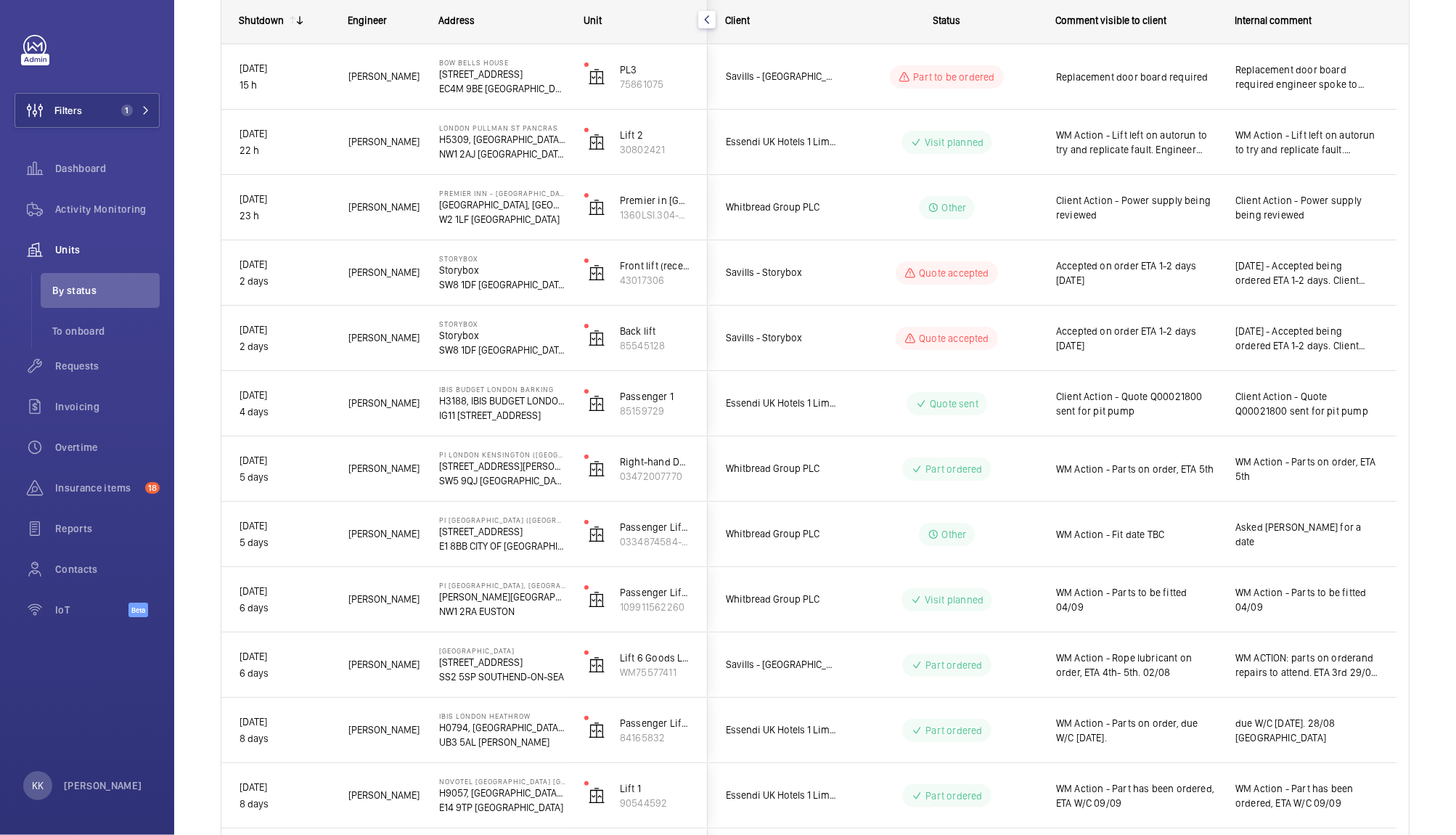
scroll to position [217, 0]
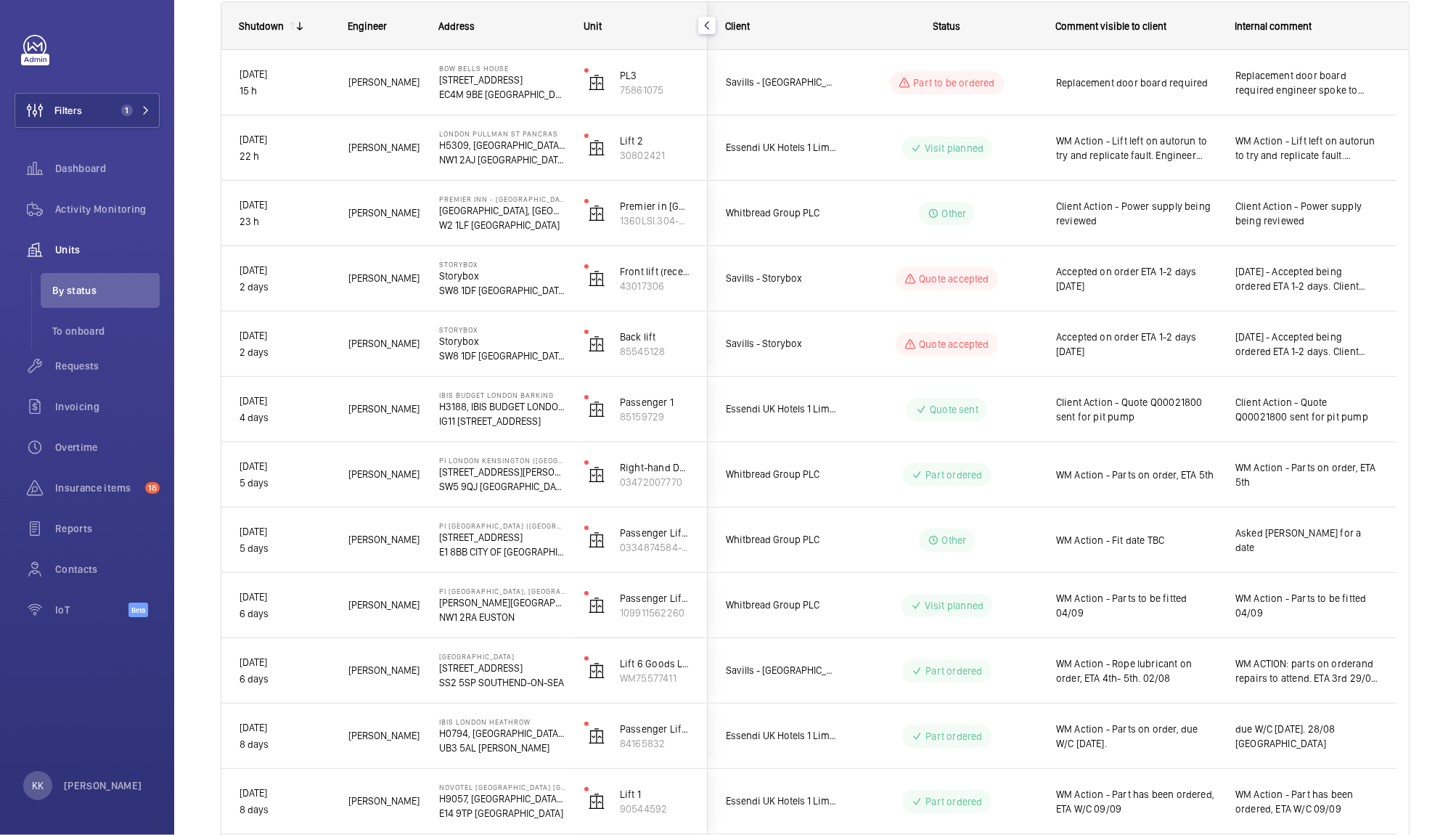
drag, startPoint x: 1431, startPoint y: 172, endPoint x: 1431, endPoint y: 149, distance: 23.0
click at [1431, 149] on div "Shutdown Breakdowns Units Engineer Device type More filters Reset all filters 1…" at bounding box center [815, 703] width 1282 height 1579
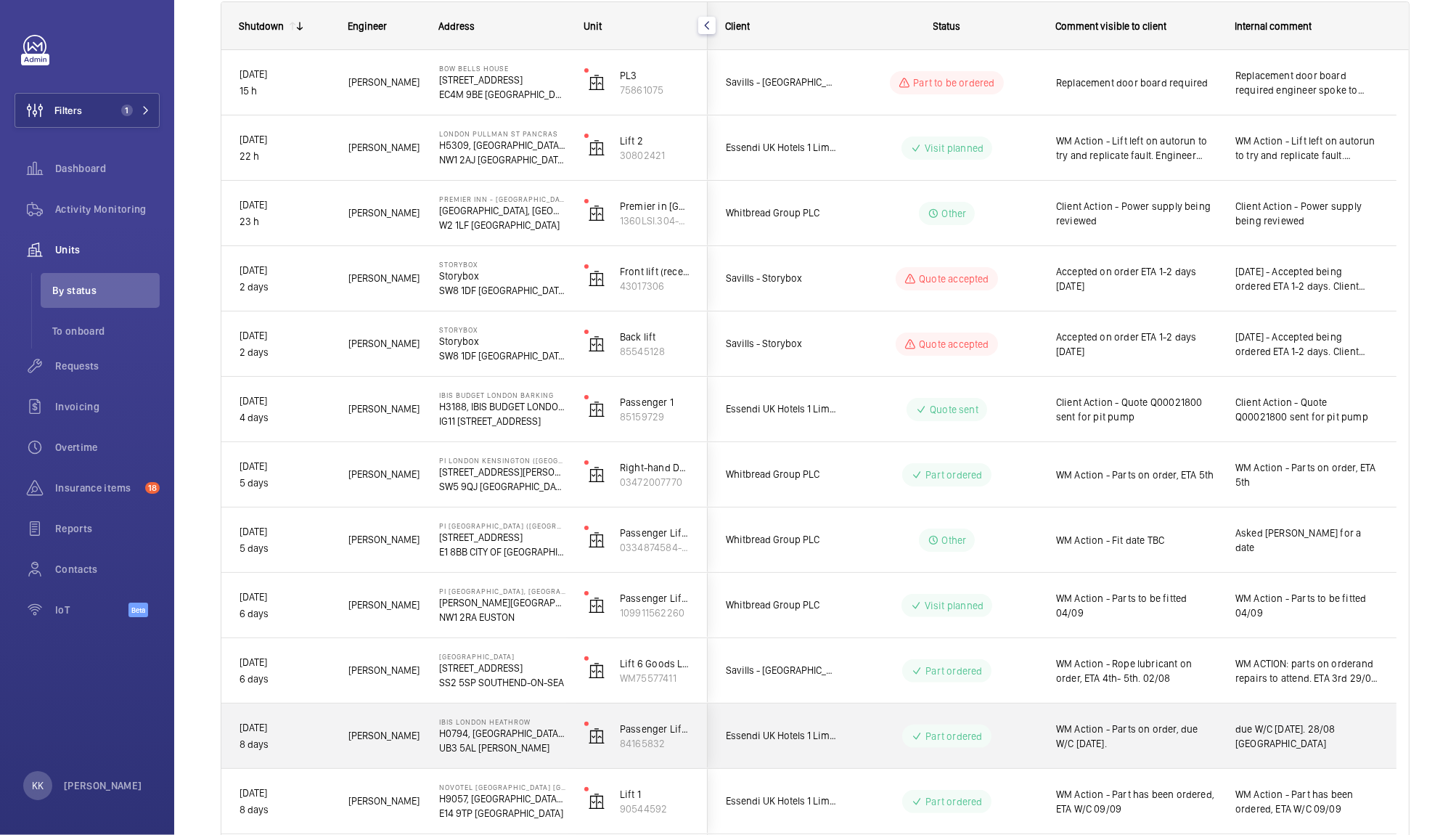
click at [1140, 761] on div "WM Action - Parts on order, due W/C [DATE]." at bounding box center [1128, 736] width 178 height 63
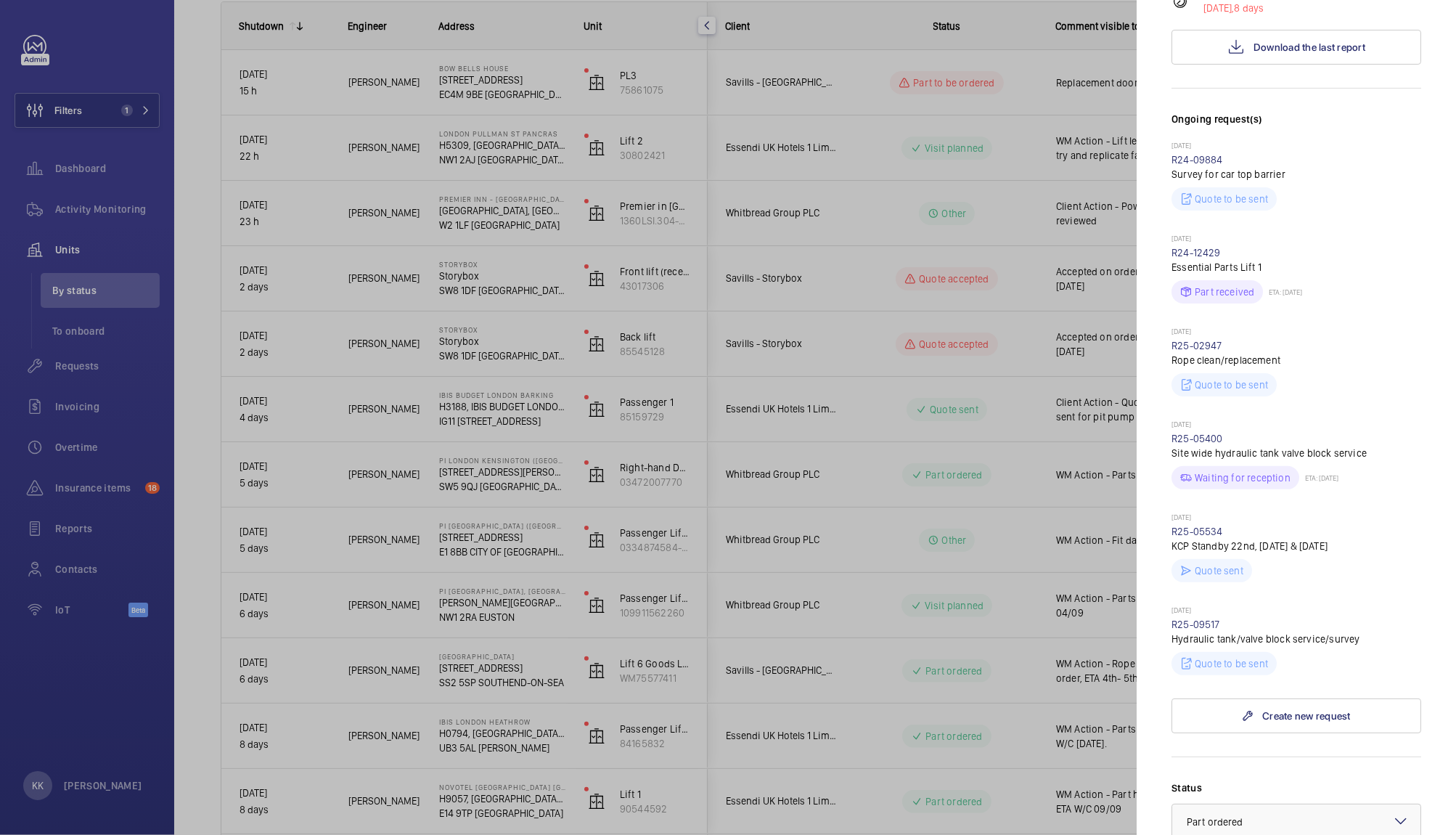
scroll to position [371, 0]
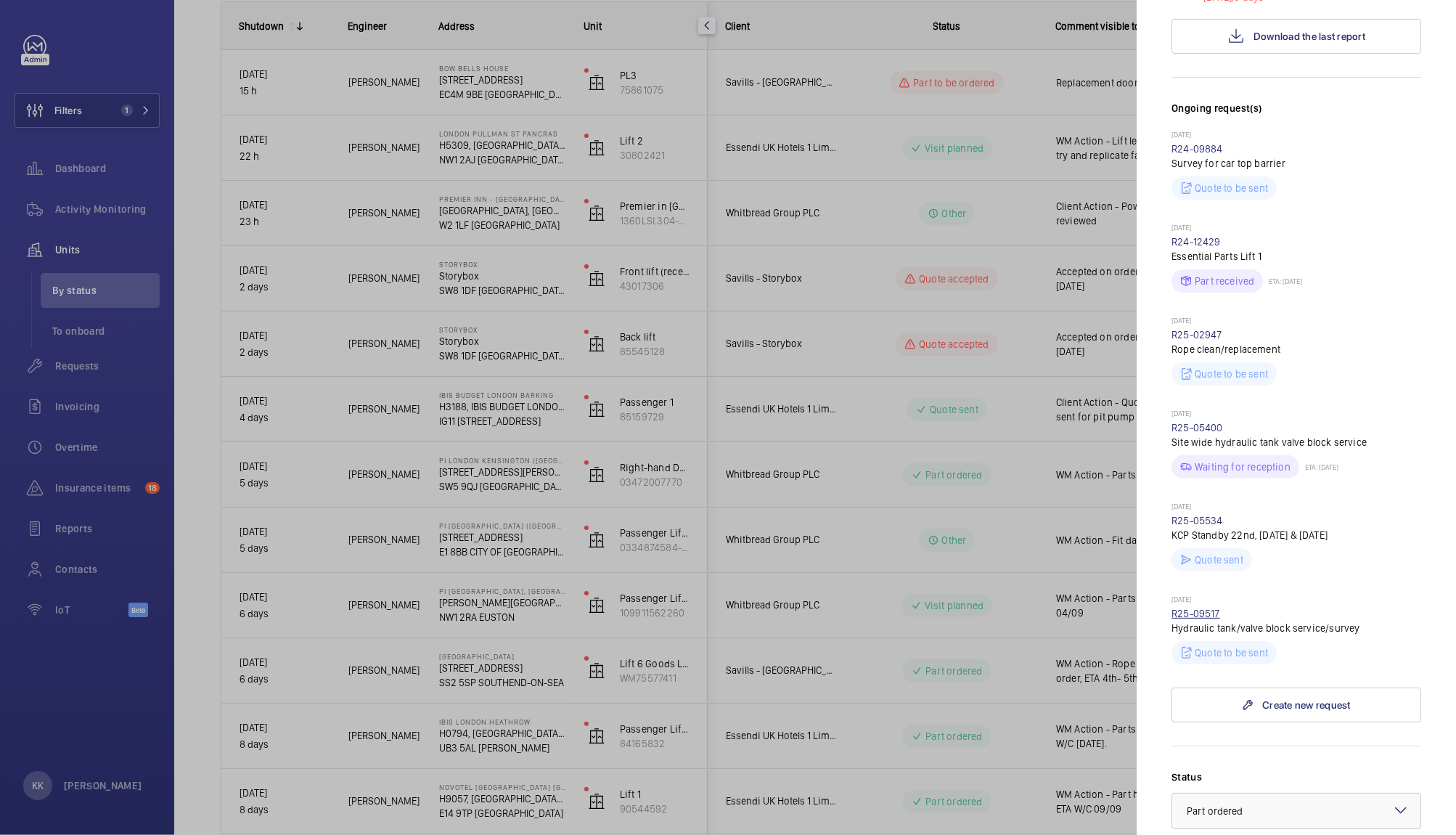
click at [1184, 612] on link "R25-09517" at bounding box center [1195, 613] width 48 height 12
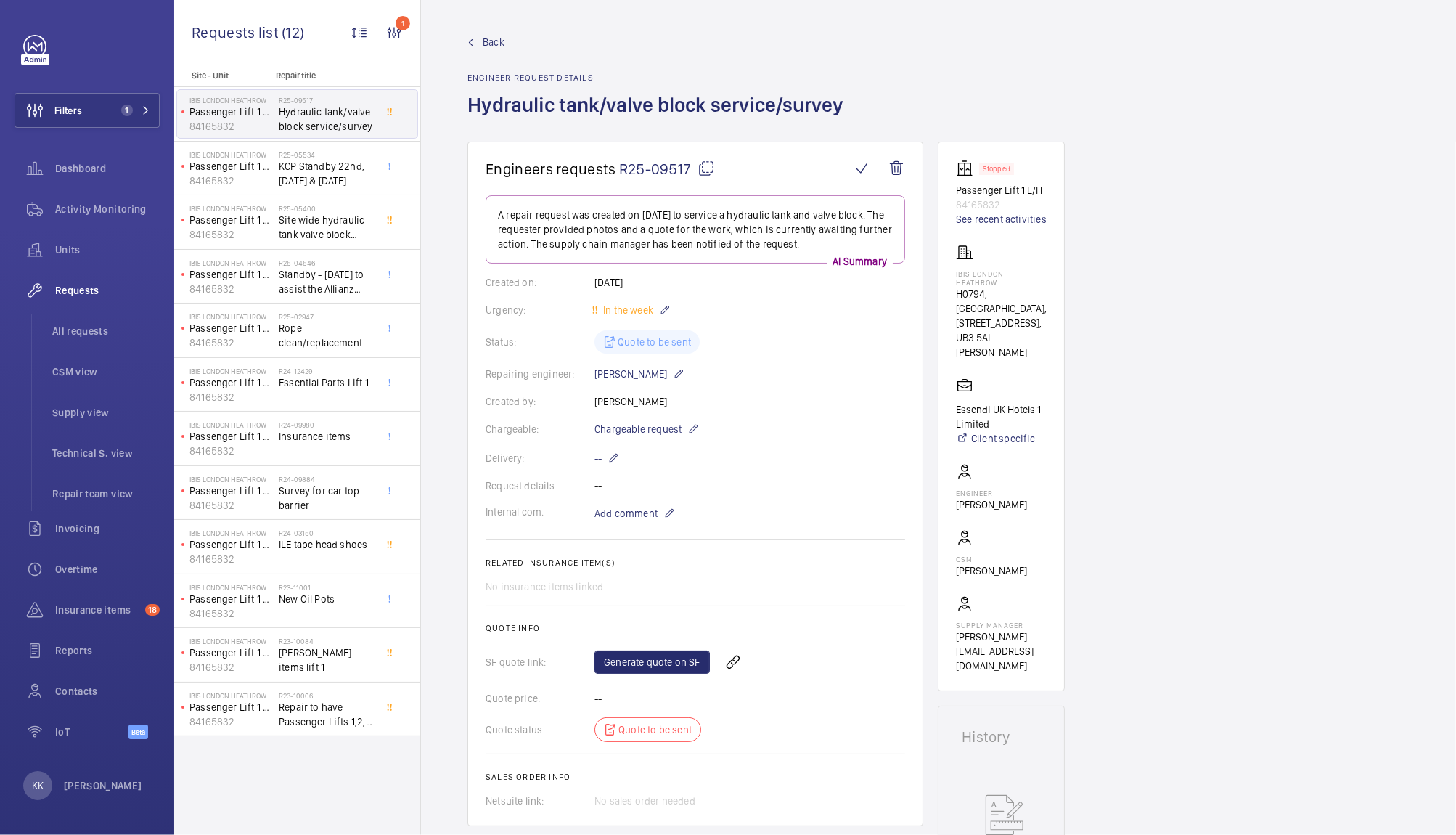
click at [1172, 138] on div "Back Engineer request details Hydraulic tank/valve block service/survey" at bounding box center [938, 88] width 942 height 106
click at [315, 233] on span "Site wide hydraulic tank valve block service" at bounding box center [326, 227] width 96 height 29
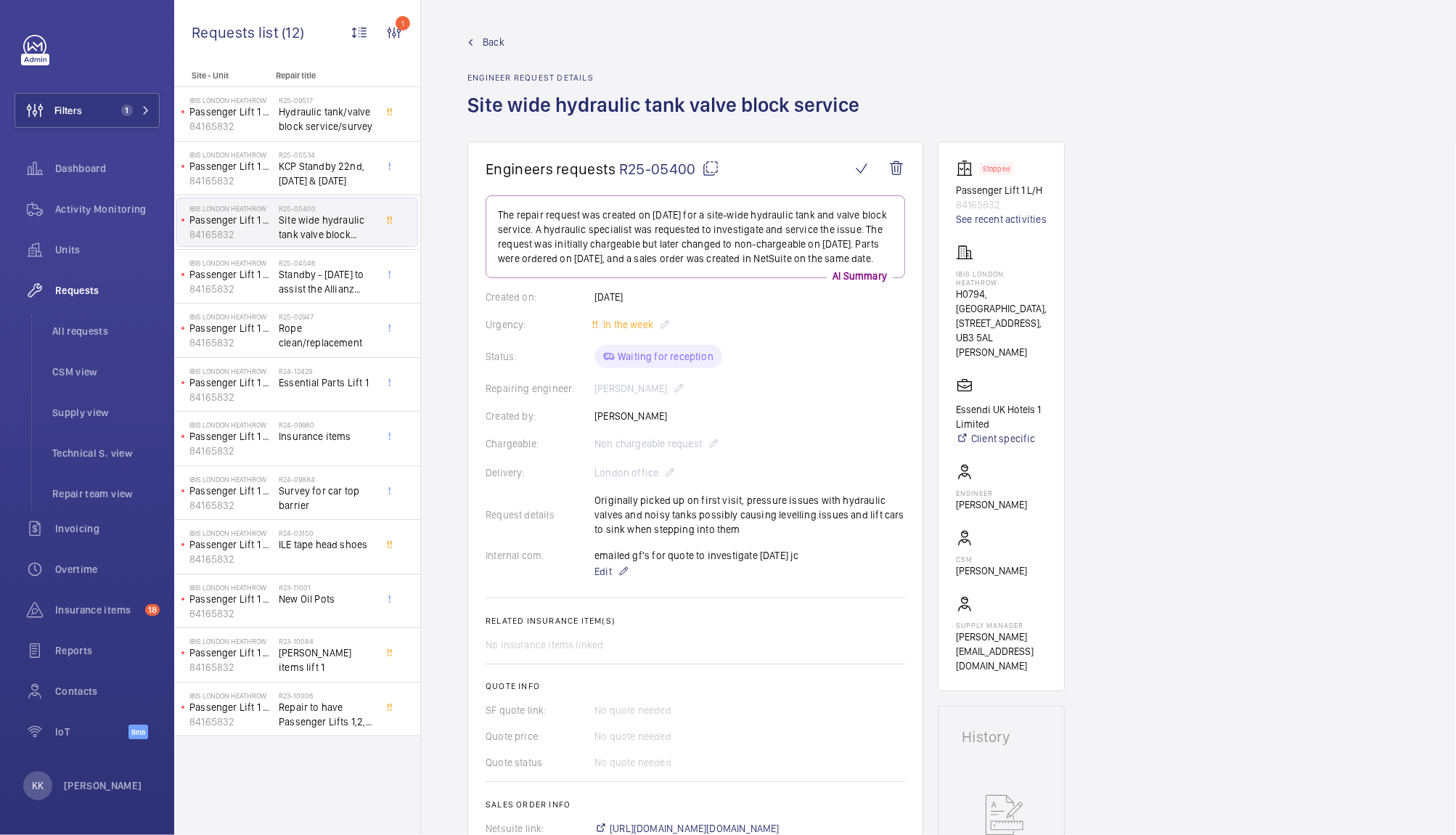
click at [484, 48] on span "Back" at bounding box center [493, 42] width 21 height 14
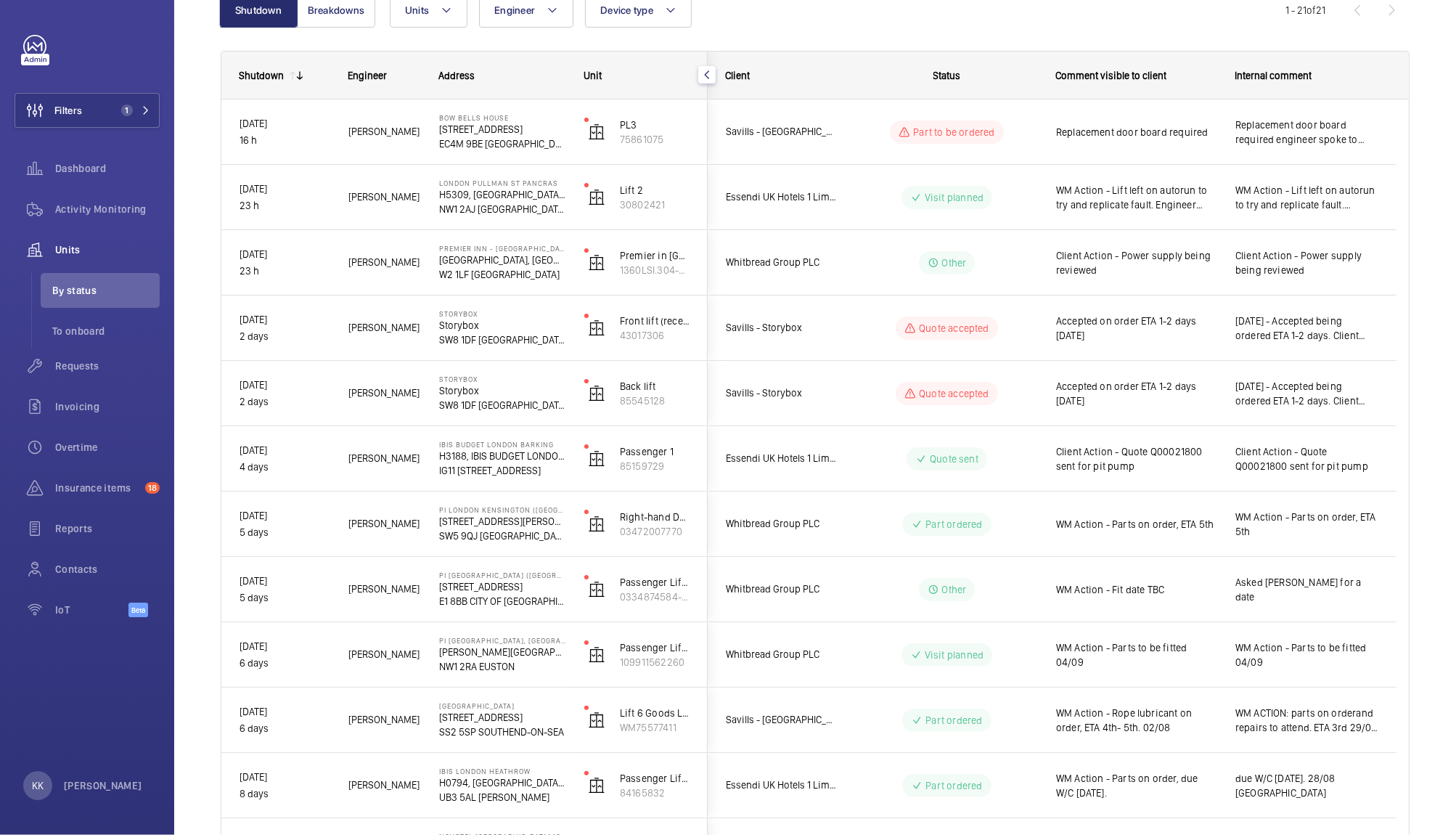
scroll to position [166, 0]
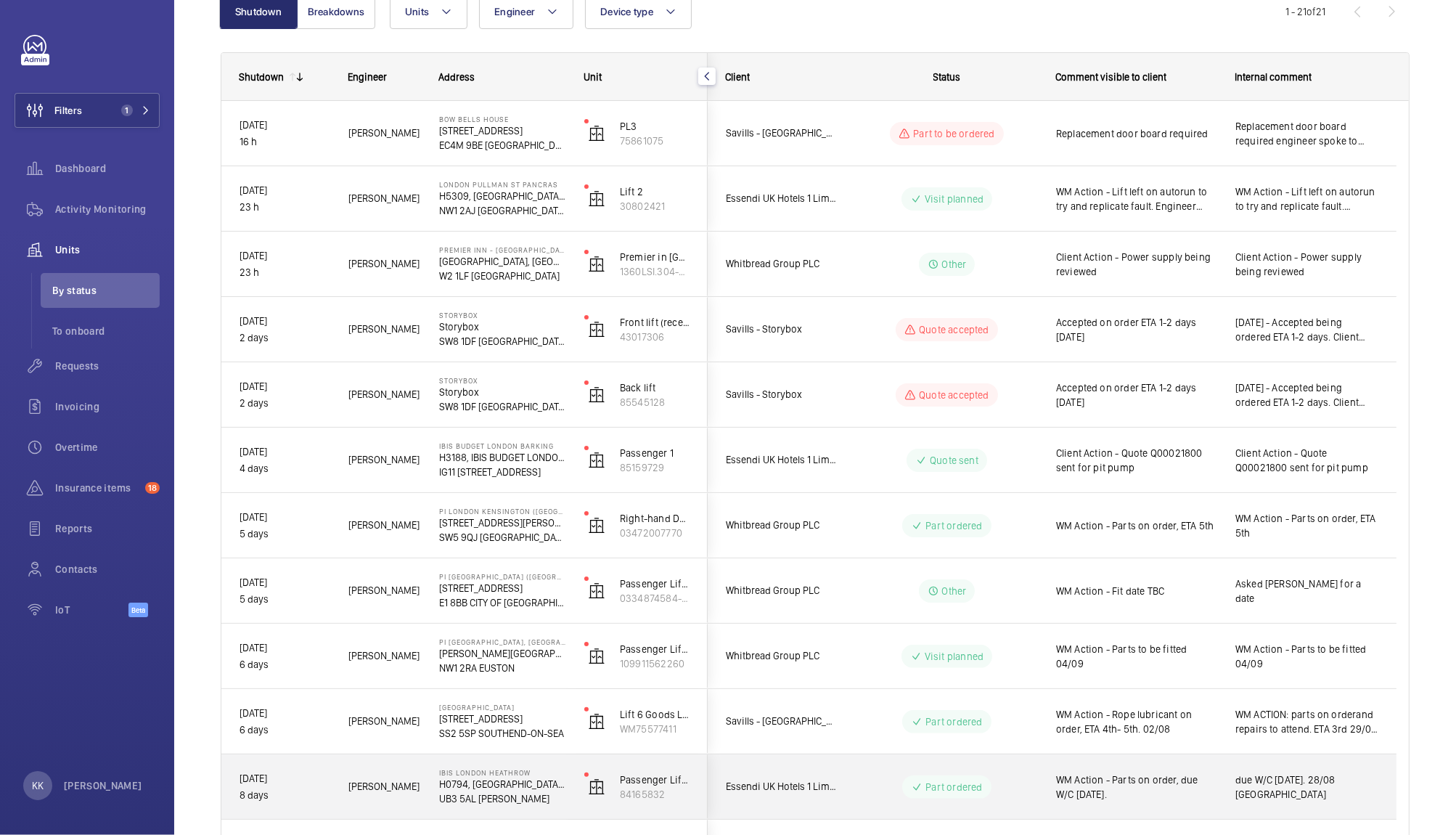
click at [1129, 779] on span "WM Action - Parts on order, due W/C [DATE]." at bounding box center [1137, 787] width 160 height 29
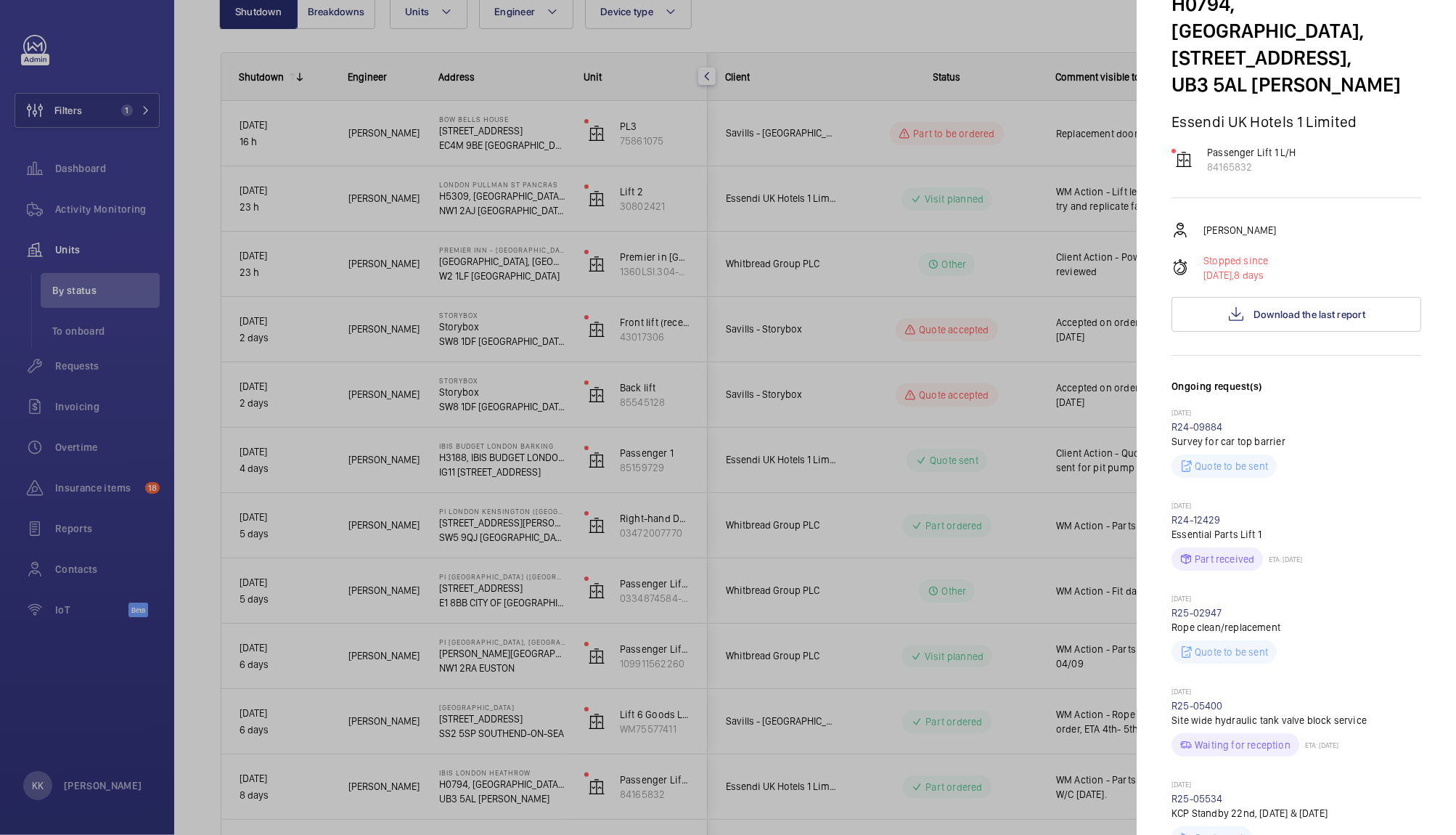
scroll to position [73, 0]
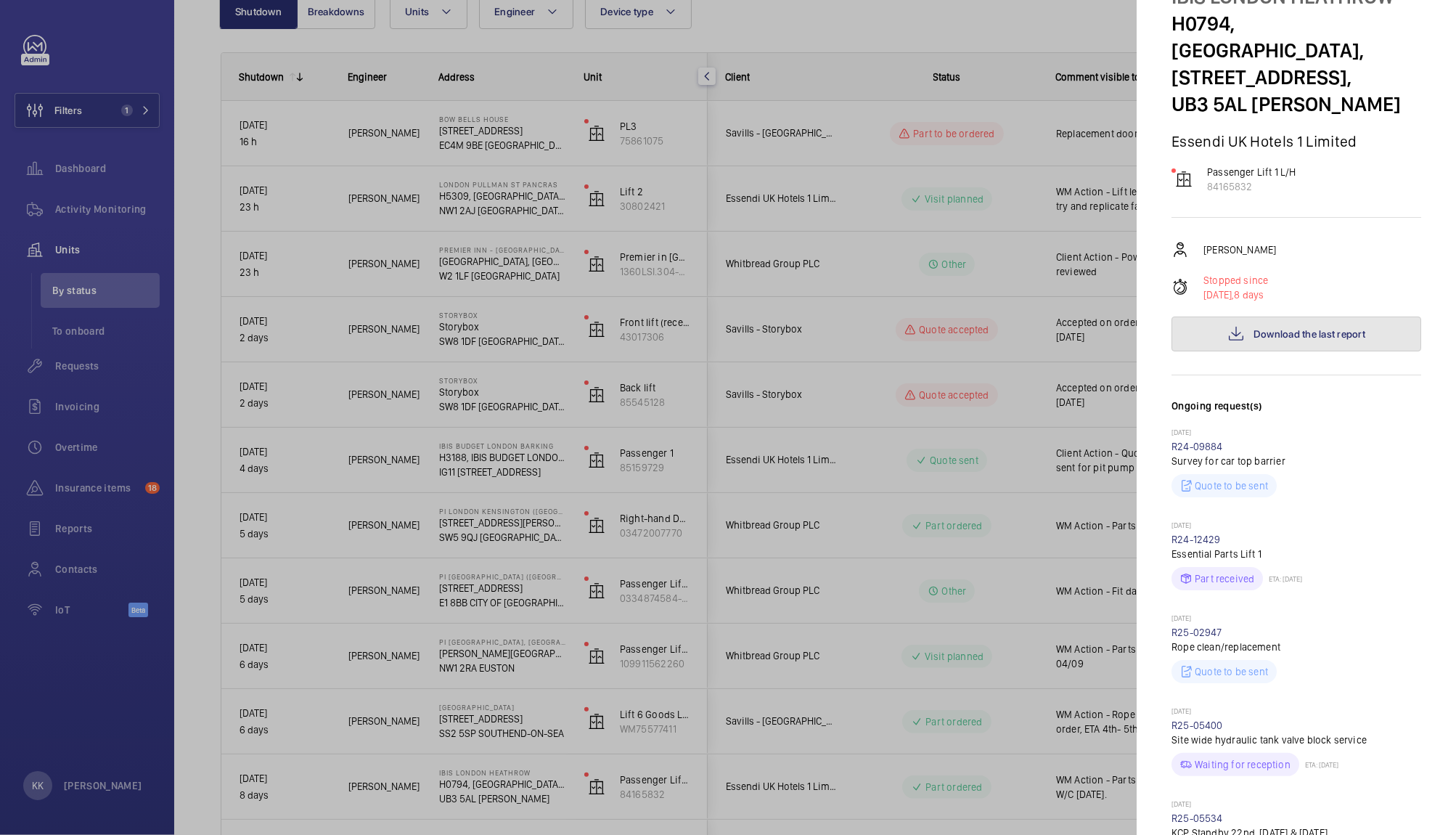
click at [1292, 338] on span "Download the last report" at bounding box center [1309, 334] width 112 height 12
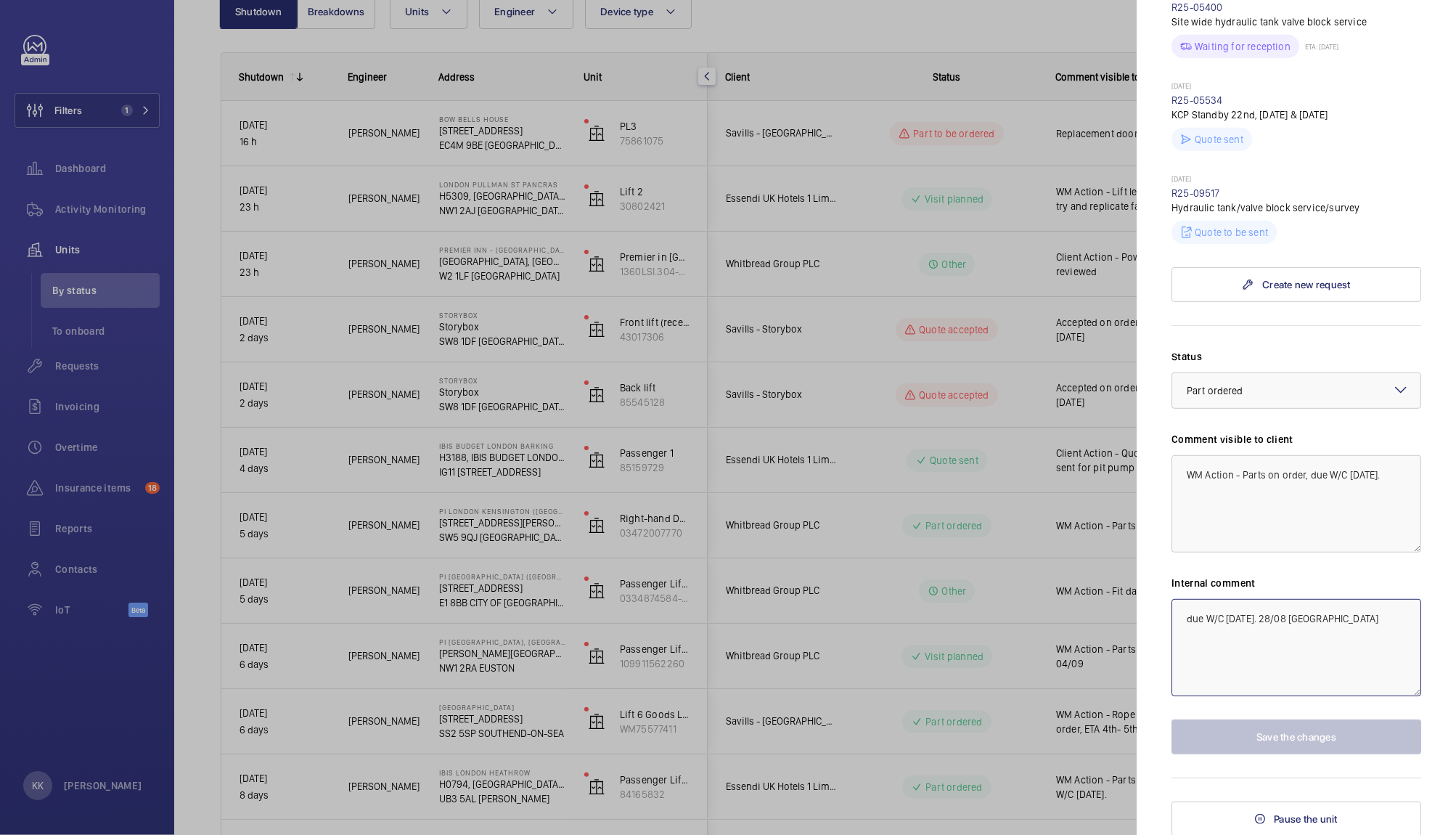
click at [1373, 648] on textarea "due W/C [DATE]. 28/08 [GEOGRAPHIC_DATA]" at bounding box center [1296, 648] width 249 height 97
type textarea "due W/C [DATE]. 28/08 india R25-11362"
click at [1272, 725] on button "Save the changes" at bounding box center [1296, 737] width 249 height 35
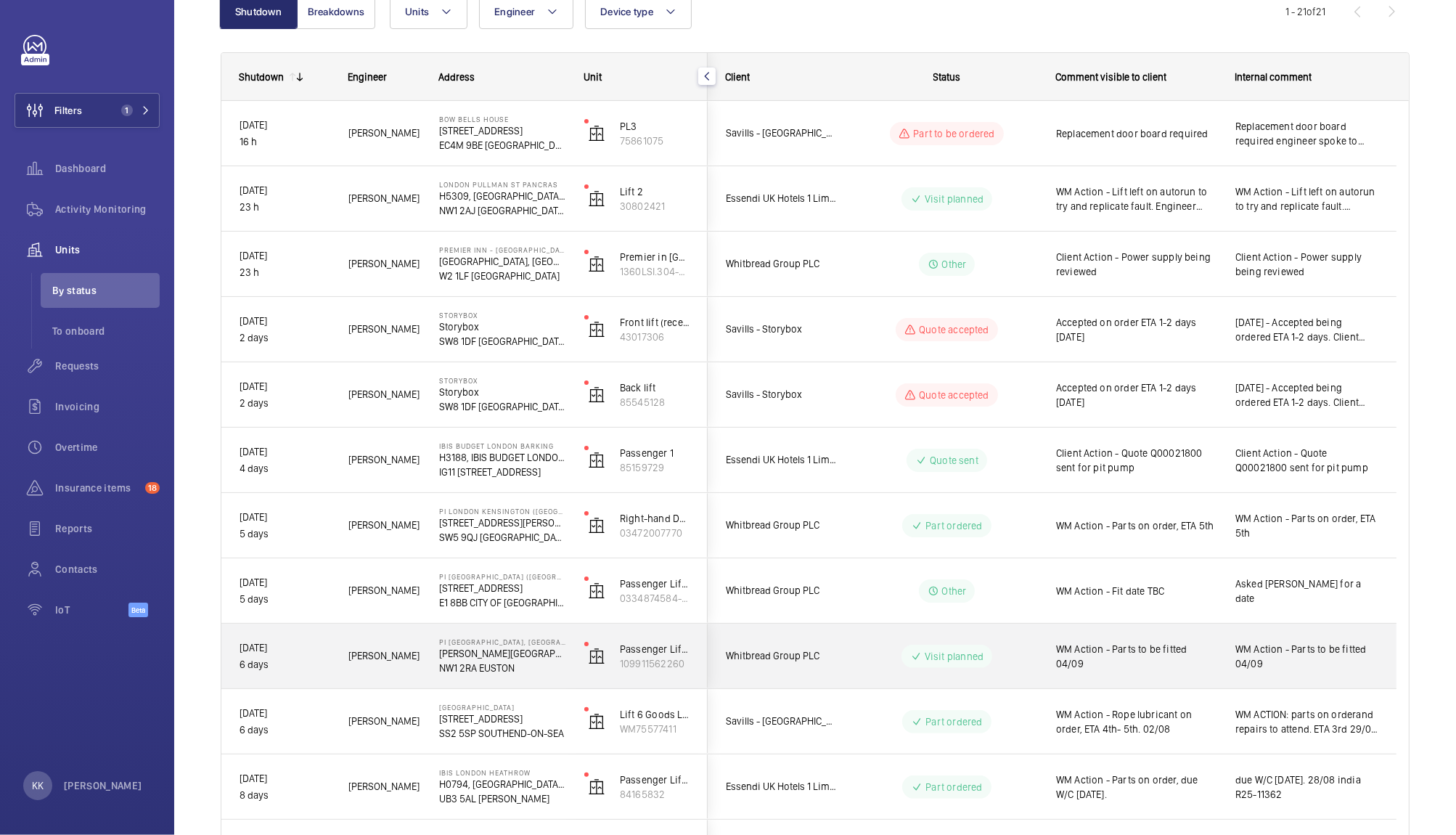
click at [985, 686] on div "Visit planned" at bounding box center [937, 655] width 199 height 64
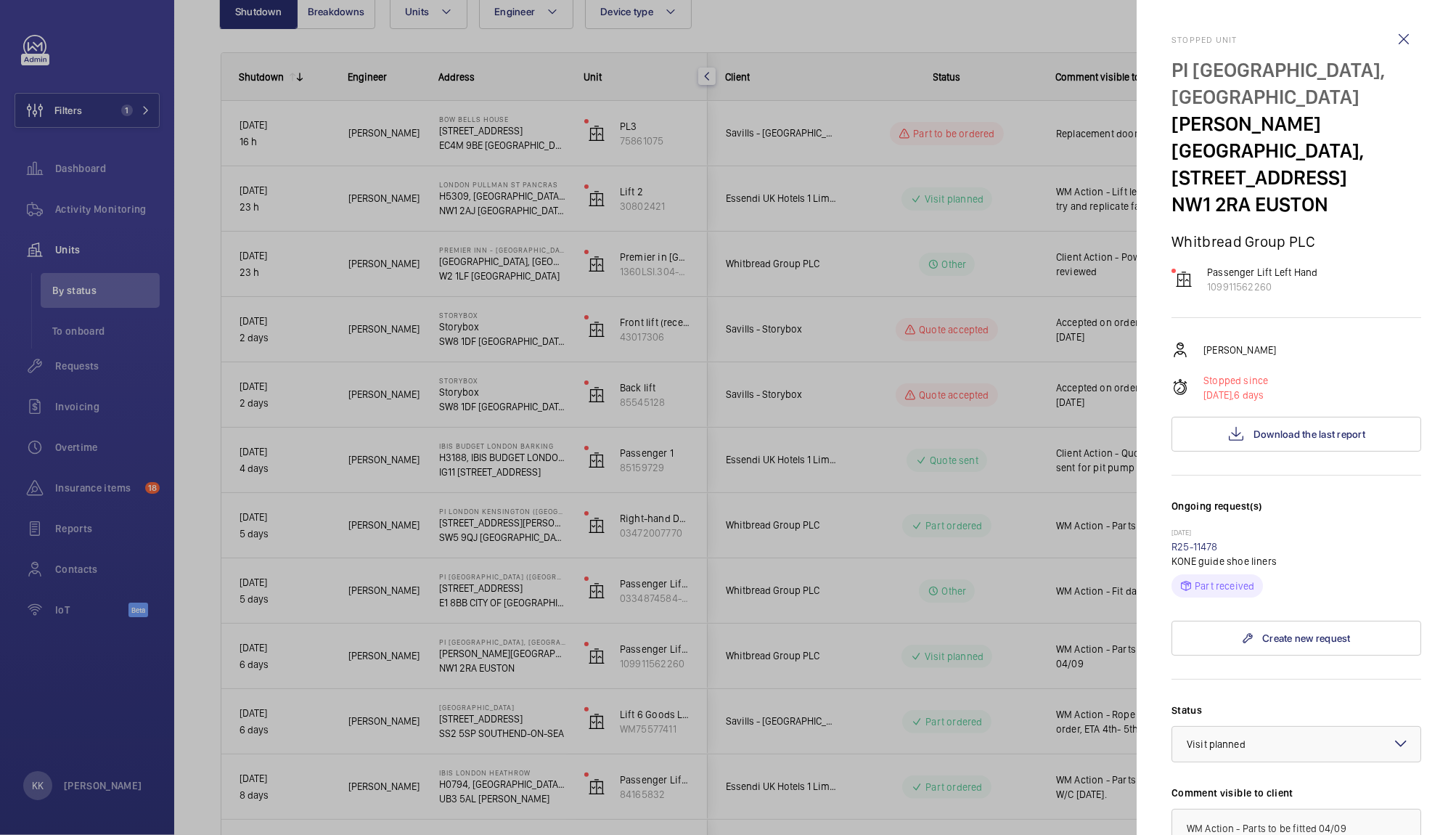
click at [1033, 502] on div at bounding box center [728, 417] width 1456 height 835
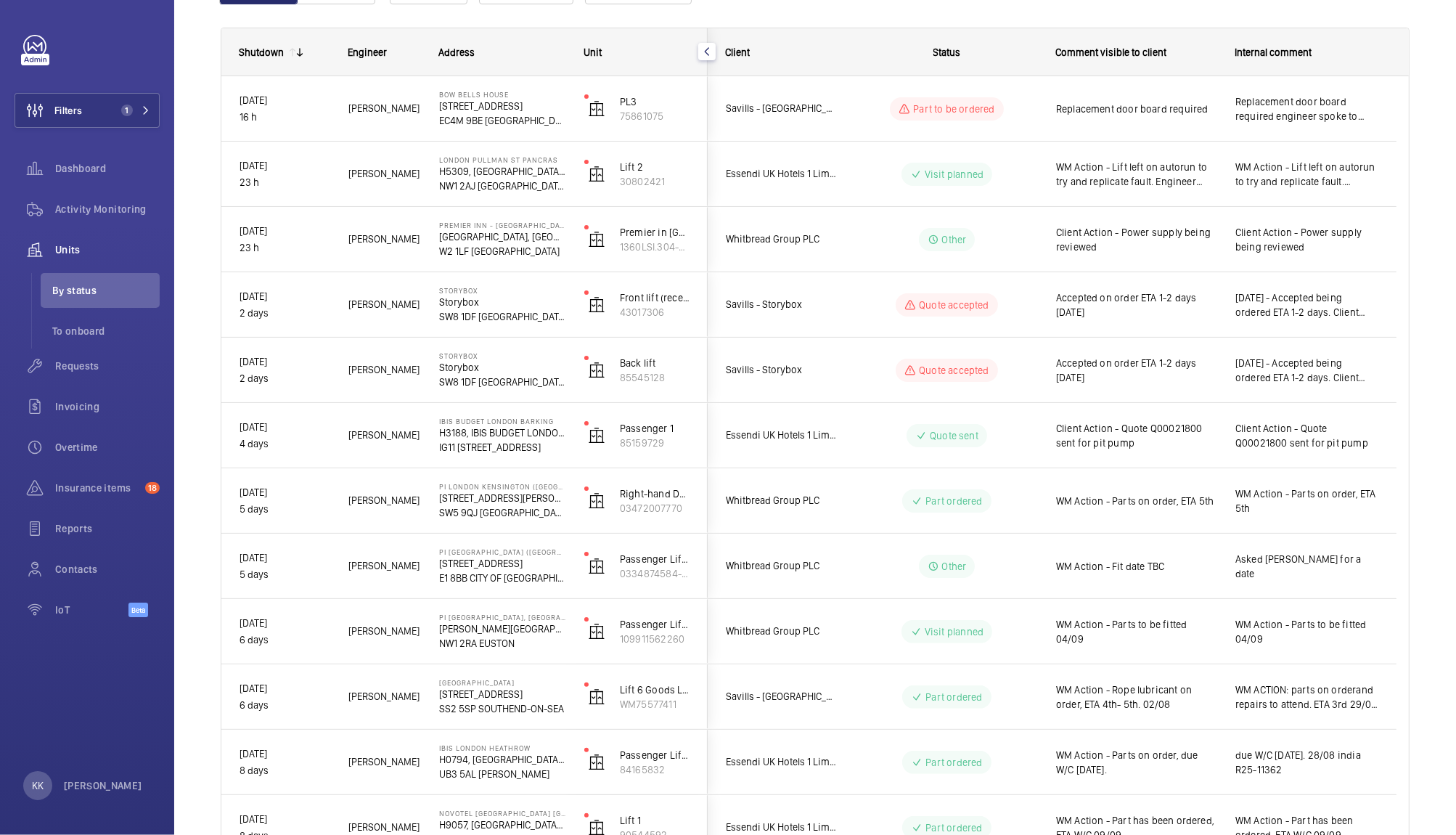
scroll to position [188, 0]
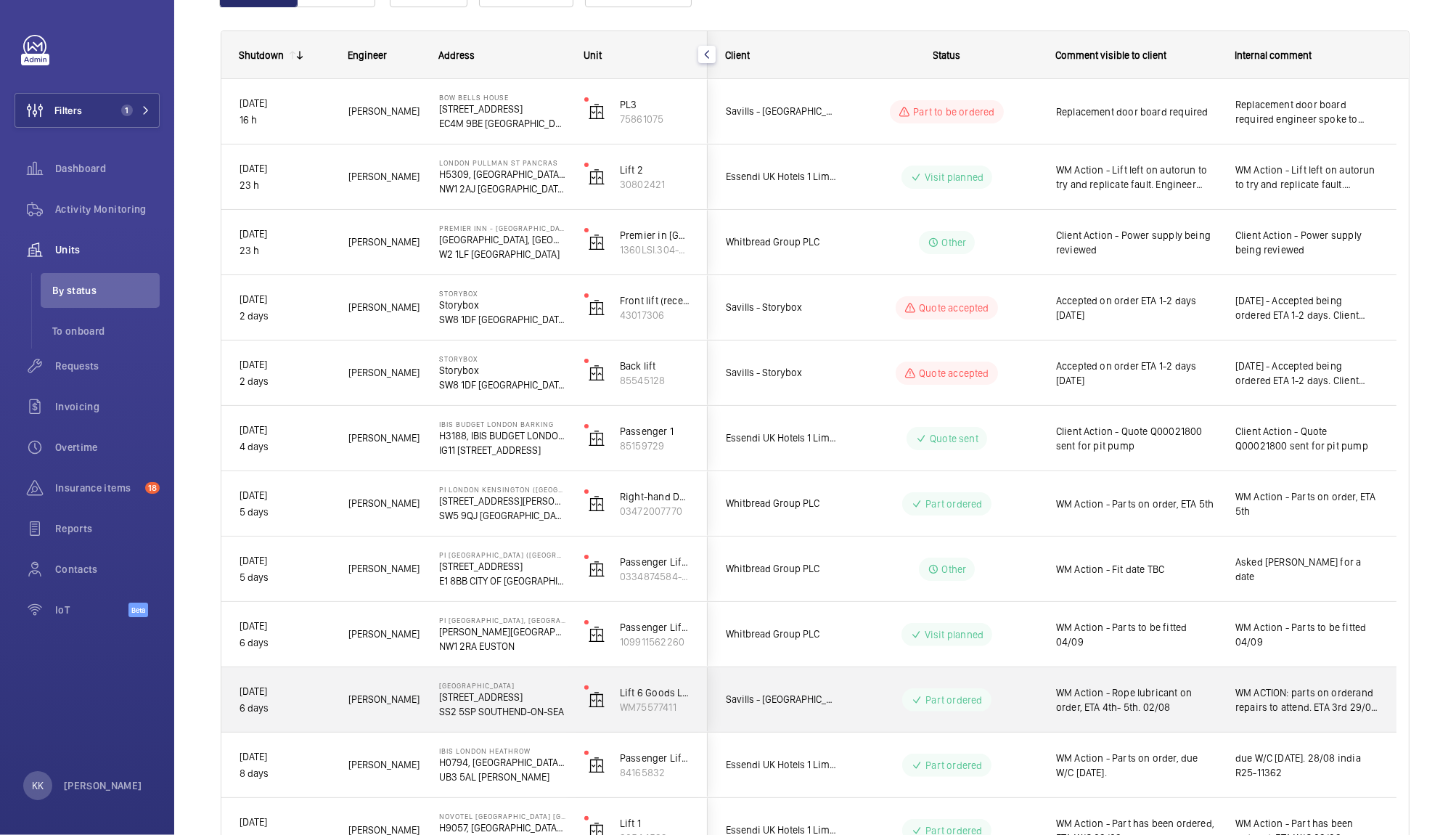
click at [1150, 712] on span "WM Action - Rope lubricant on order, ETA 4th- 5th. 02/08" at bounding box center [1137, 700] width 160 height 29
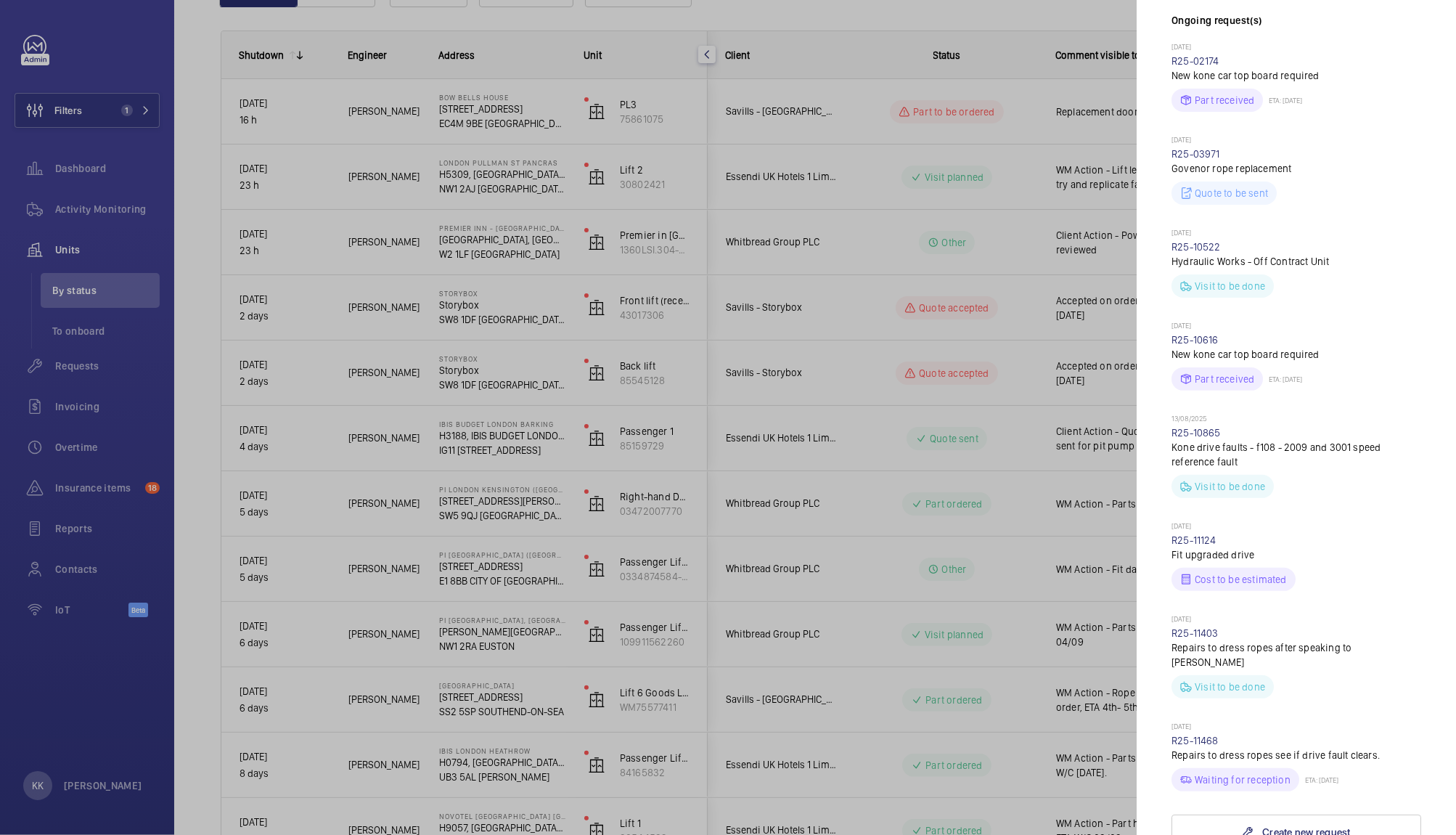
scroll to position [593, 0]
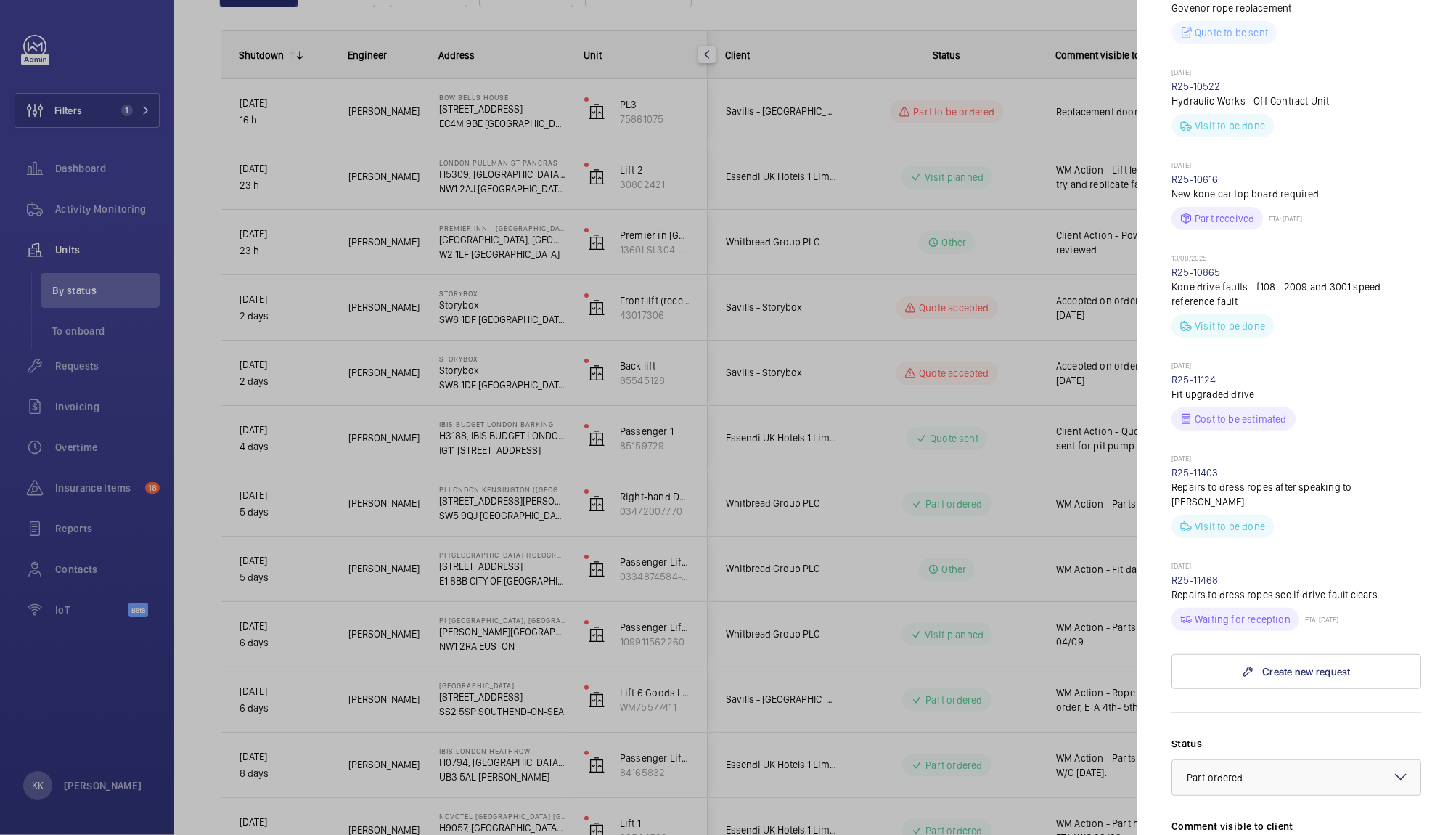
click at [941, 549] on div at bounding box center [728, 417] width 1456 height 835
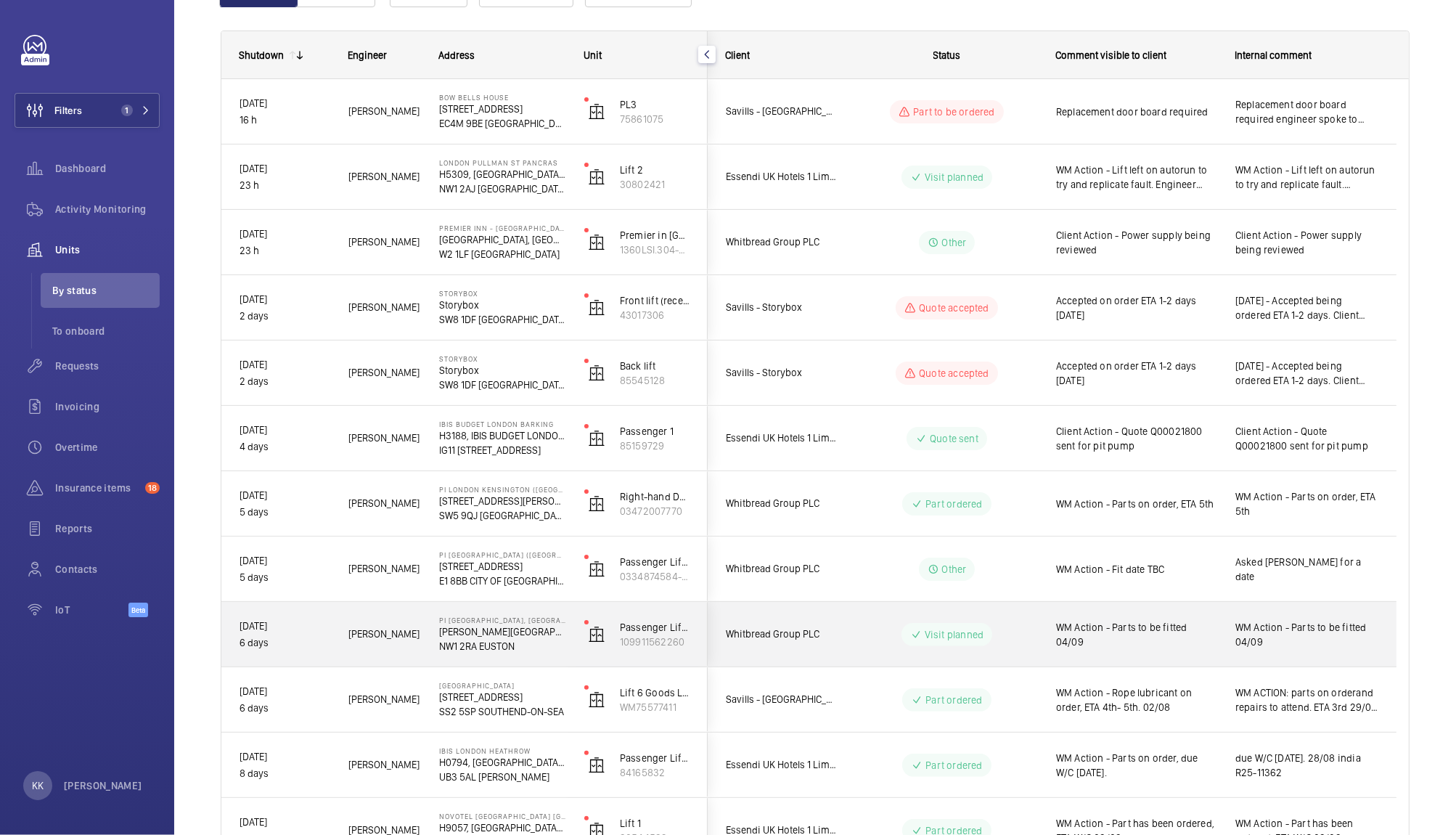
click at [1184, 601] on div "WM Action - Fit date TBC" at bounding box center [1128, 568] width 180 height 64
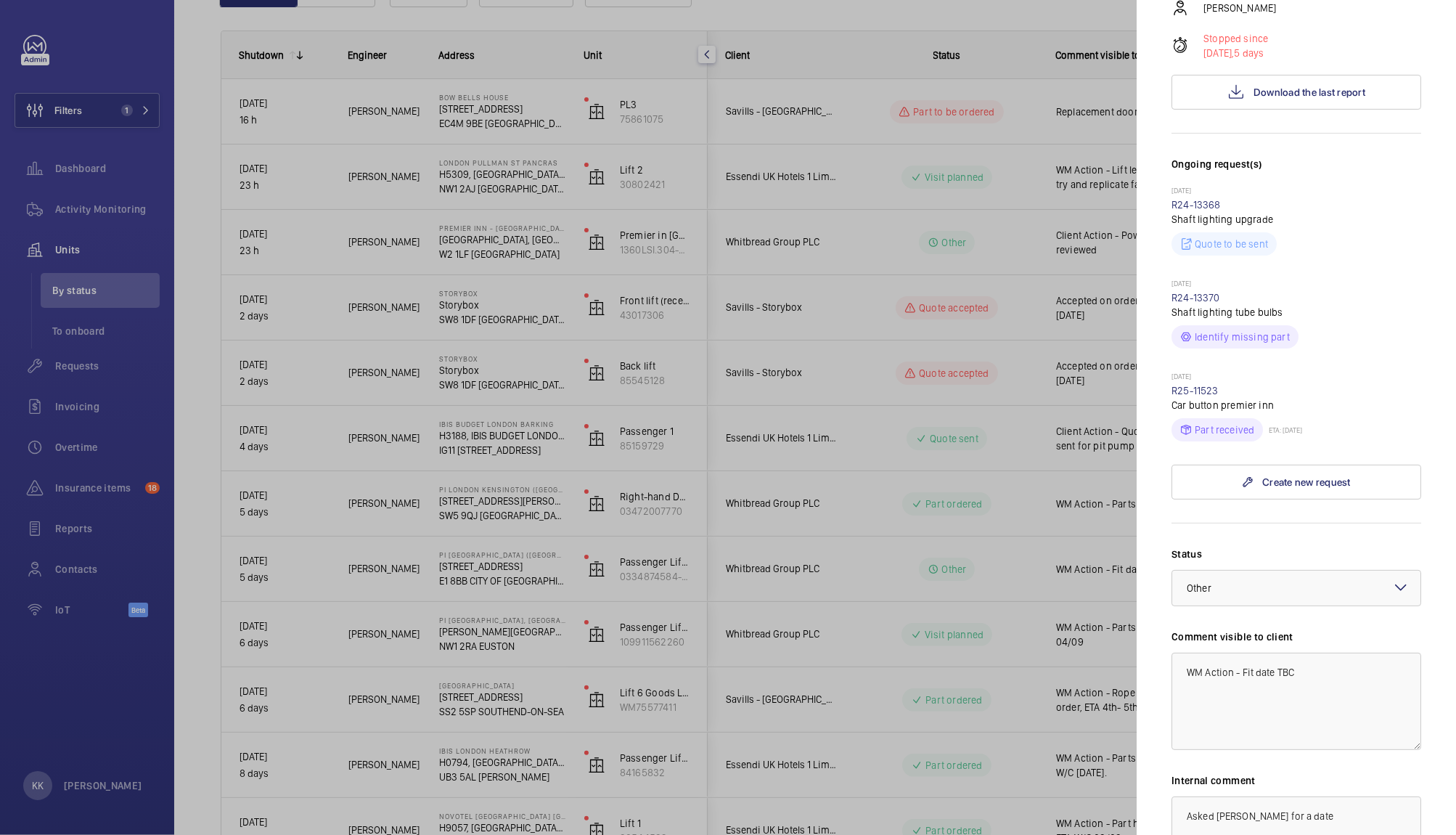
scroll to position [459, 0]
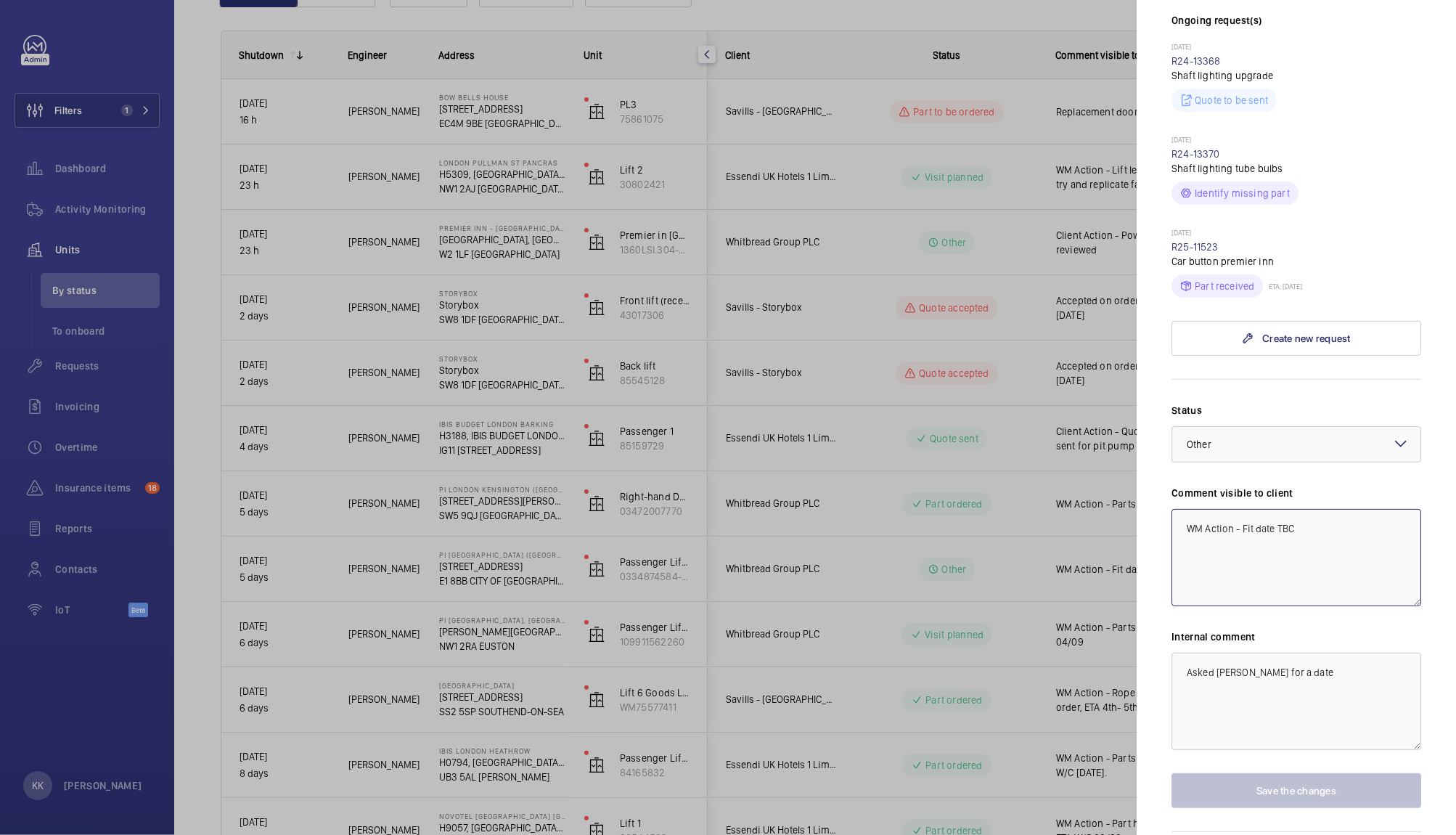
drag, startPoint x: 1358, startPoint y: 524, endPoint x: 1242, endPoint y: 554, distance: 119.8
click at [1242, 554] on div "Status Select a status × Other × Comment visible to client WM Action - Fit date…" at bounding box center [1296, 605] width 249 height 405
type textarea "WM Action - Parts to be fitted 08/09"
drag, startPoint x: 1334, startPoint y: 632, endPoint x: 1033, endPoint y: 614, distance: 301.5
click at [1033, 614] on mat-sidenav-container "Filters 1 Dashboard Activity Monitoring Units By status To onboard Requests Inv…" at bounding box center [728, 417] width 1456 height 835
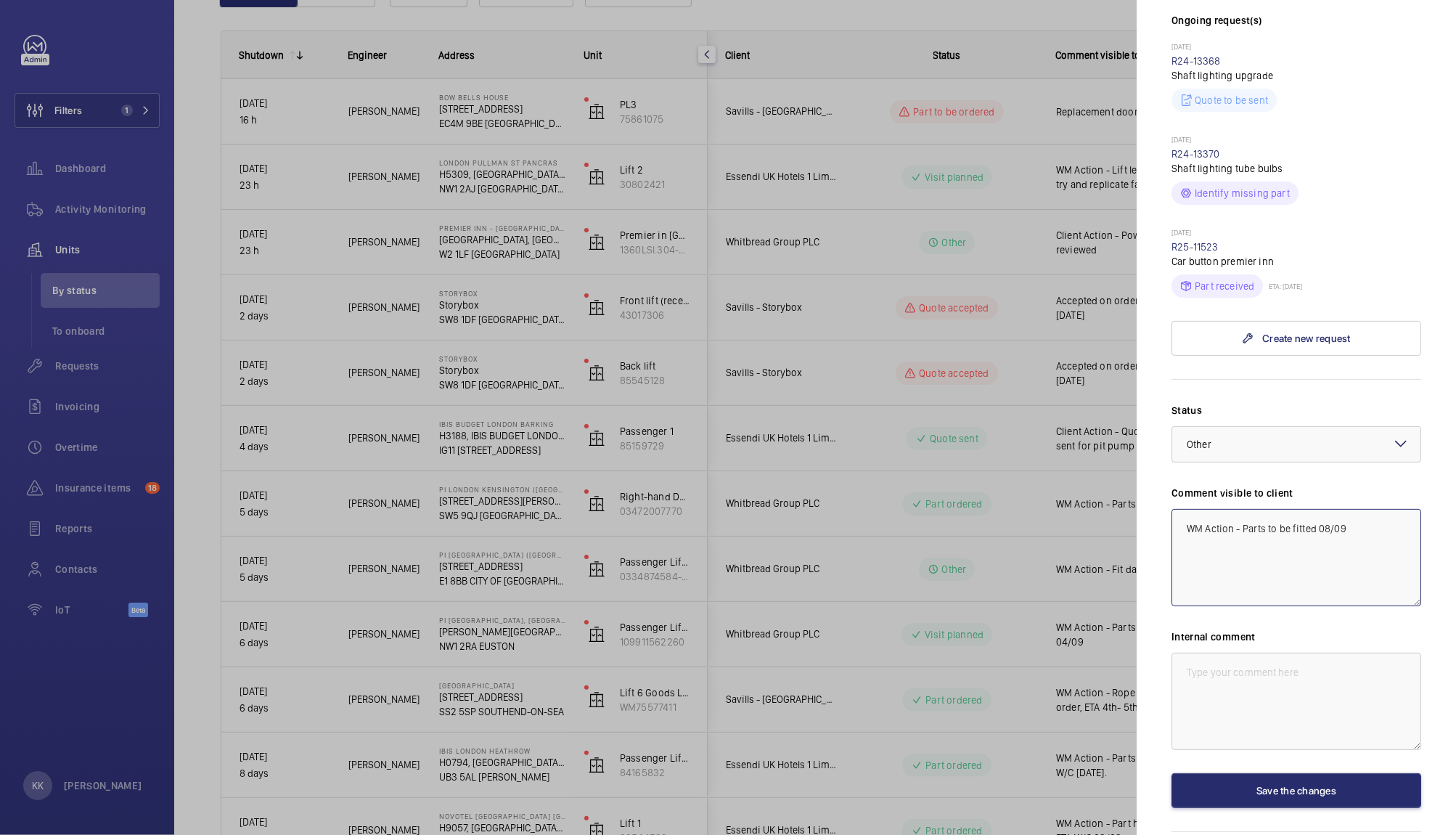
drag, startPoint x: 1388, startPoint y: 480, endPoint x: 979, endPoint y: 436, distance: 411.4
click at [979, 436] on mat-sidenav-container "Filters 1 Dashboard Activity Monitoring Units By status To onboard Requests Inv…" at bounding box center [728, 417] width 1456 height 835
click at [1203, 671] on textarea at bounding box center [1296, 701] width 249 height 97
paste textarea "WM Action - Parts to be fitted 08/09"
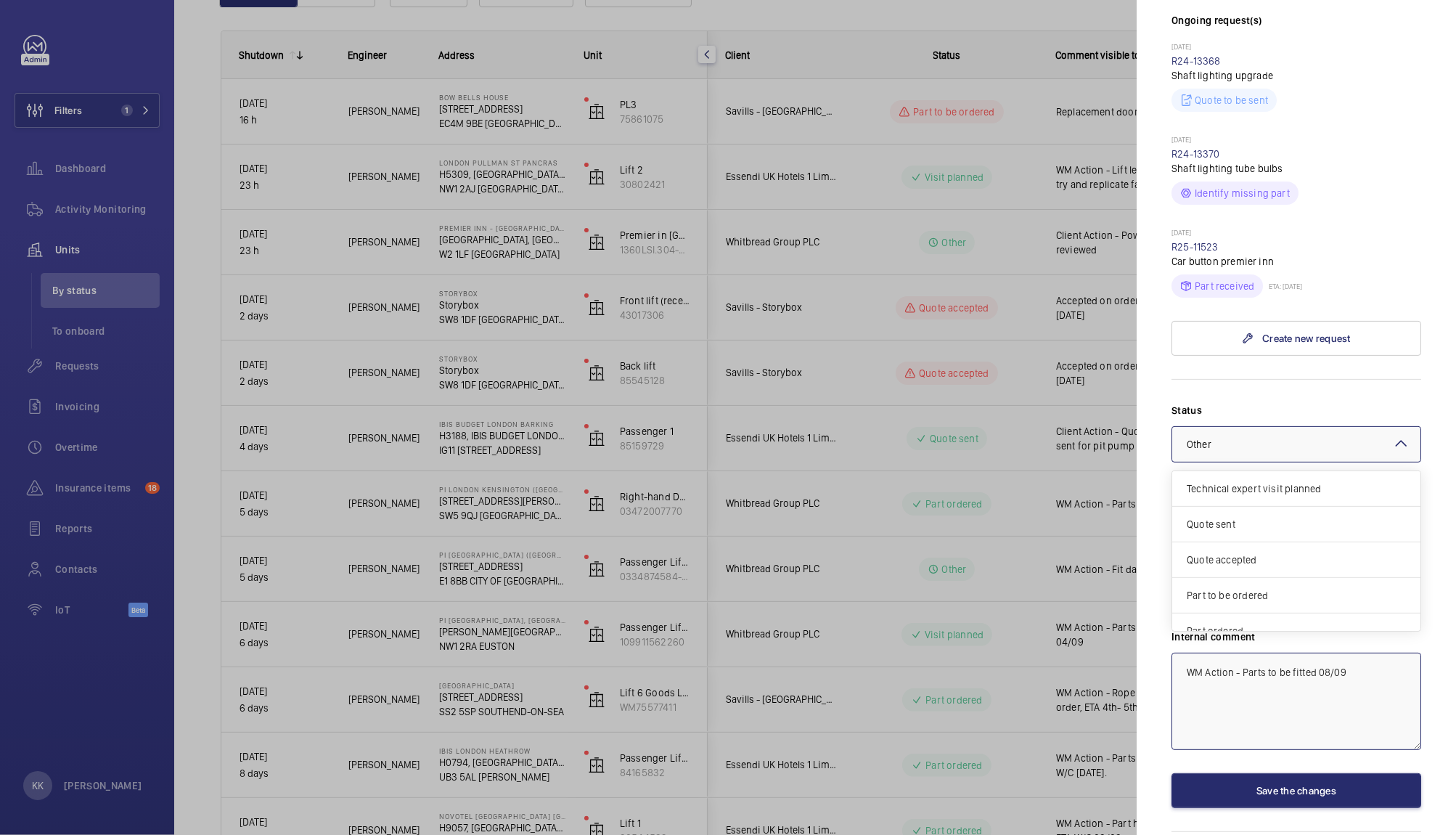
click at [1250, 427] on div at bounding box center [1296, 444] width 249 height 35
click at [1251, 572] on span "Visit planned" at bounding box center [1296, 579] width 219 height 14
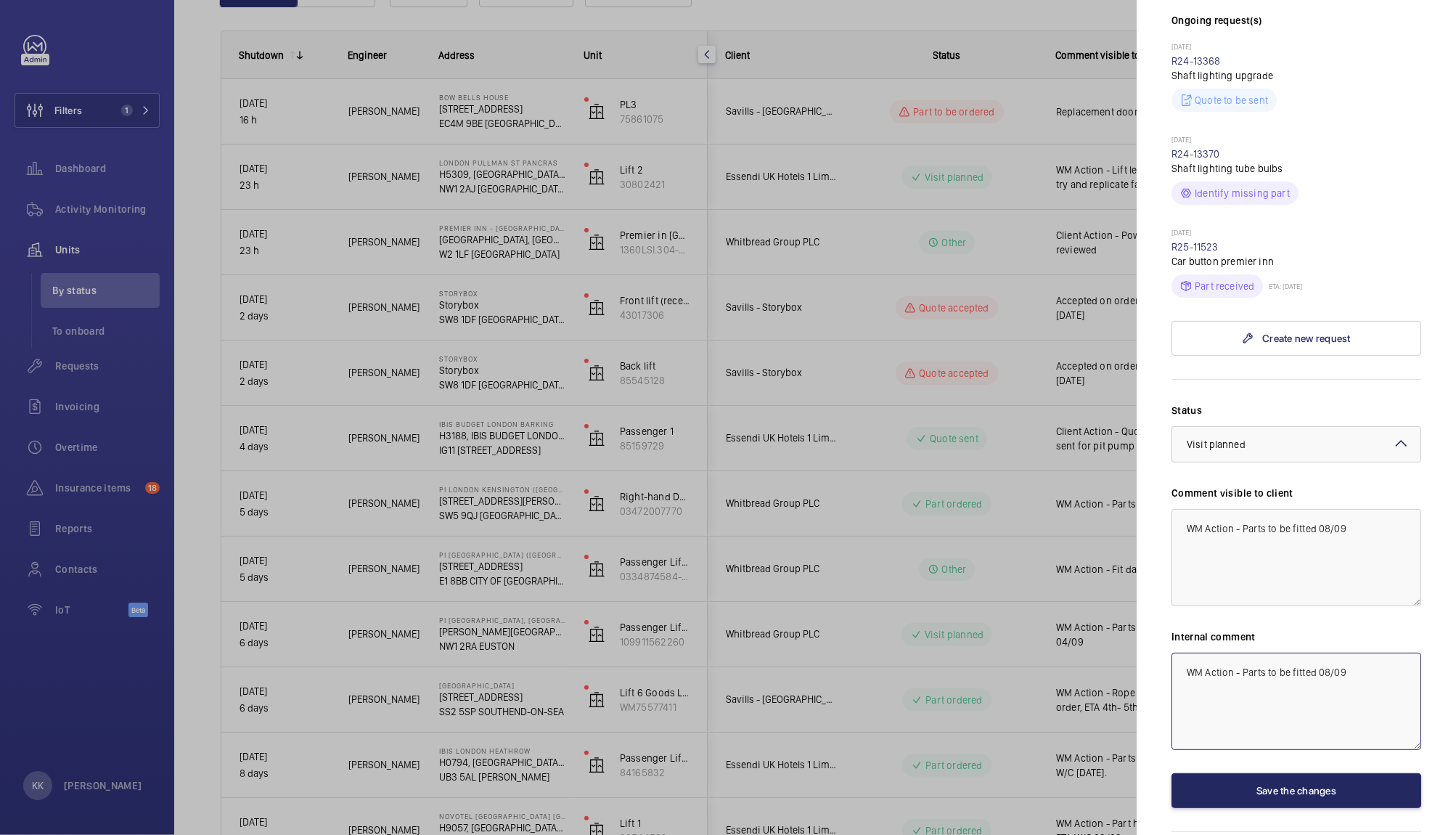
type textarea "WM Action - Parts to be fitted 08/09"
click at [1238, 773] on button "Save the changes" at bounding box center [1296, 791] width 249 height 35
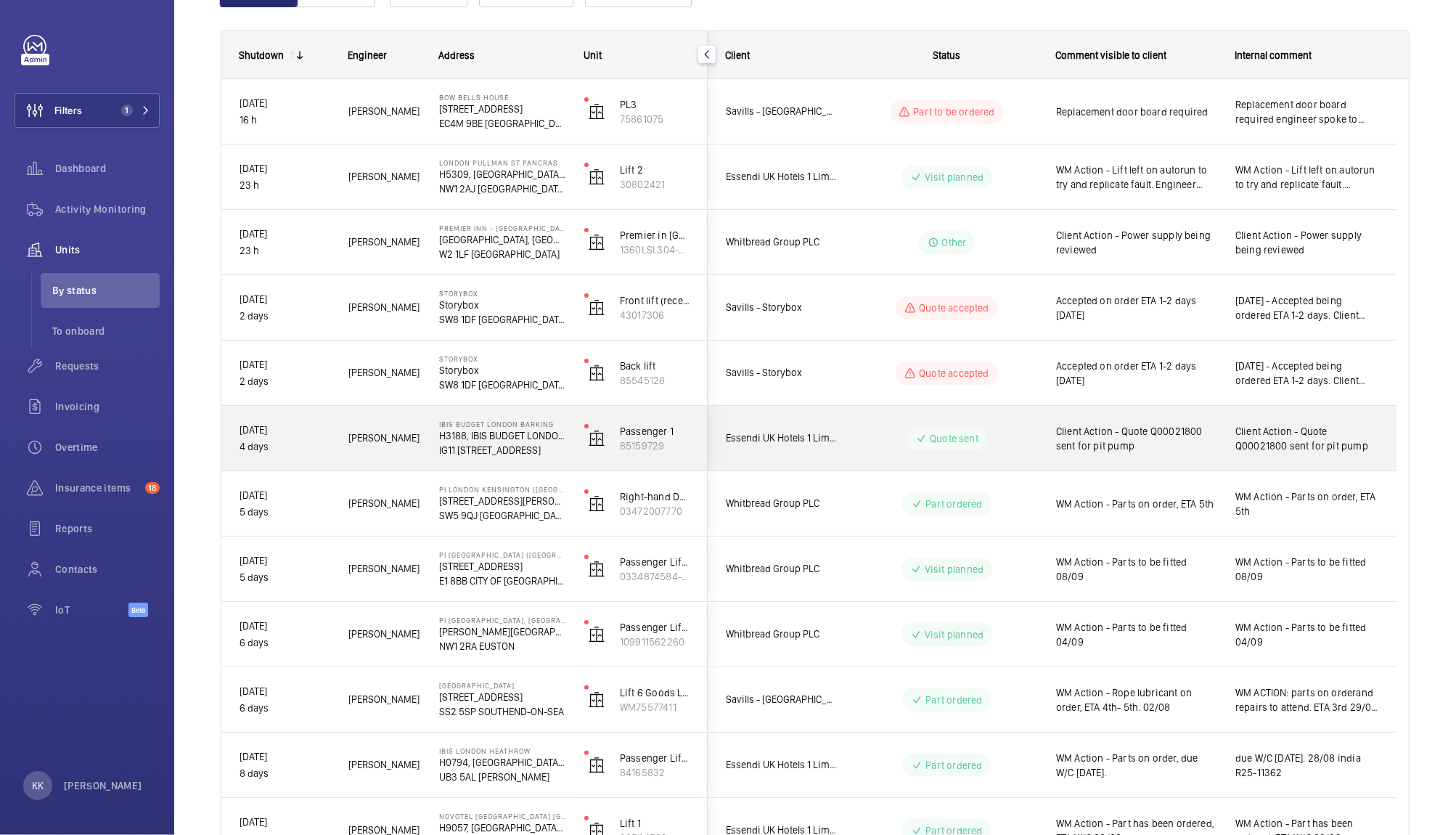
click at [1154, 442] on span "Client Action - Quote Q00021800 sent for pit pump" at bounding box center [1137, 439] width 160 height 29
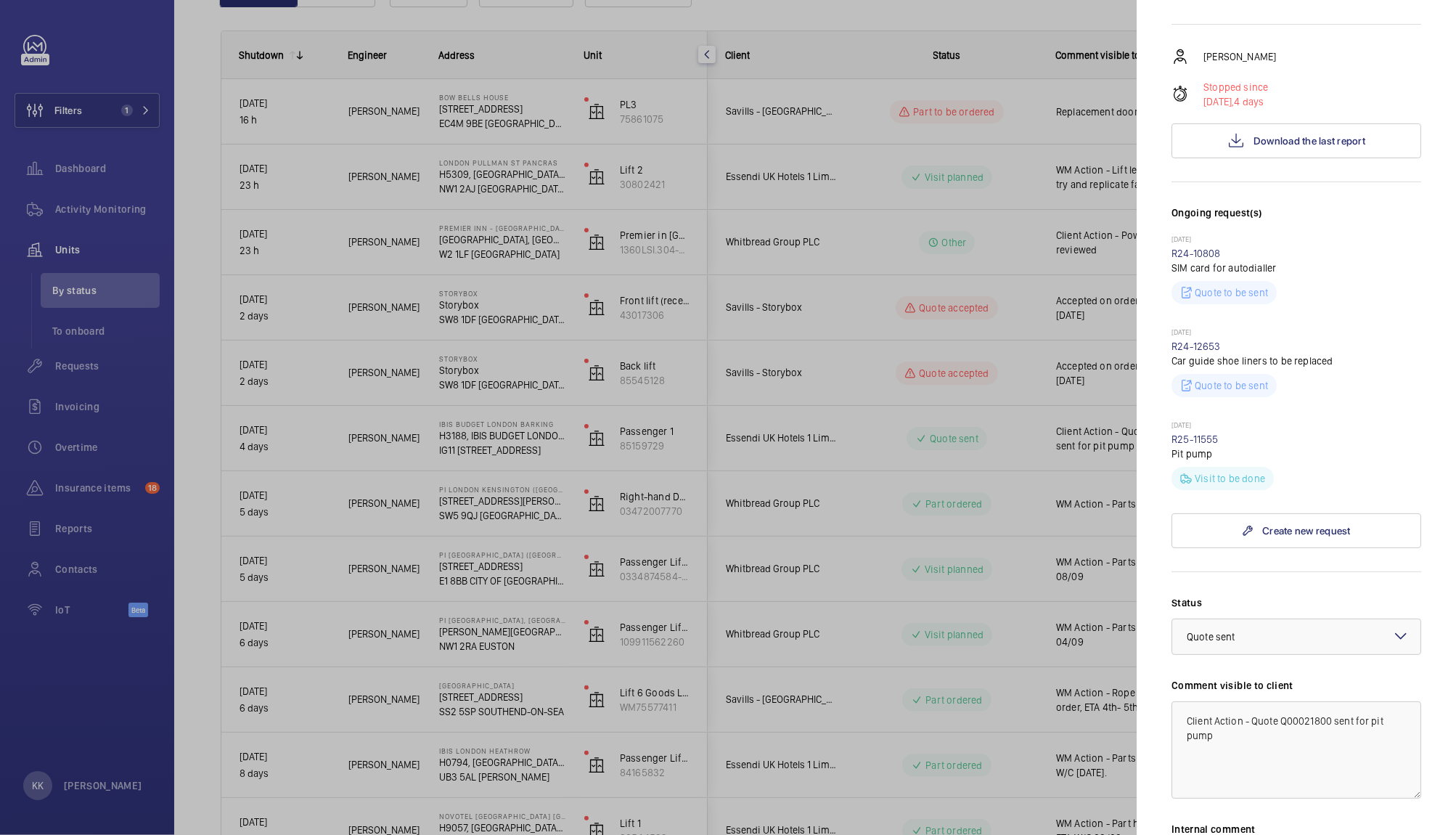
scroll to position [520, 0]
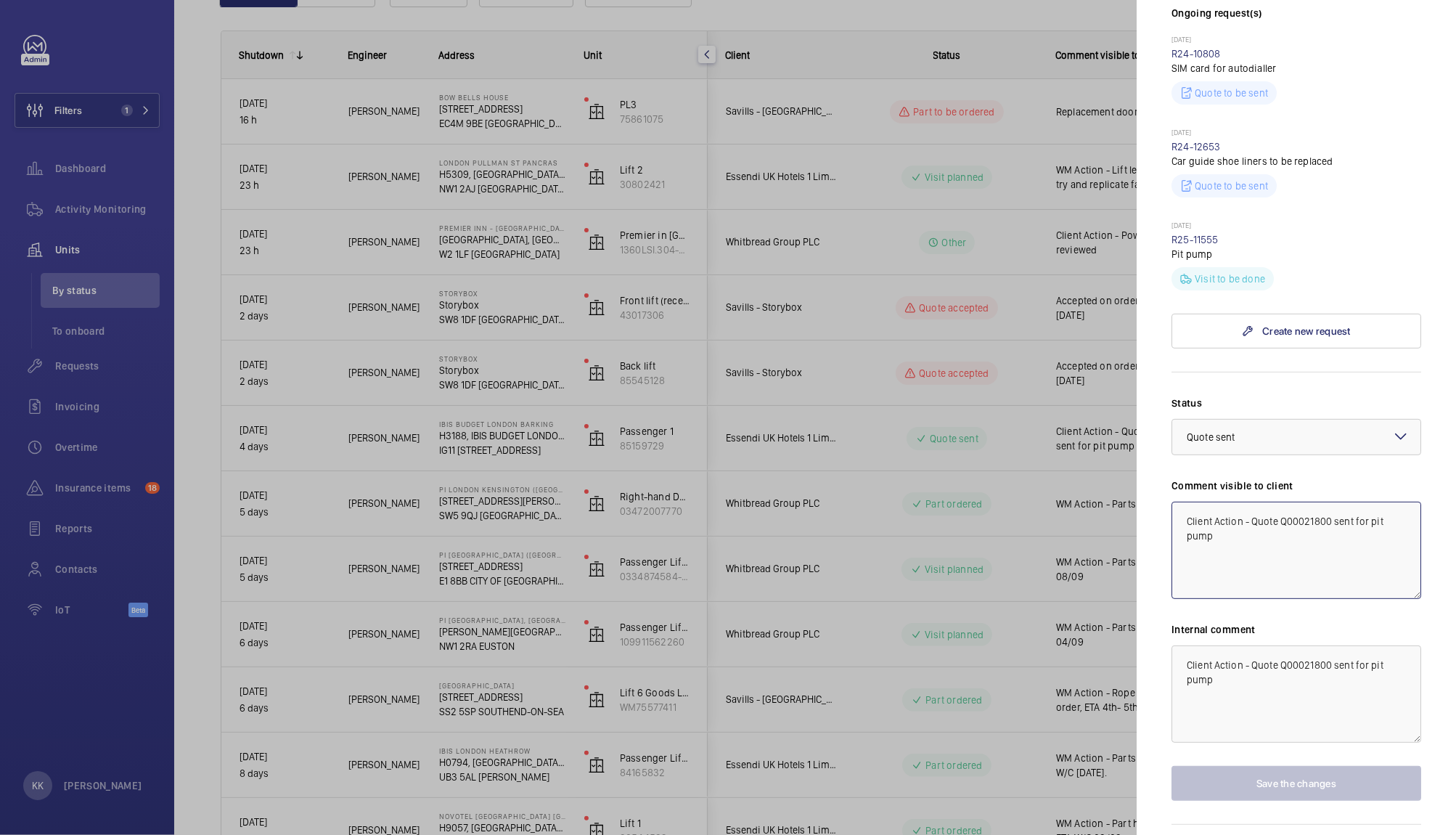
click at [1195, 518] on textarea "Client Action - Quote Q00021800 sent for pit pump" at bounding box center [1296, 550] width 249 height 97
drag, startPoint x: 1242, startPoint y: 522, endPoint x: 1265, endPoint y: 624, distance: 104.6
click at [1265, 624] on div "Status Select a status × Quote sent × Comment visible to client WM Action - Quo…" at bounding box center [1296, 598] width 249 height 405
drag, startPoint x: 1400, startPoint y: 544, endPoint x: 1056, endPoint y: 489, distance: 348.4
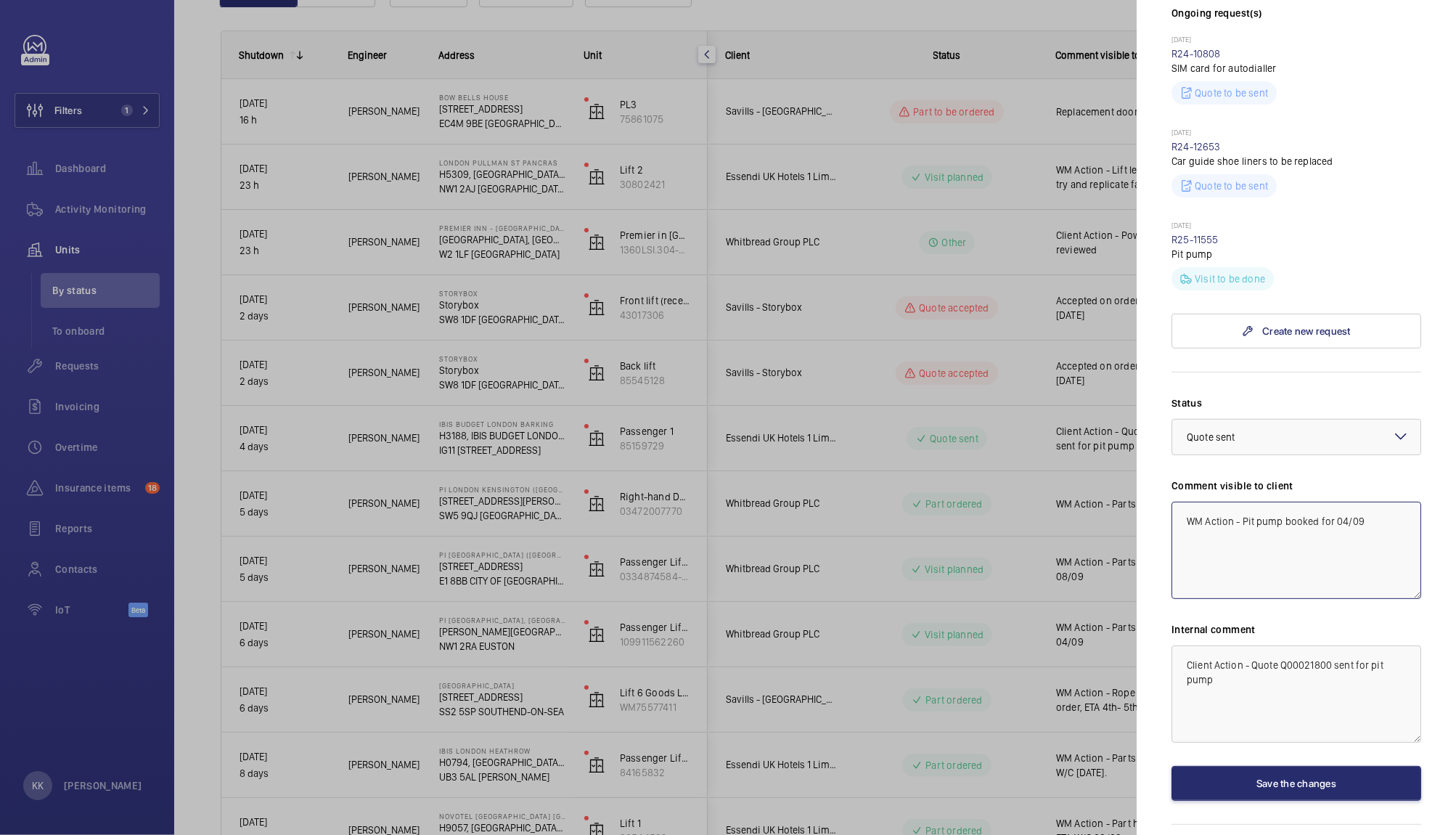
click at [1056, 489] on mat-sidenav-container "Filters 1 Dashboard Activity Monitoring Units By status To onboard Requests Inv…" at bounding box center [728, 417] width 1456 height 835
type textarea "WM Action - Pit pump booked for 04/09"
drag, startPoint x: 975, startPoint y: 578, endPoint x: 955, endPoint y: 568, distance: 22.4
click at [955, 568] on mat-sidenav-container "Filters 1 Dashboard Activity Monitoring Units By status To onboard Requests Inv…" at bounding box center [728, 417] width 1456 height 835
paste textarea "WM Action - Pit pump booked for 04/09"
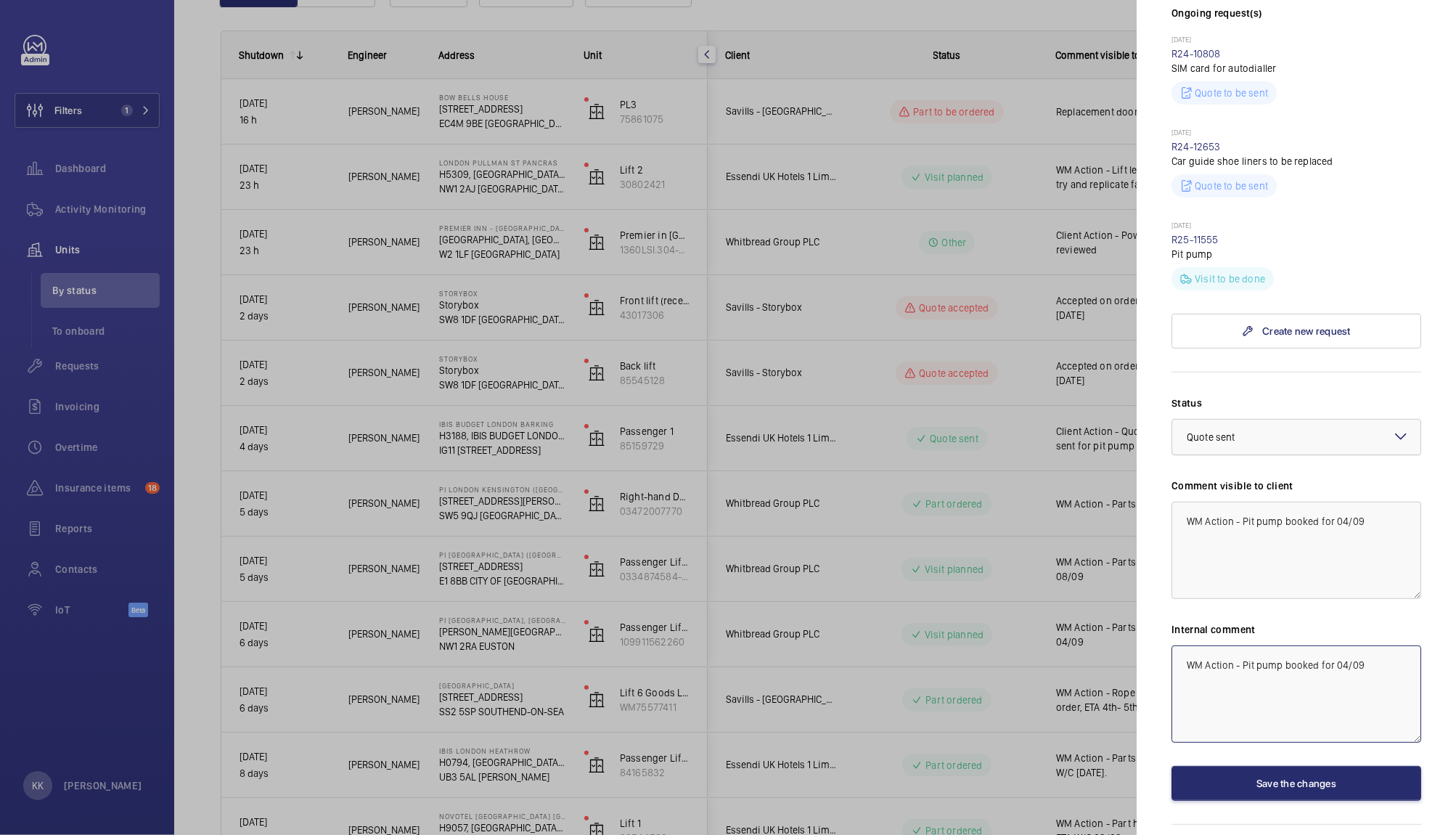
click at [1197, 446] on div at bounding box center [1296, 437] width 249 height 35
click at [1350, 562] on div "Visit planned" at bounding box center [1296, 572] width 249 height 36
type textarea "WM Action - Pit pump booked for 04/09"
click at [1236, 779] on button "Save the changes" at bounding box center [1296, 783] width 249 height 35
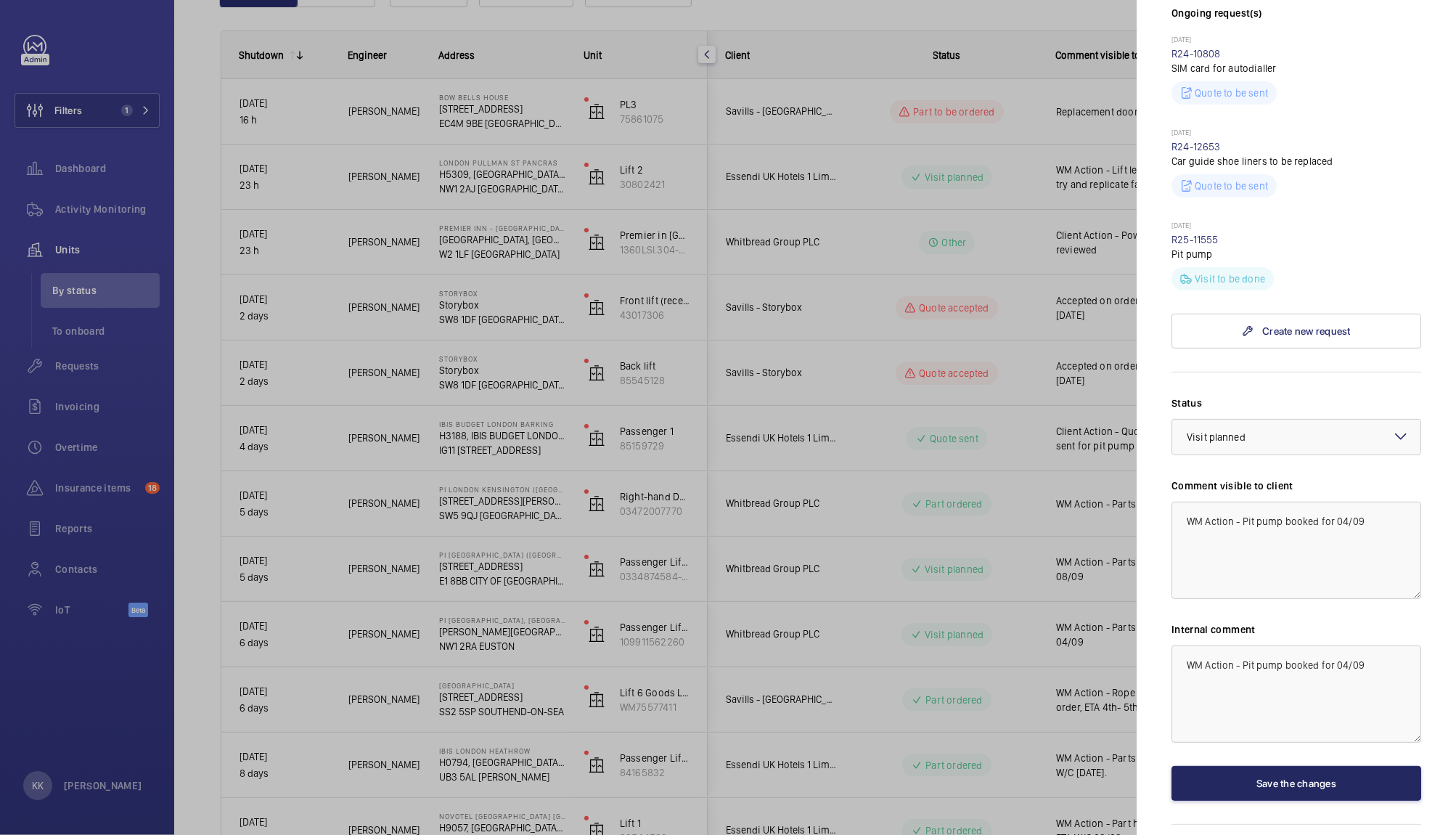
scroll to position [0, 0]
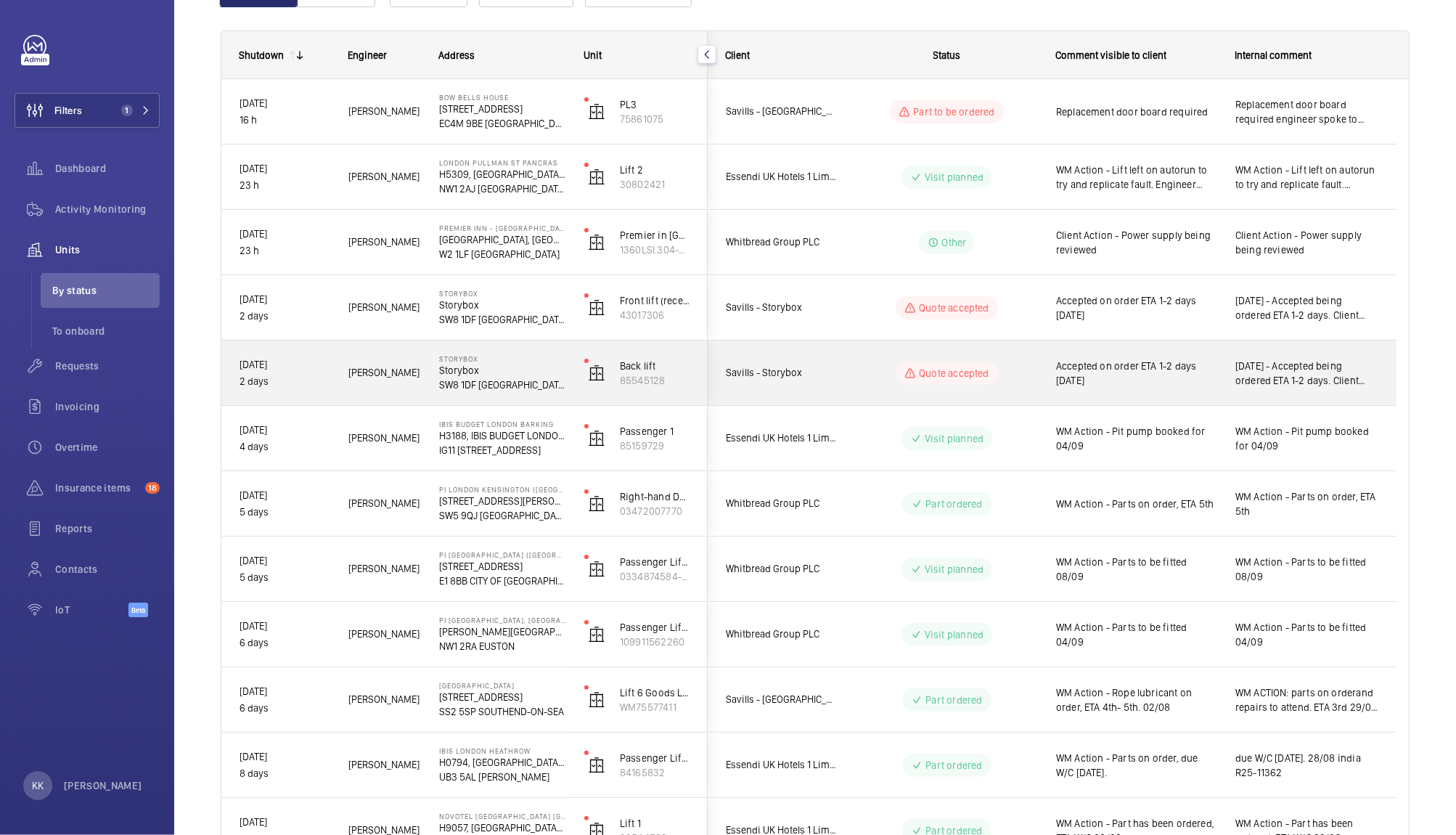
click at [1176, 365] on span "Accepted on order ETA 1-2 days [DATE]" at bounding box center [1137, 373] width 160 height 29
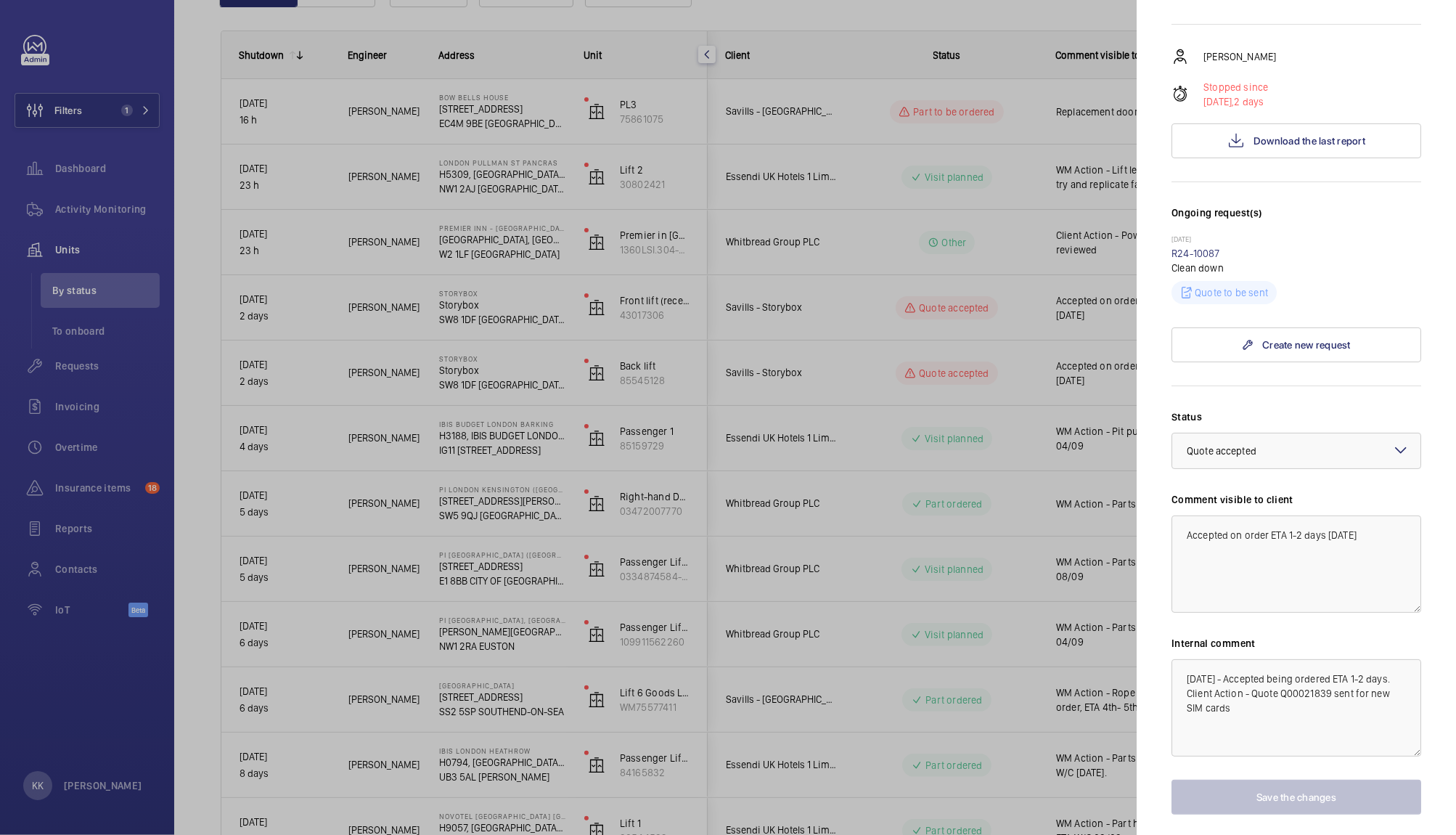
scroll to position [273, 0]
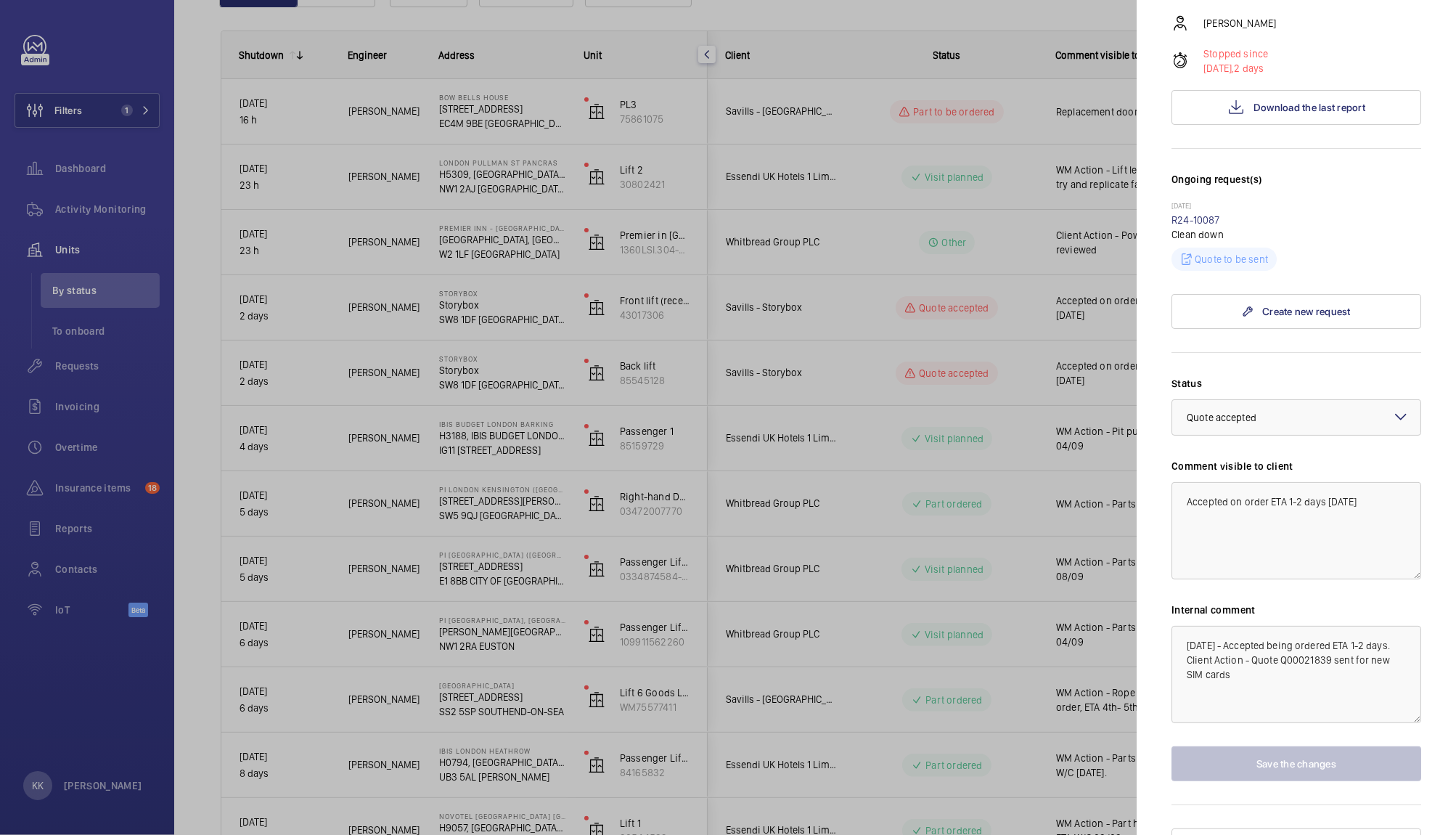
click at [1052, 395] on div at bounding box center [728, 417] width 1456 height 835
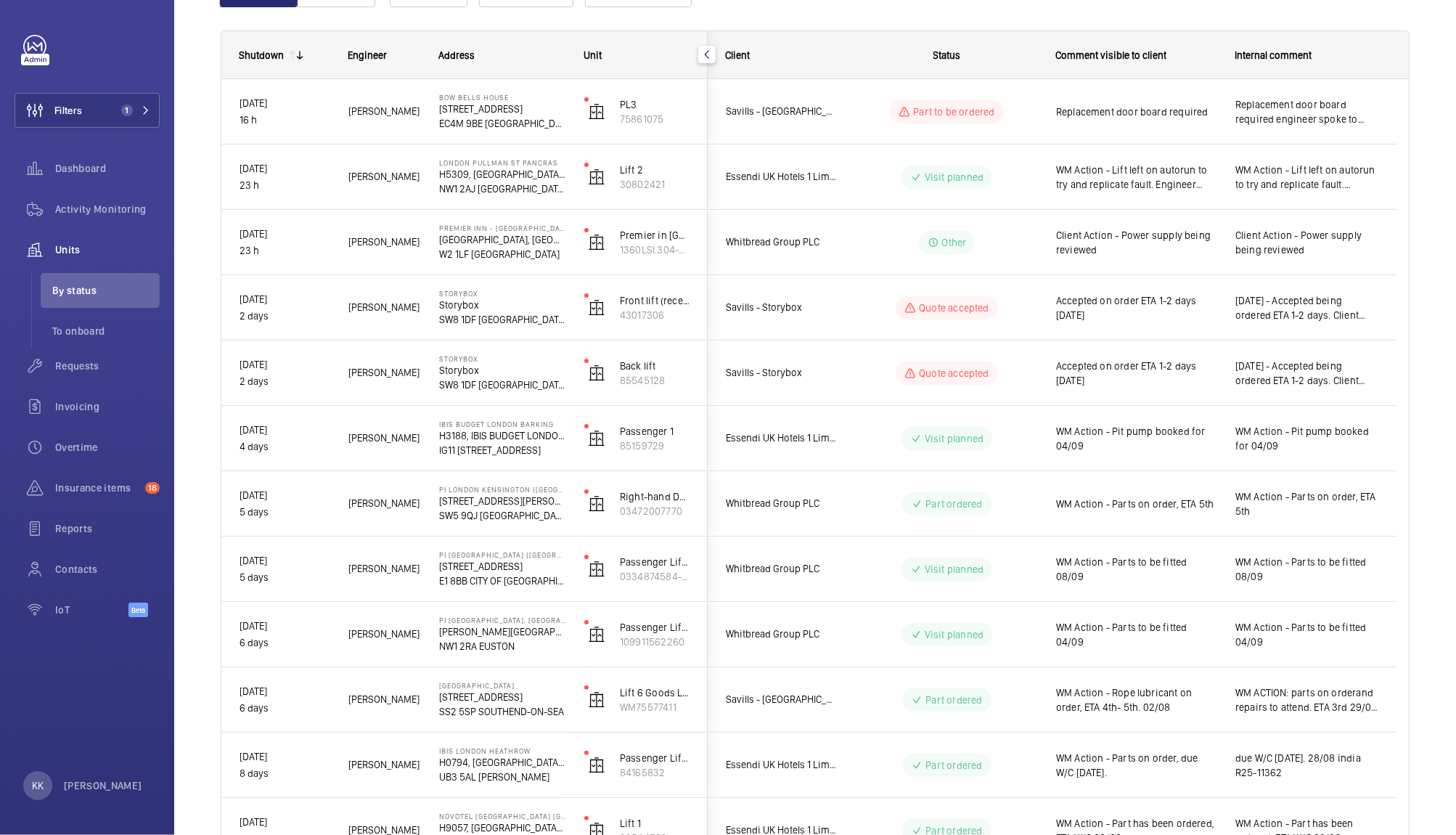
scroll to position [0, 0]
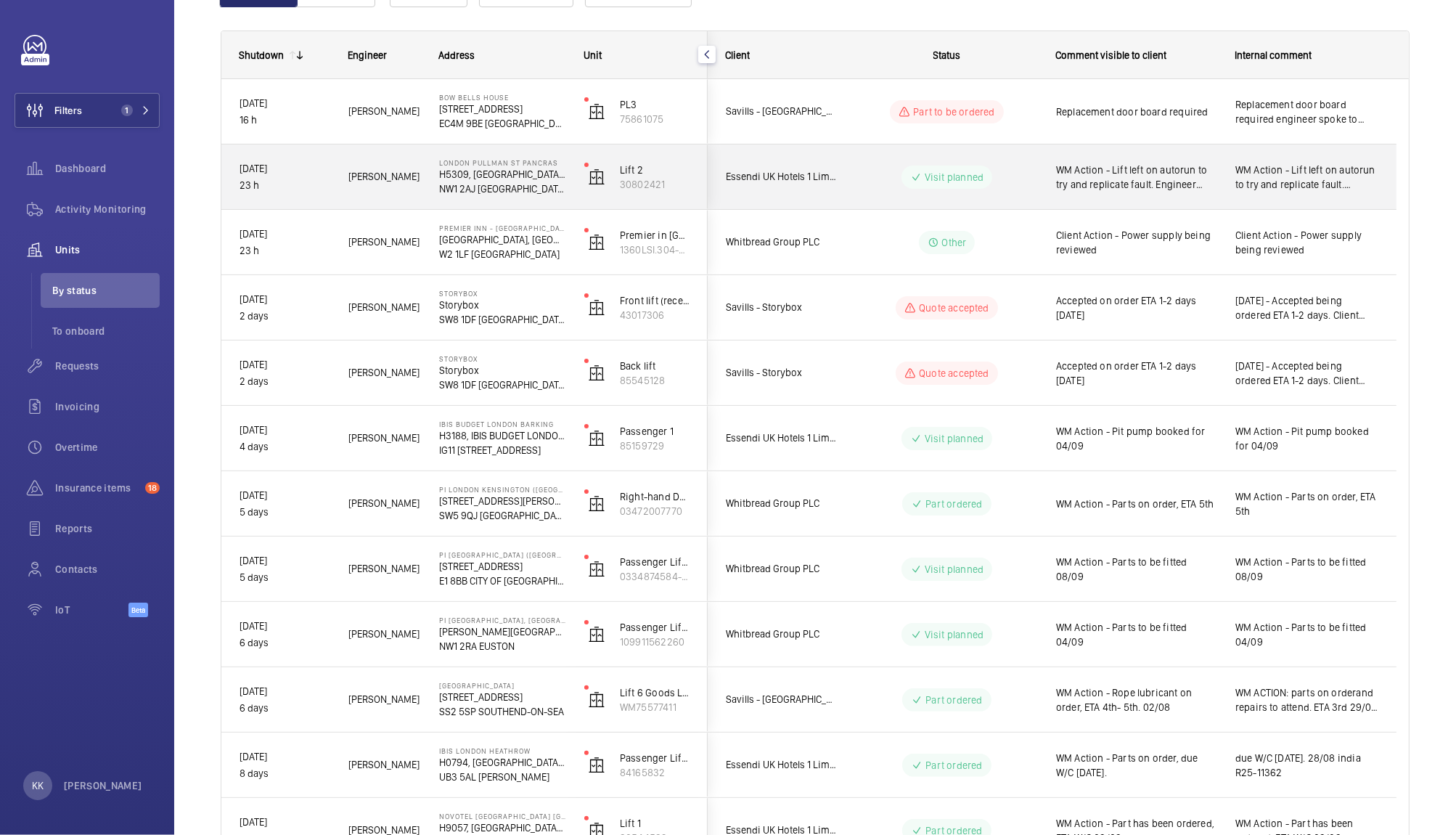
click at [1130, 197] on div "WM Action - Lift left on autorun to try and replicate fault. Engineer reattendi…" at bounding box center [1128, 177] width 178 height 63
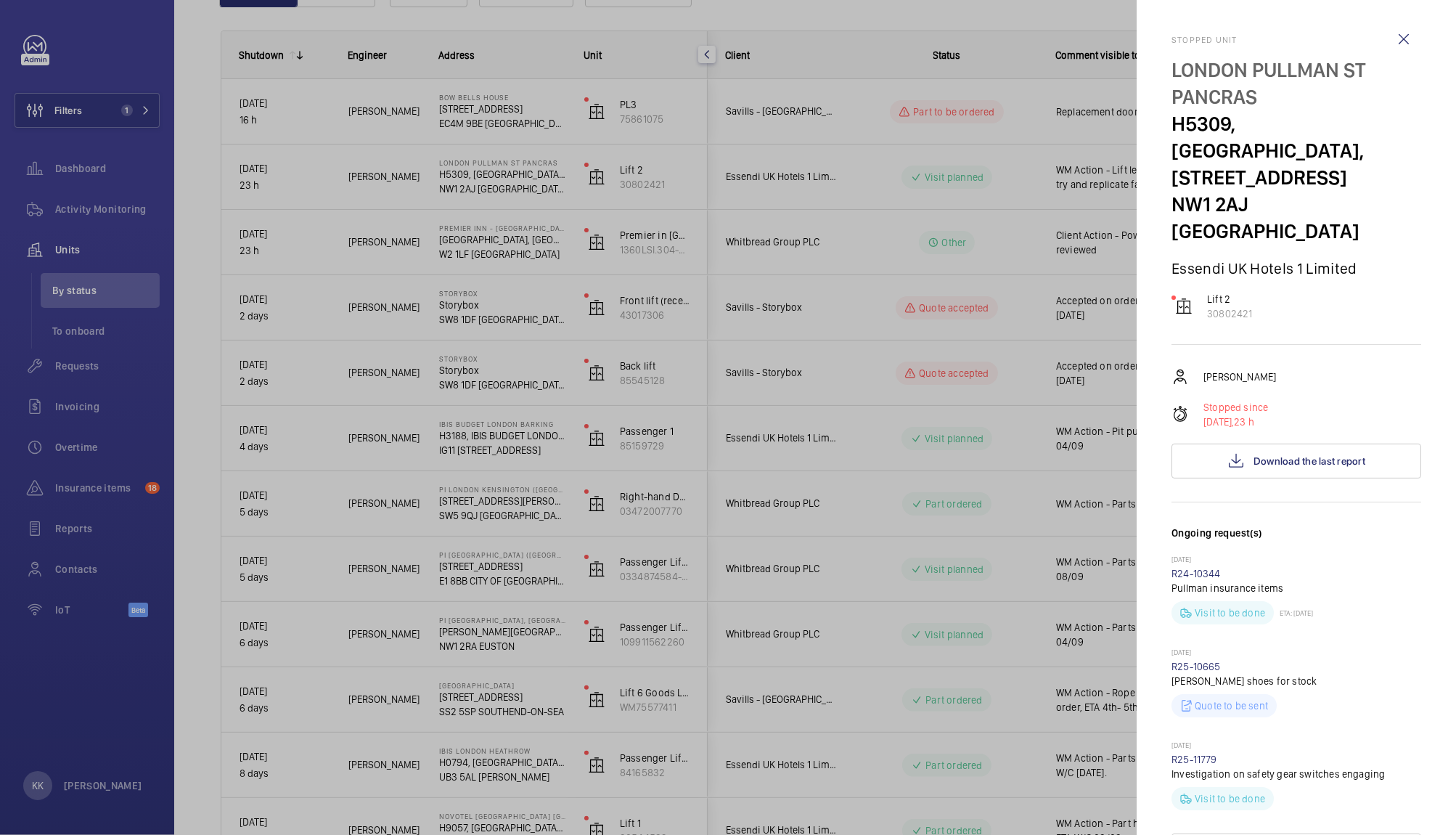
click at [1058, 191] on div at bounding box center [728, 417] width 1456 height 835
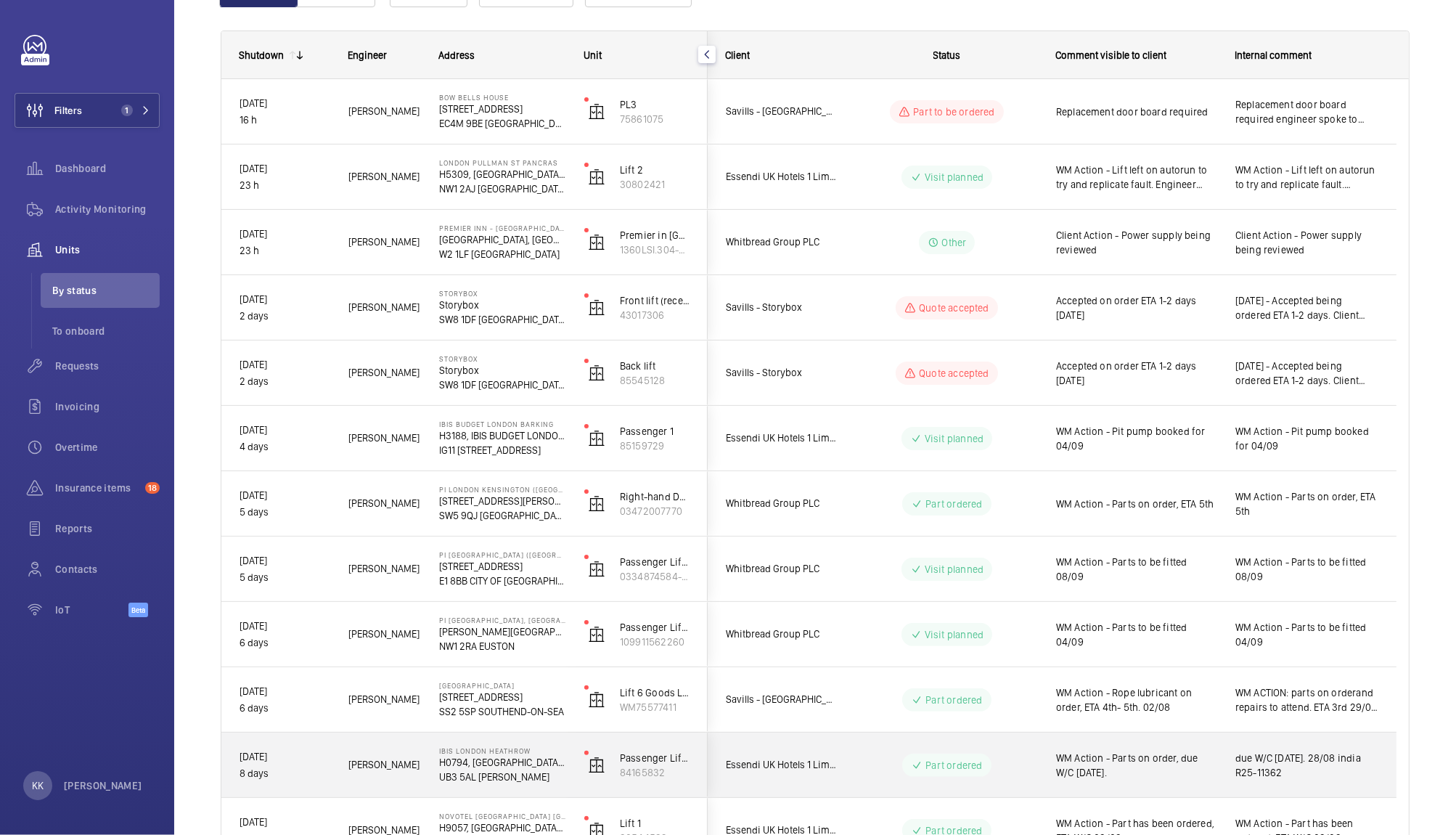
click at [1255, 762] on span "due W/C [DATE]. 28/08 india R25-11362" at bounding box center [1307, 765] width 143 height 29
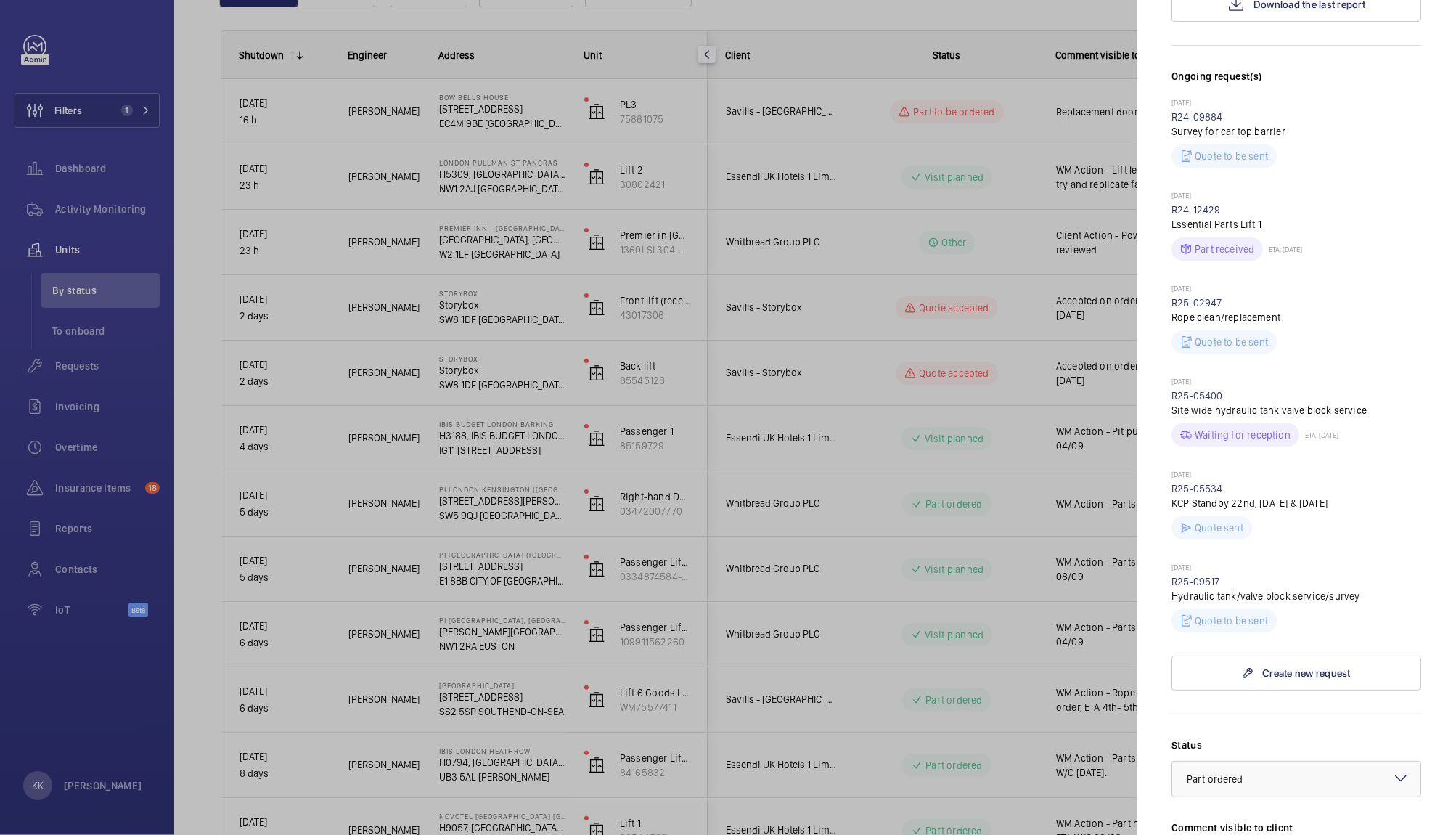
scroll to position [605, 0]
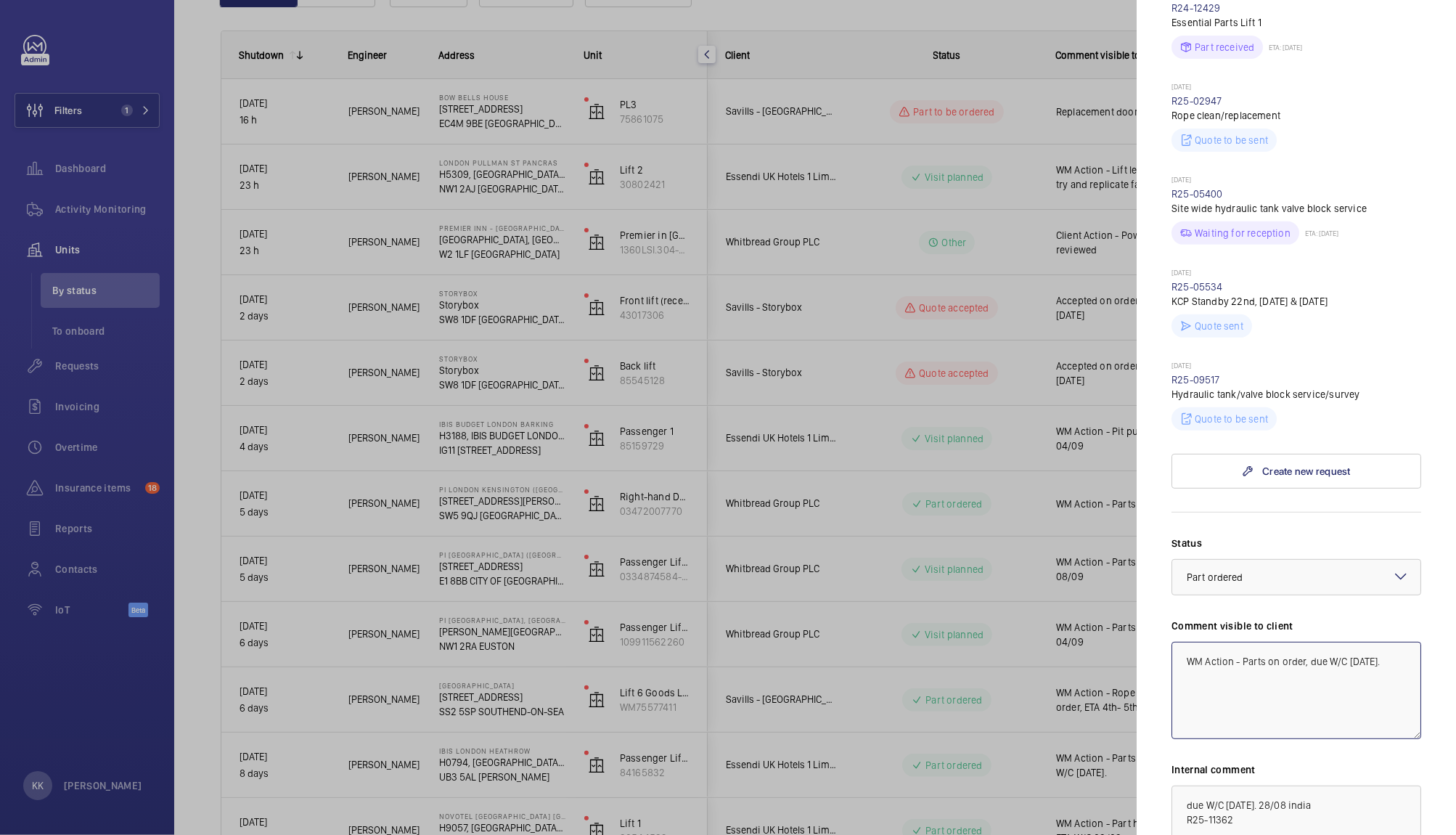
drag, startPoint x: 1239, startPoint y: 658, endPoint x: 1252, endPoint y: 710, distance: 53.6
click at [1252, 710] on textarea "WM Action - Parts on order, due W/C [DATE]." at bounding box center [1296, 690] width 249 height 97
type textarea "WM Action - Works booked for 05/09"
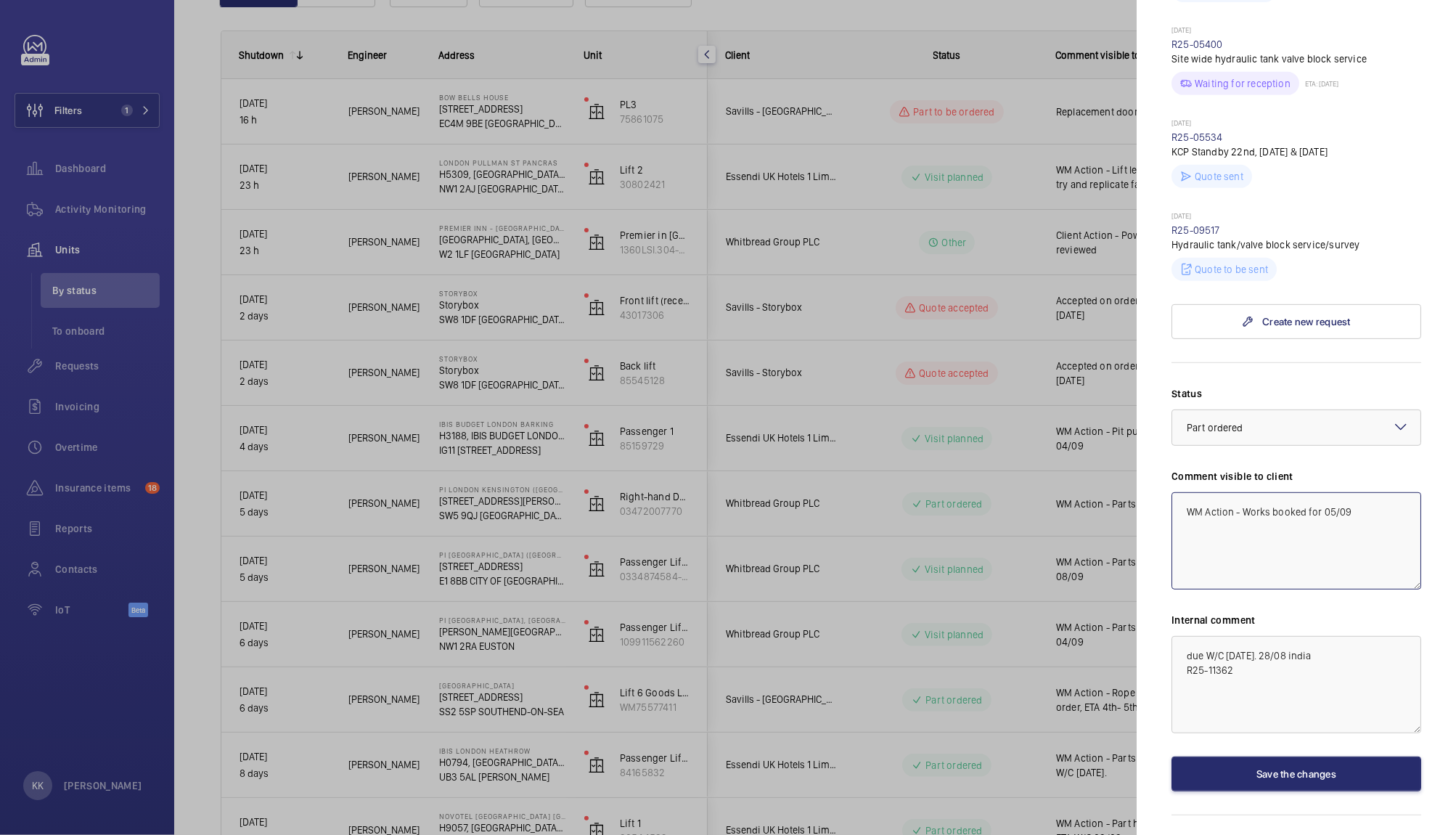
drag, startPoint x: 1371, startPoint y: 543, endPoint x: 1114, endPoint y: 512, distance: 258.9
click at [1114, 512] on mat-sidenav-container "Filters 1 Dashboard Activity Monitoring Units By status To onboard Requests Inv…" at bounding box center [728, 417] width 1456 height 835
drag, startPoint x: 1356, startPoint y: 657, endPoint x: 1168, endPoint y: 635, distance: 189.3
click at [1168, 635] on mat-sidenav "Stopped unit IBIS [GEOGRAPHIC_DATA] H0794, [GEOGRAPHIC_DATA], [STREET_ADDRESS][…" at bounding box center [1296, 417] width 319 height 835
paste textarea "WM Action - Works booked for 05/09"
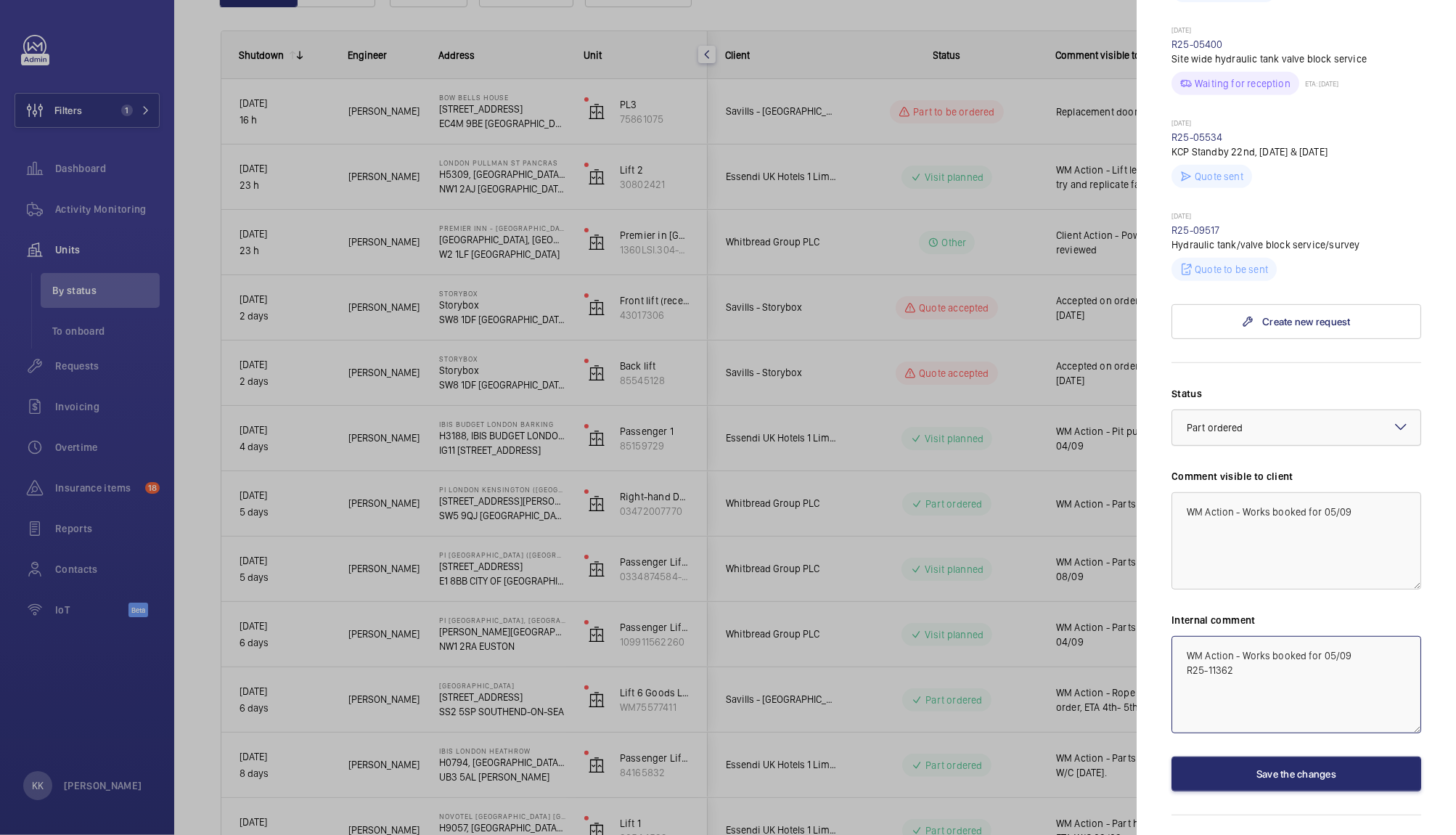
click at [1287, 417] on div at bounding box center [1296, 427] width 249 height 35
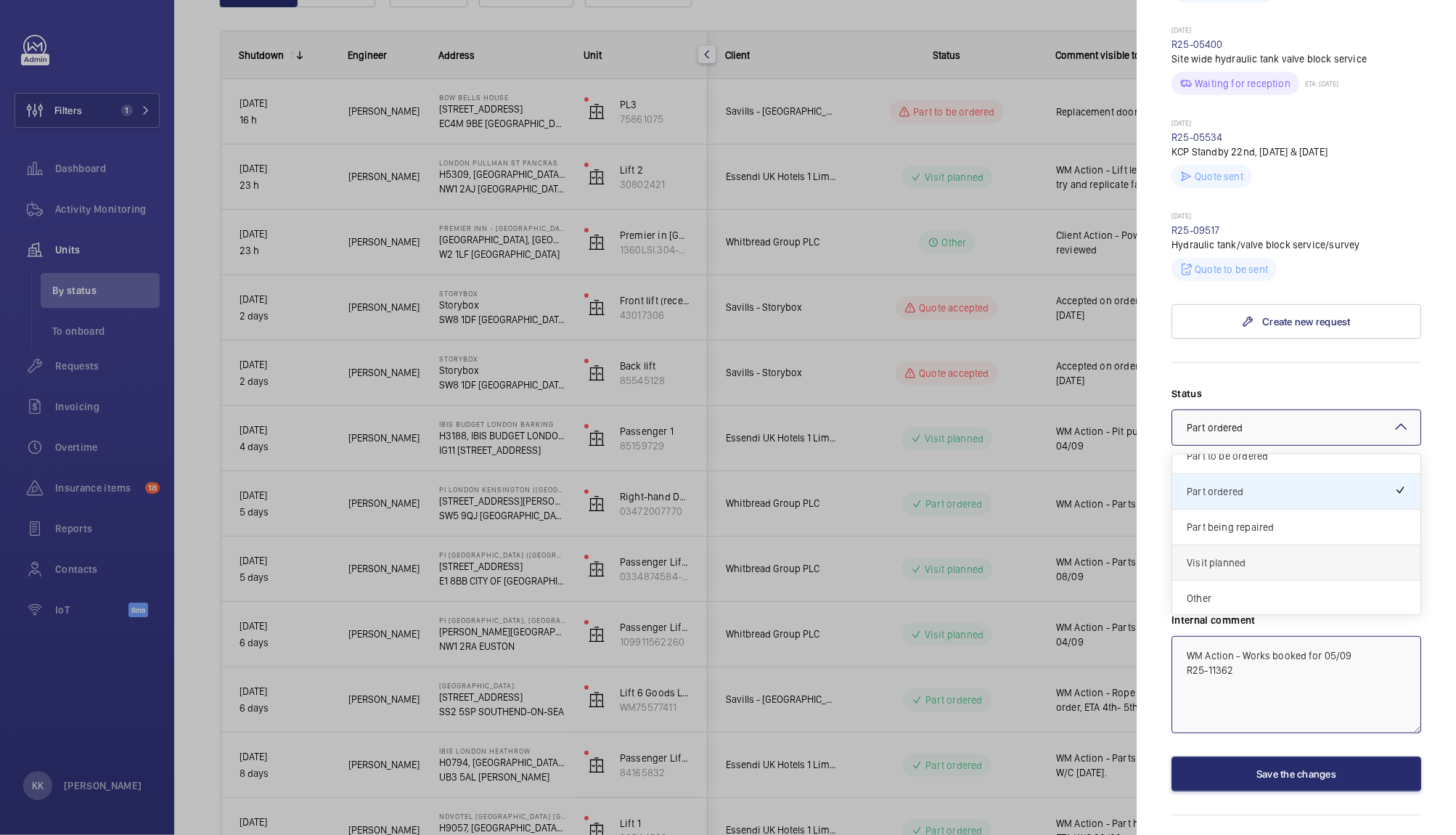
click at [1237, 562] on span "Visit planned" at bounding box center [1296, 562] width 219 height 14
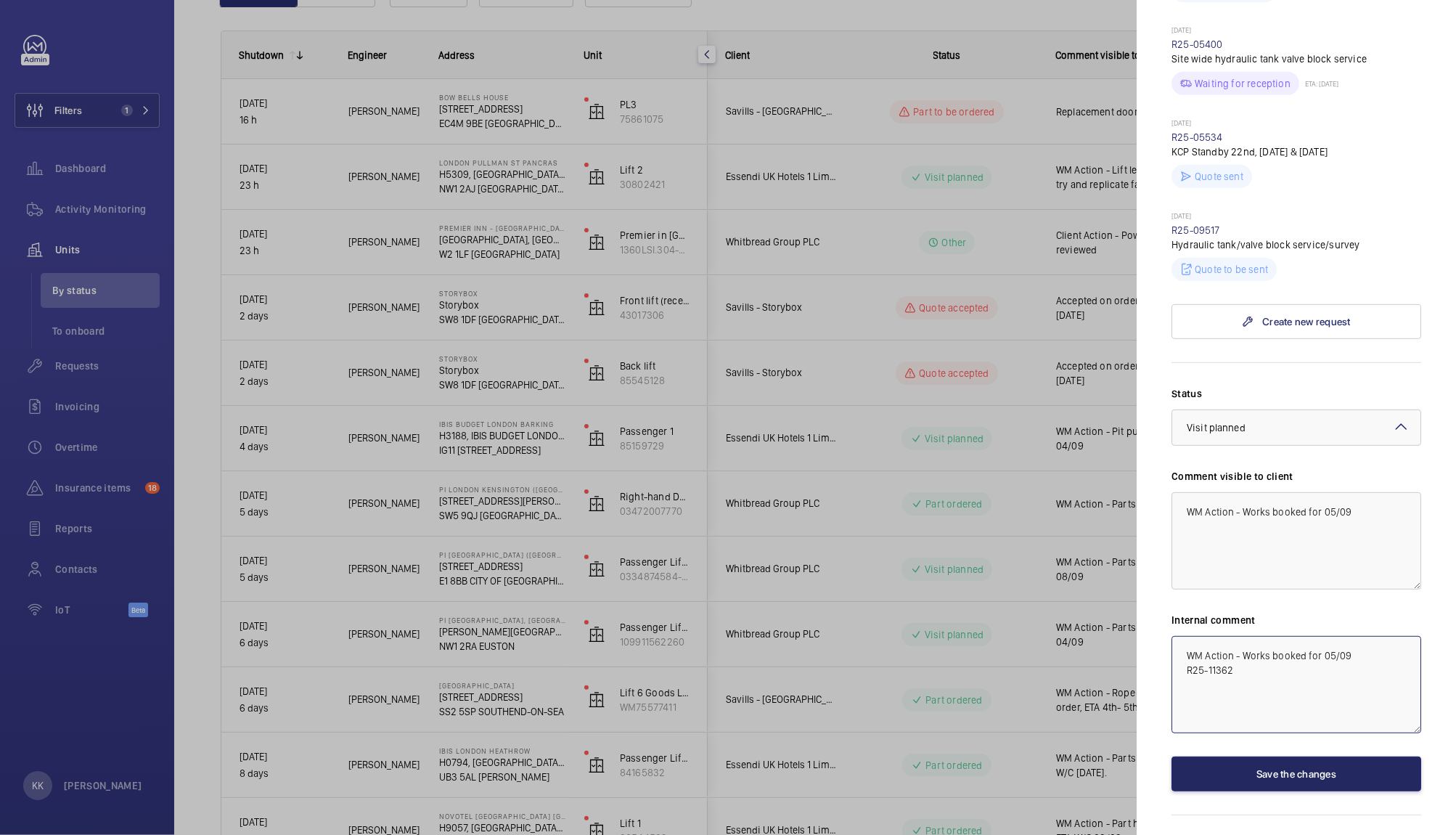
type textarea "WM Action - Works booked for 05/09 R25-11362"
click at [1235, 775] on button "Save the changes" at bounding box center [1296, 774] width 249 height 35
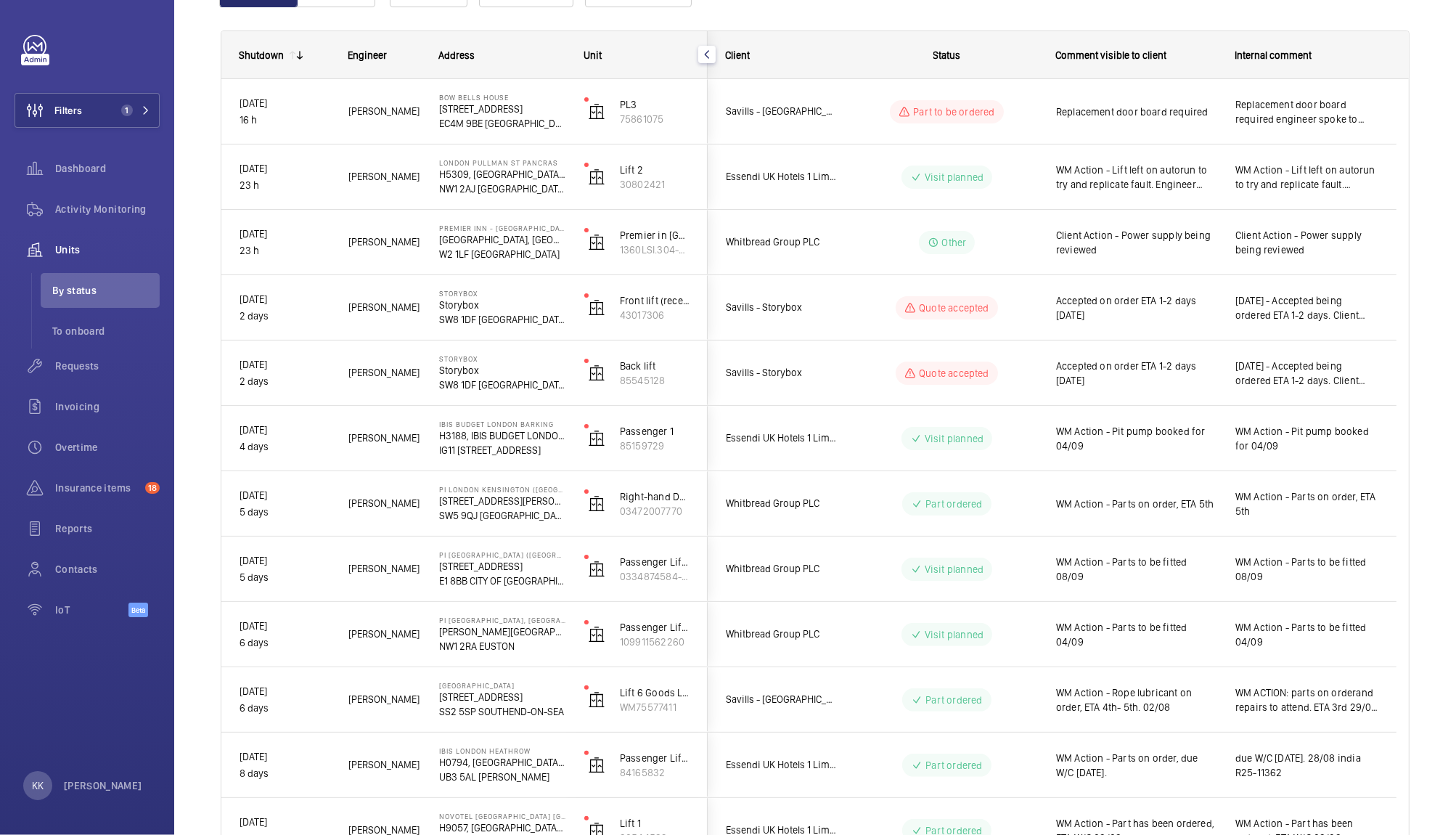
scroll to position [0, 0]
click at [755, 39] on div "Client" at bounding box center [773, 55] width 130 height 46
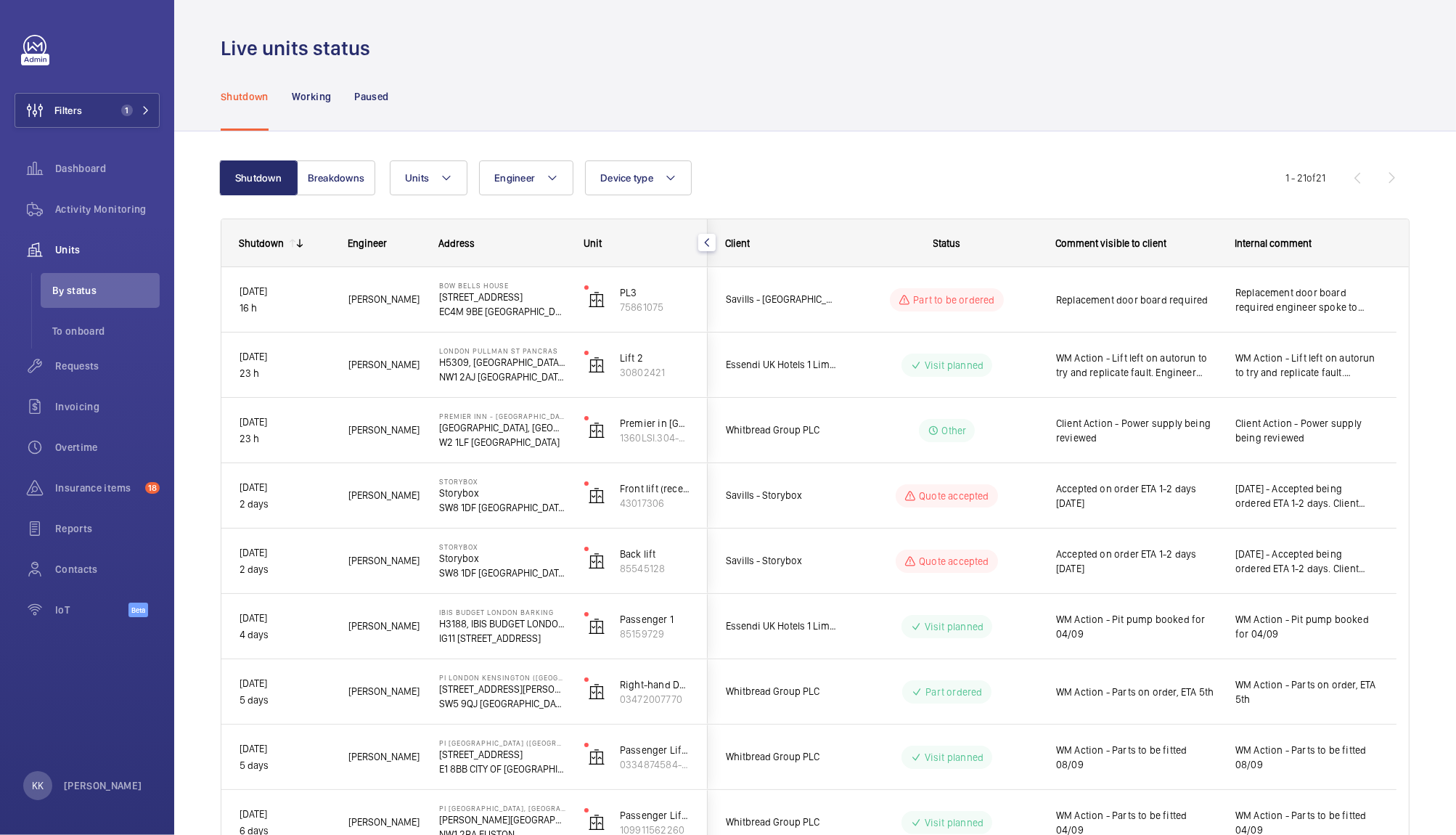
click at [1025, 70] on div "Shutdown Working Paused" at bounding box center [815, 96] width 1189 height 69
click at [122, 121] on button "Filters 1" at bounding box center [87, 110] width 145 height 35
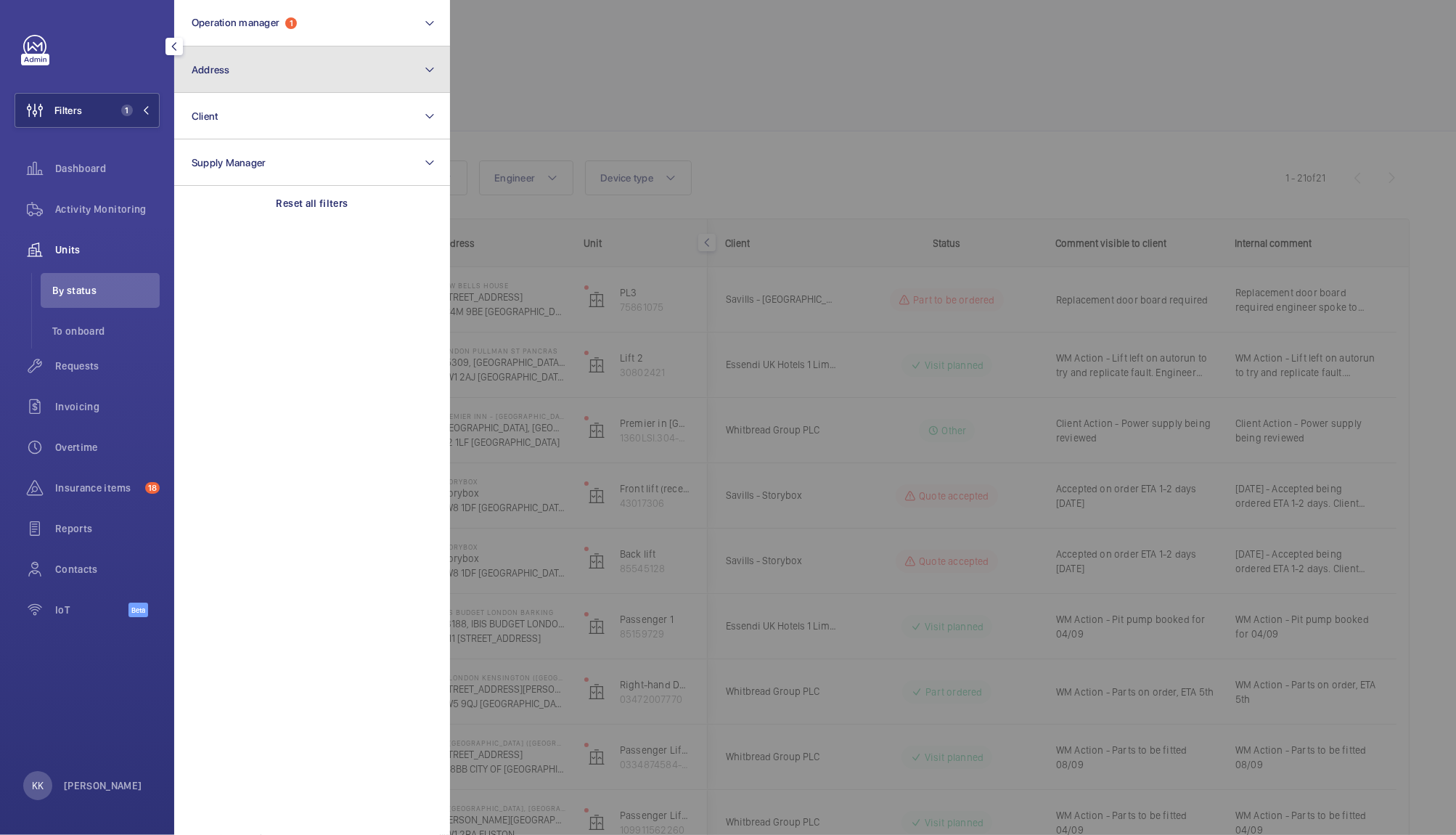
click at [219, 91] on button "Address" at bounding box center [311, 69] width 276 height 46
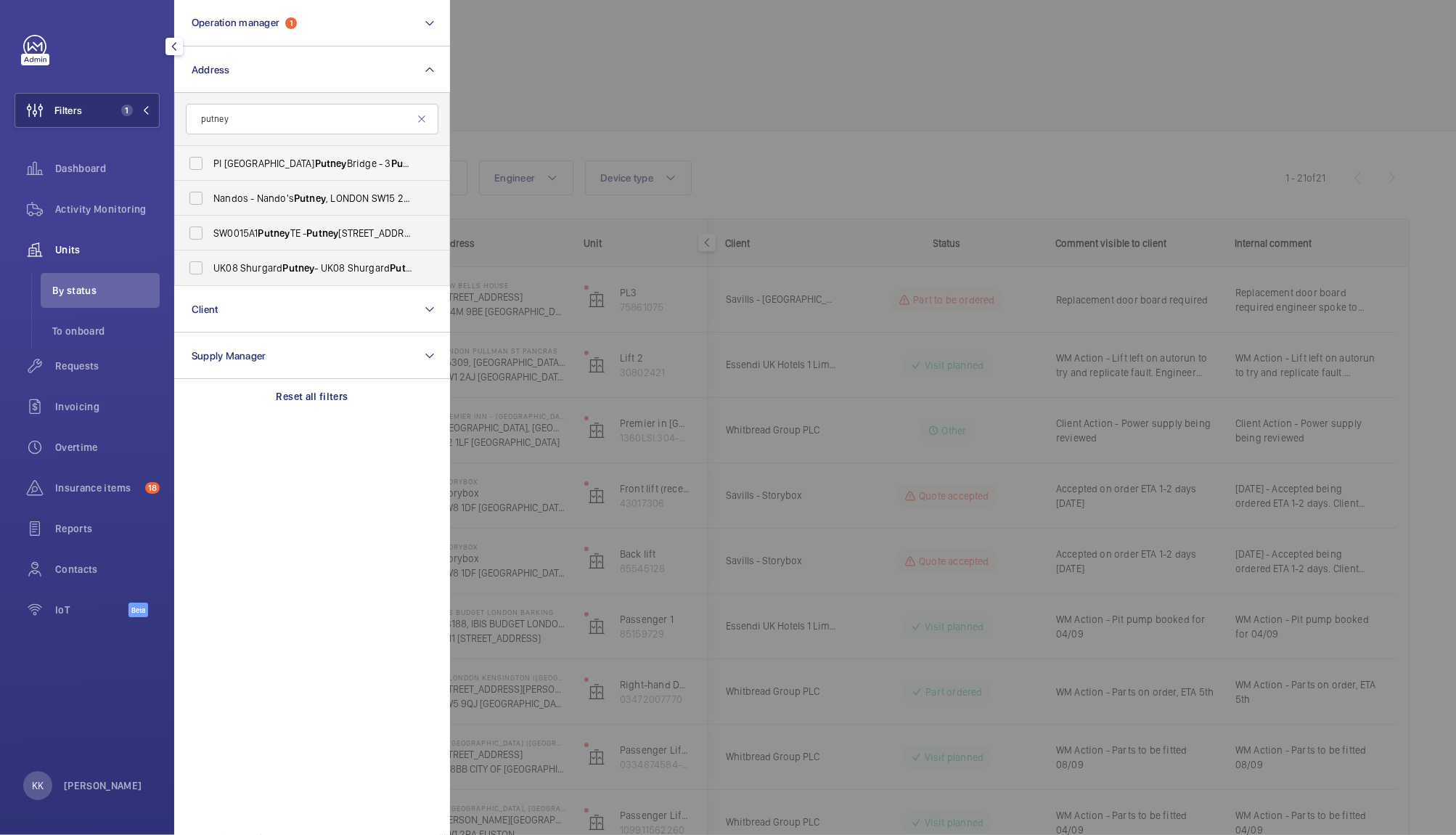
type input "putney"
click at [240, 167] on span "PI [GEOGRAPHIC_DATA] - [STREET_ADDRESS]" at bounding box center [313, 163] width 199 height 14
click at [210, 167] on input "PI [GEOGRAPHIC_DATA] - [STREET_ADDRESS]" at bounding box center [195, 163] width 29 height 29
checkbox input "true"
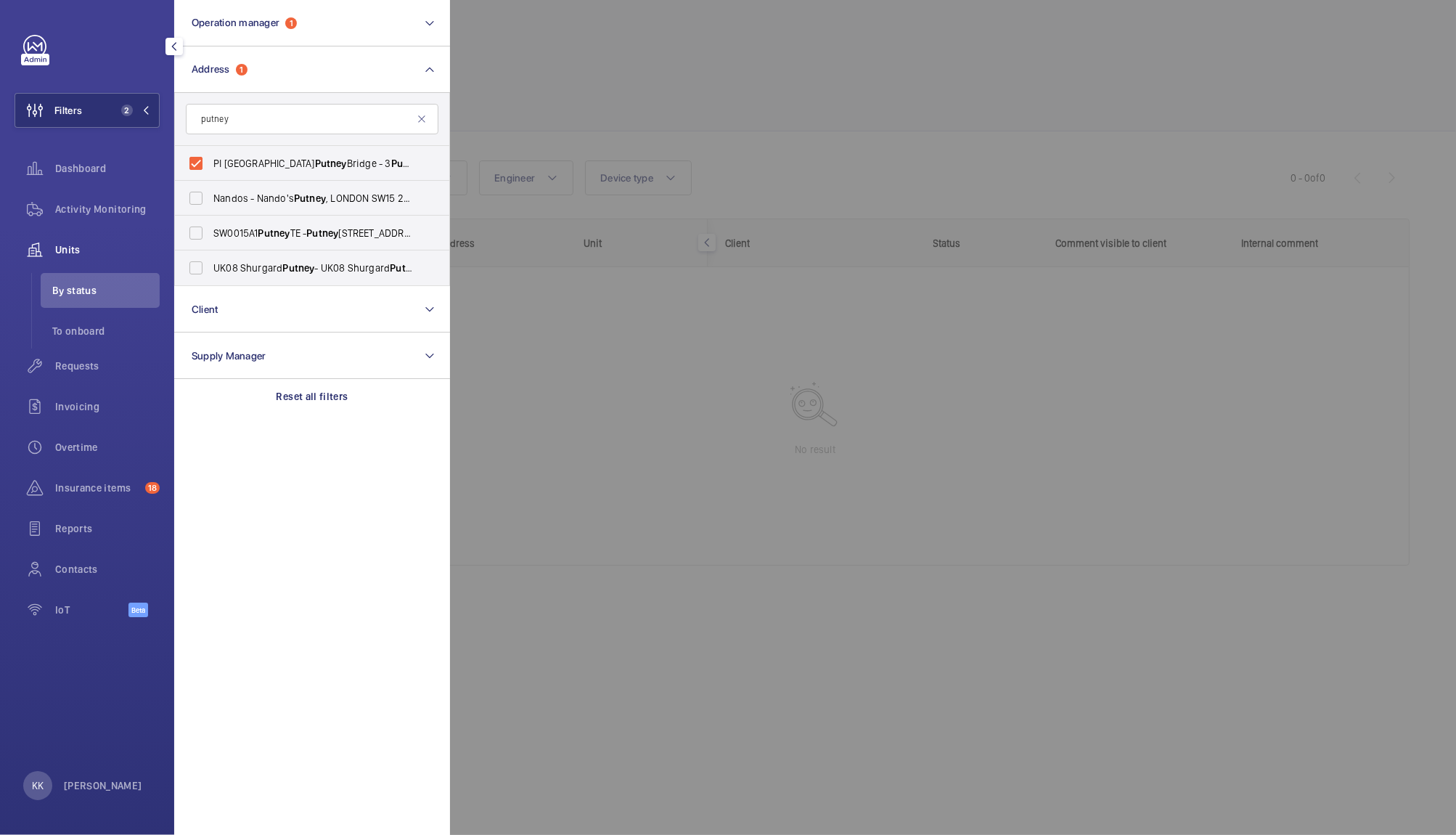
click at [628, 73] on div at bounding box center [1178, 417] width 1456 height 835
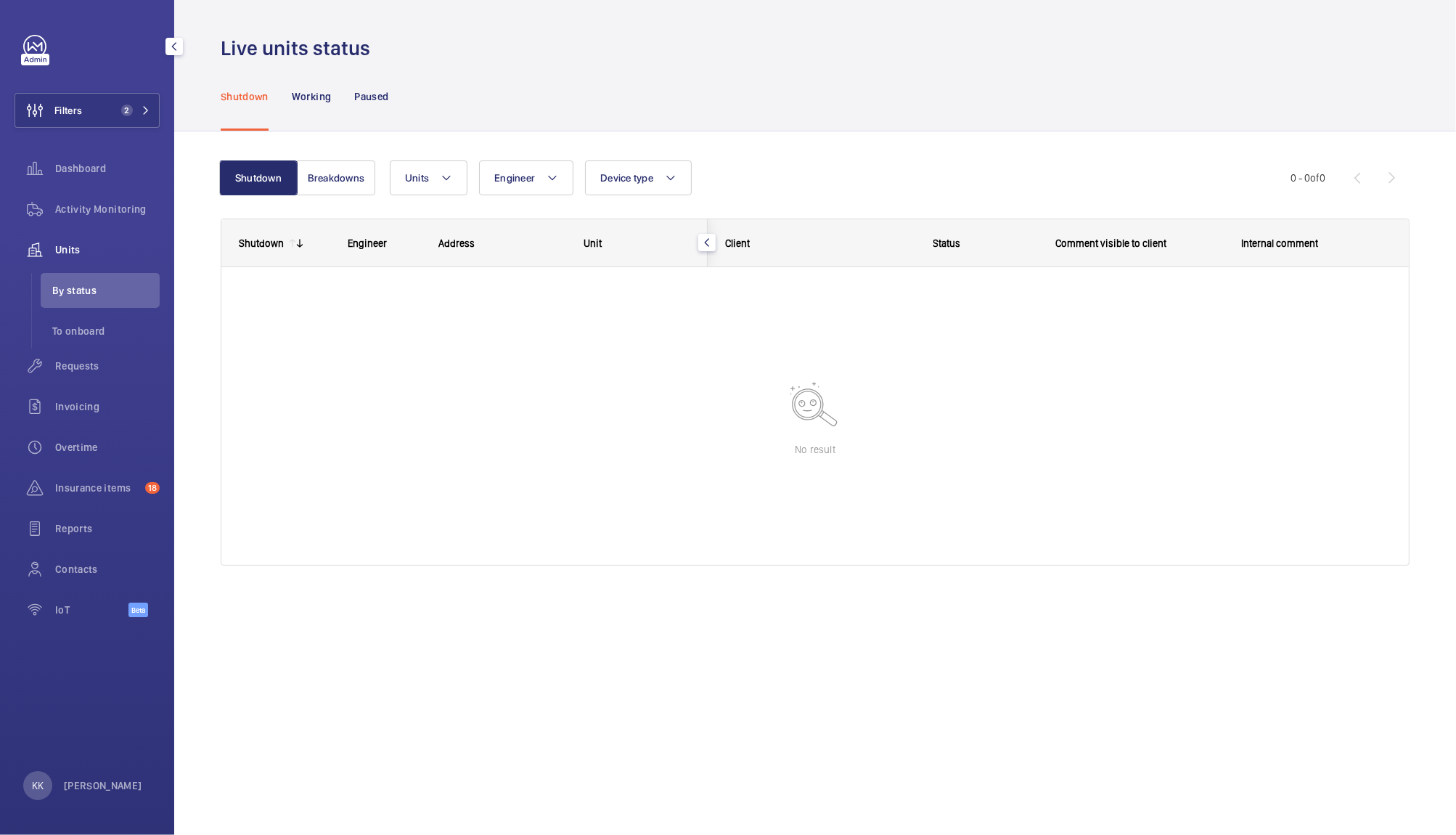
click at [628, 73] on div "Shutdown Working Paused" at bounding box center [815, 96] width 1189 height 69
click at [72, 366] on span "Requests" at bounding box center [107, 365] width 105 height 14
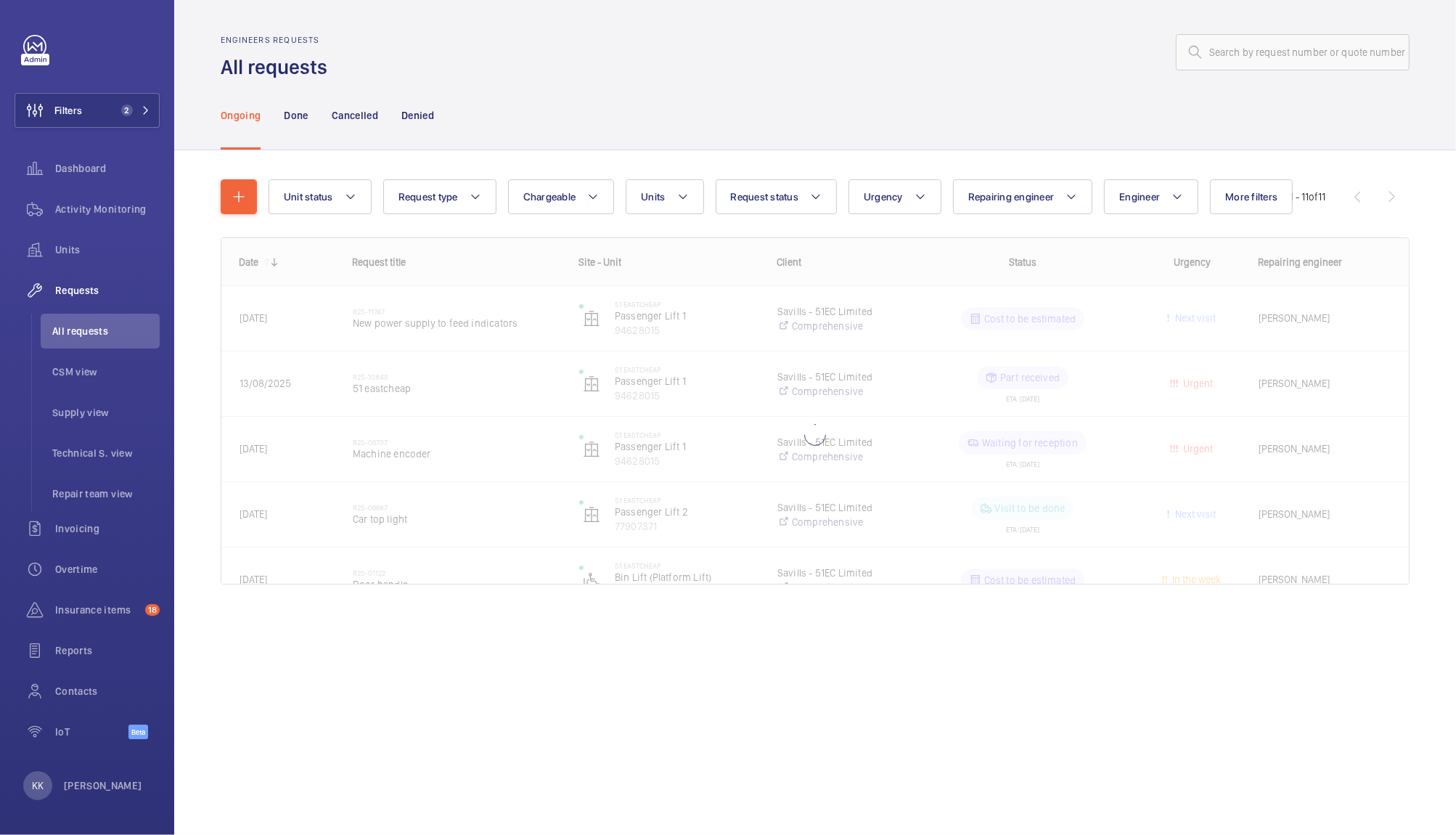
click at [488, 32] on wm-front-admin-header "Engineers requests All requests" at bounding box center [815, 40] width 1282 height 80
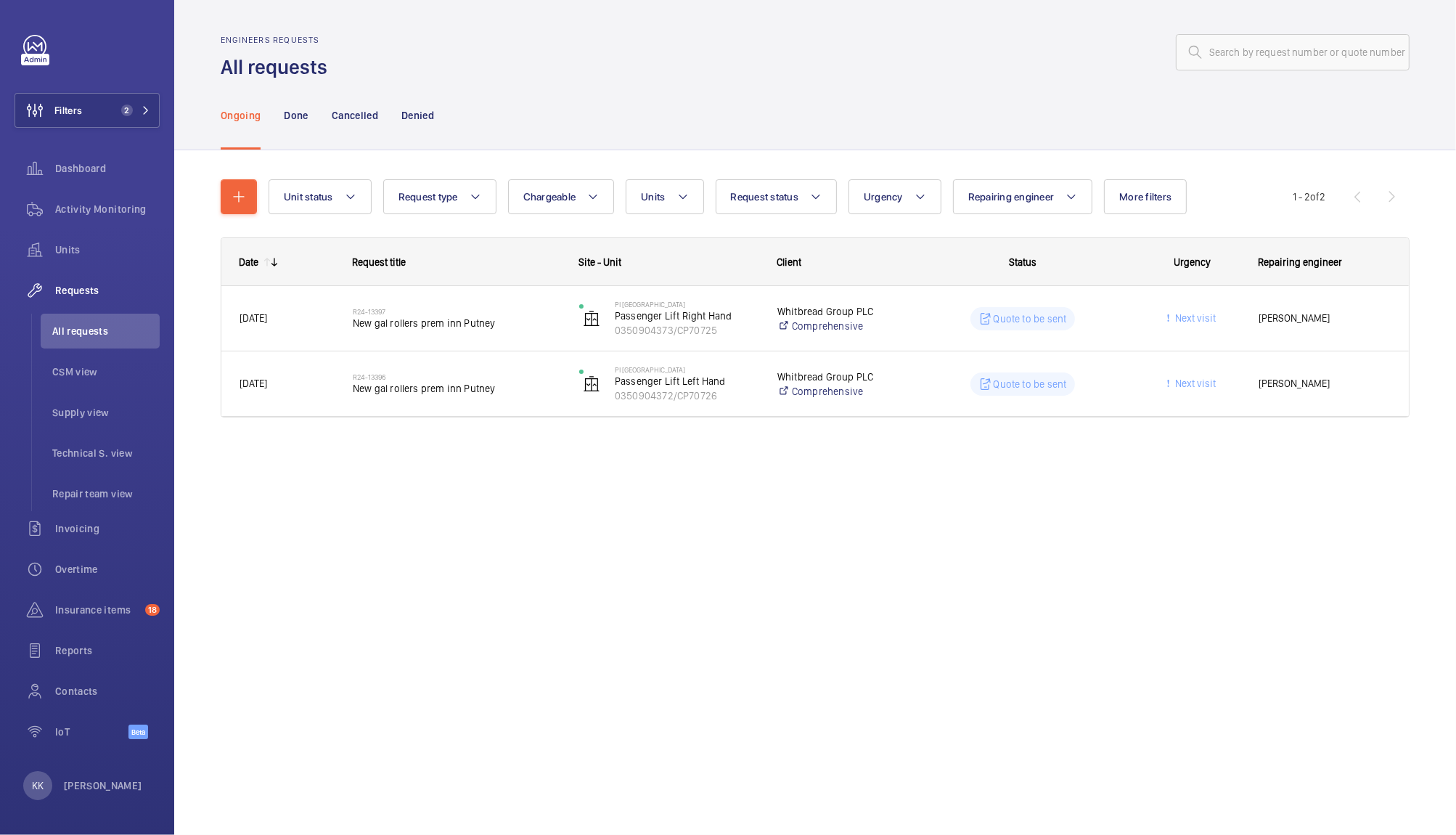
click at [620, 64] on div at bounding box center [872, 52] width 1073 height 35
click at [514, 518] on div "Engineers requests All requests Ongoing Done Cancelled Denied Unit status Reque…" at bounding box center [815, 417] width 1282 height 835
click at [844, 70] on div "Engineers requests All requests" at bounding box center [815, 58] width 1189 height 46
click at [248, 202] on button "button" at bounding box center [239, 197] width 37 height 35
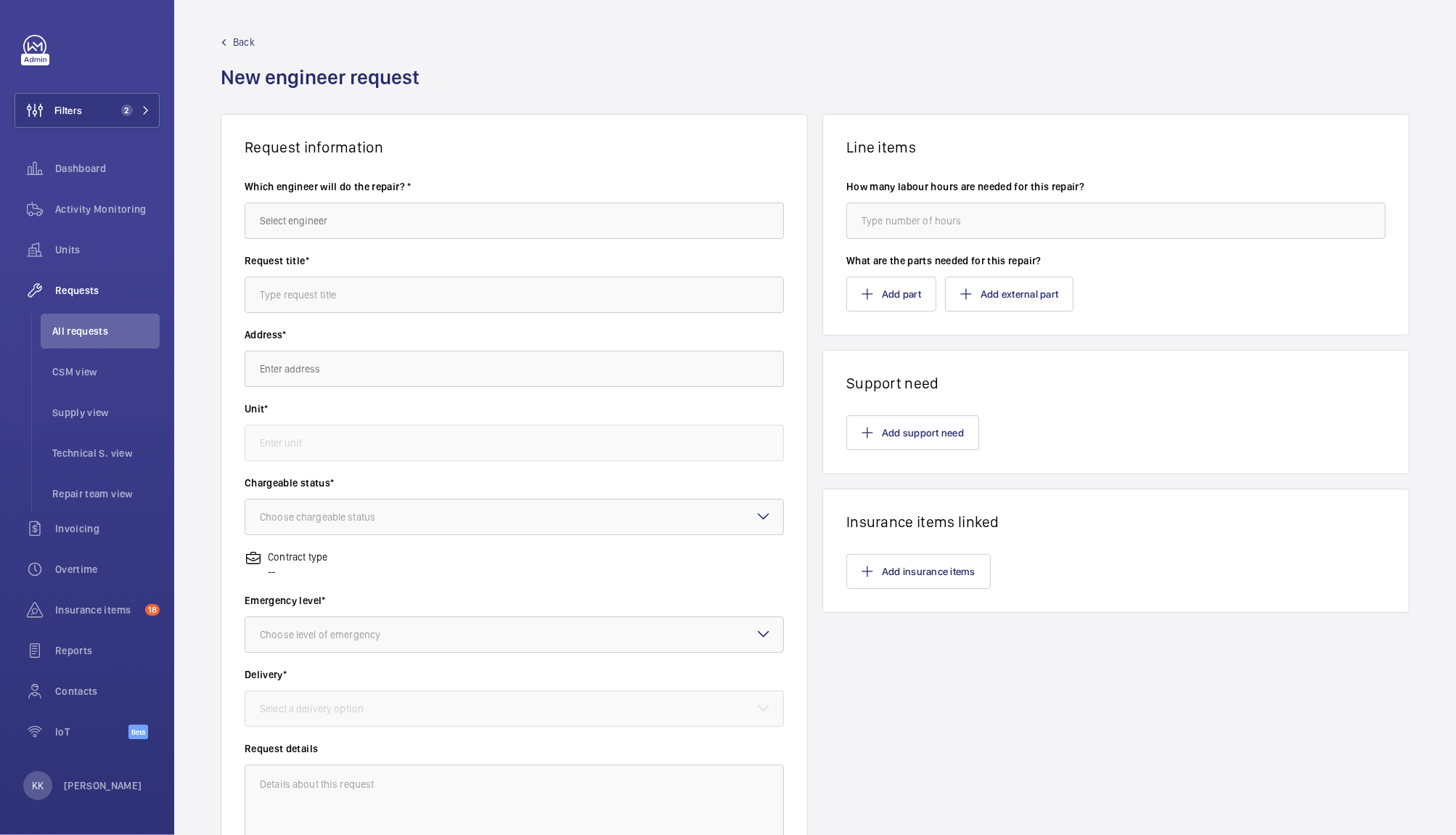
click at [365, 242] on div "Which engineer will do the repair? *" at bounding box center [514, 216] width 539 height 74
click at [360, 232] on input "text" at bounding box center [514, 221] width 539 height 37
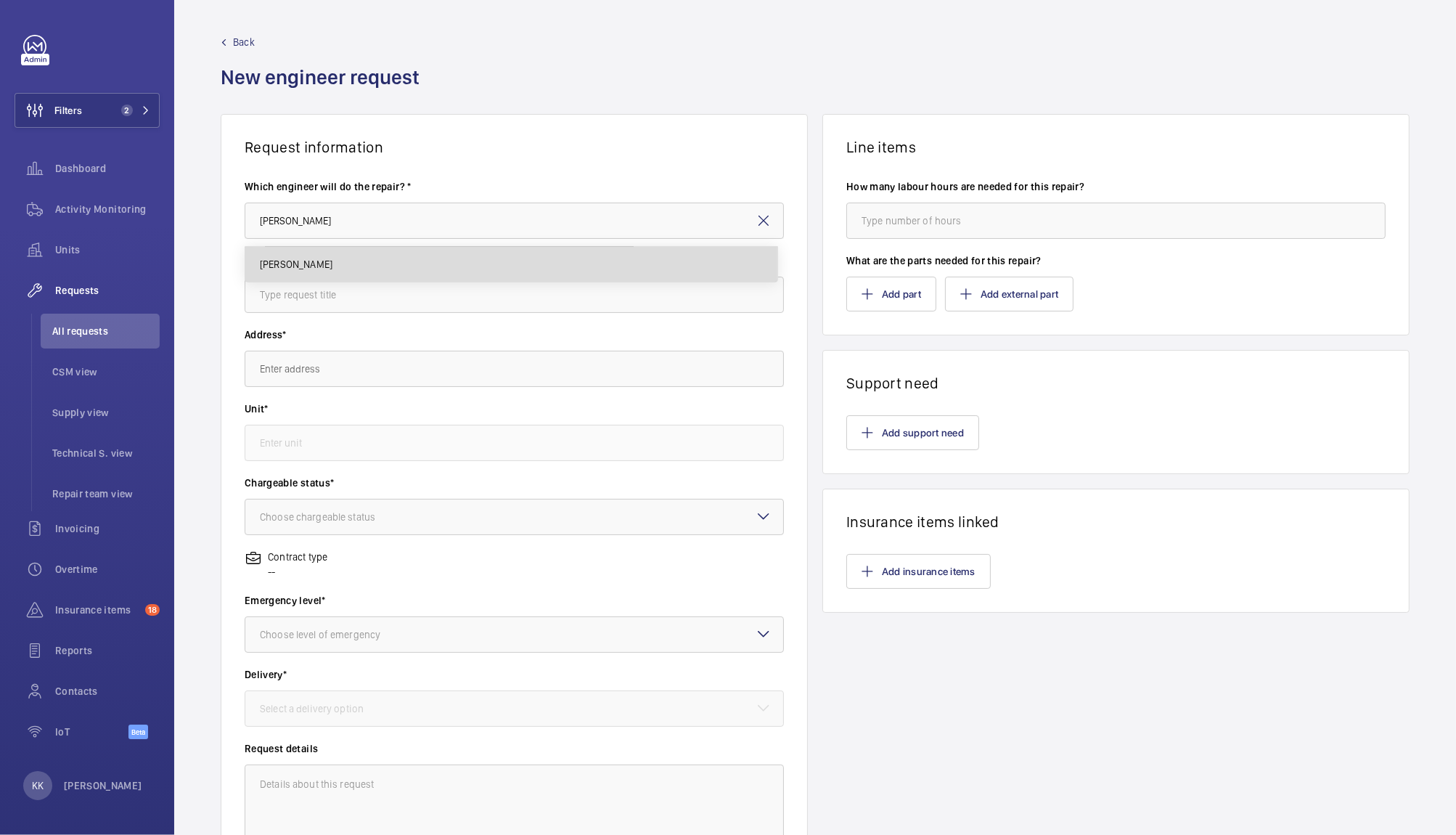
click at [337, 257] on mat-option "[PERSON_NAME]" at bounding box center [512, 265] width 532 height 35
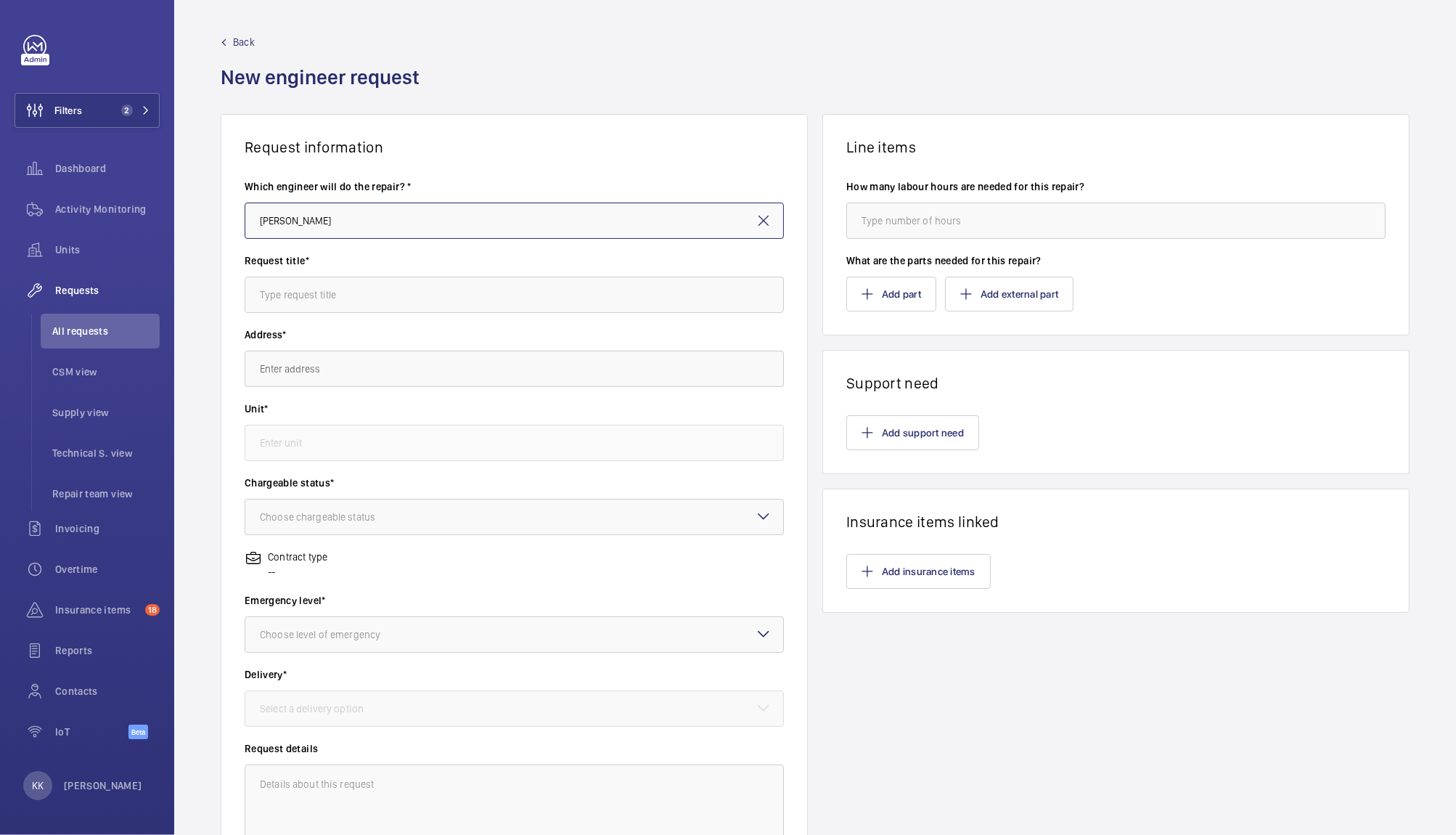
type input "[PERSON_NAME]"
click at [309, 307] on input "text" at bounding box center [514, 295] width 539 height 37
type input "Scaffolding"
click at [296, 376] on input "text" at bounding box center [514, 369] width 539 height 37
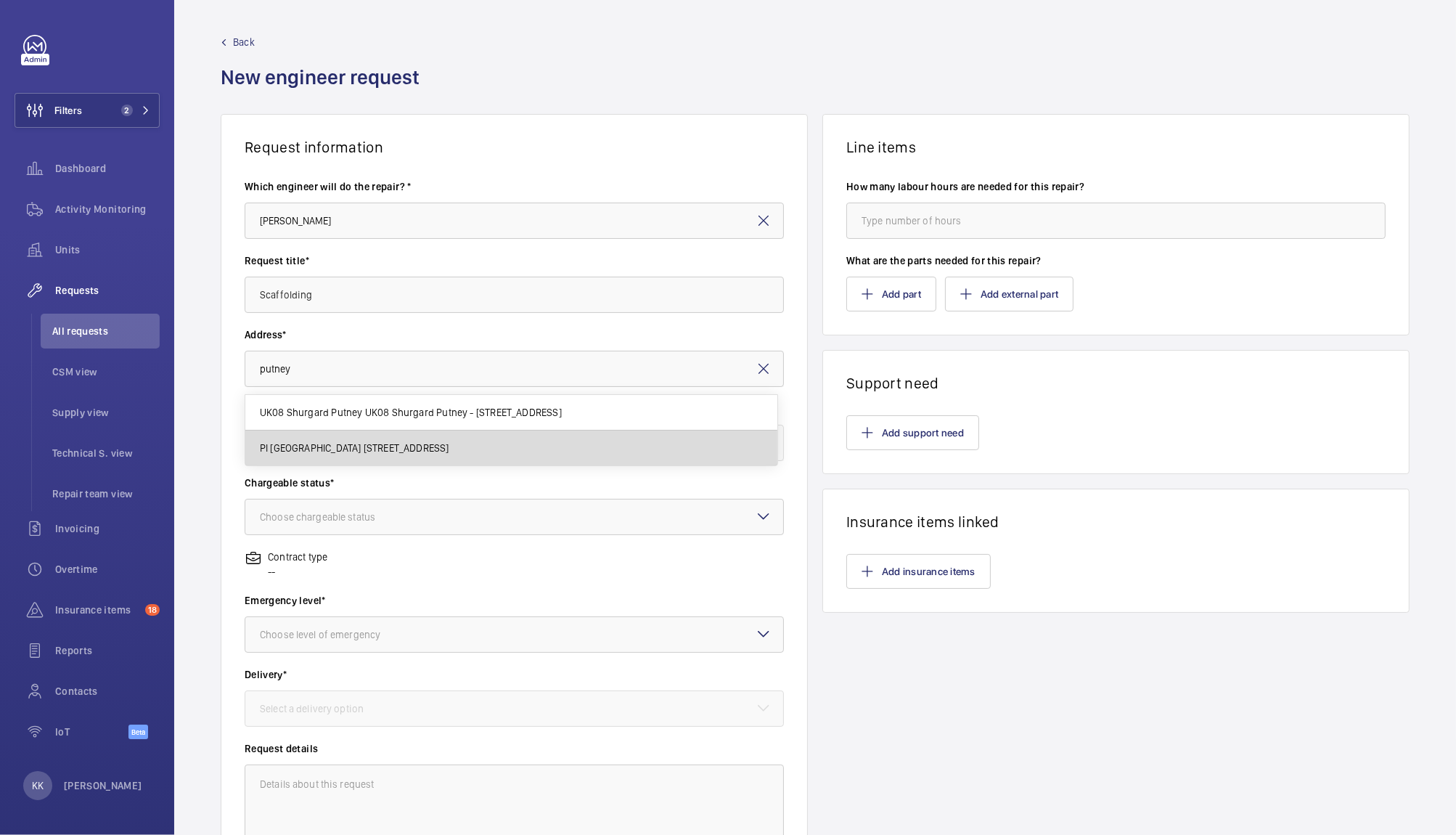
click at [373, 450] on span "PI [GEOGRAPHIC_DATA] [STREET_ADDRESS]" at bounding box center [354, 448] width 189 height 14
type input "PI [GEOGRAPHIC_DATA] [STREET_ADDRESS]"
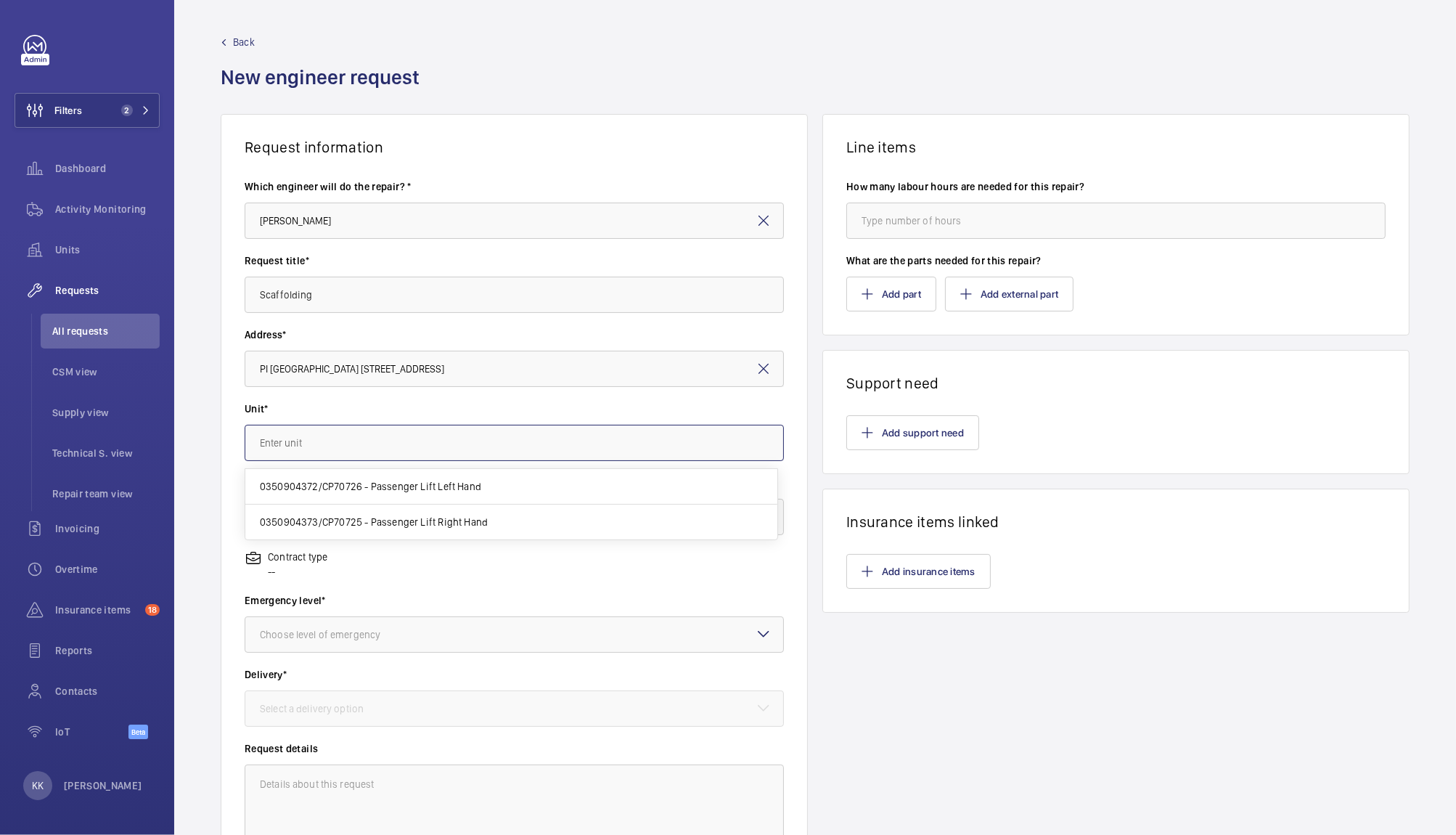
click at [383, 446] on input "text" at bounding box center [514, 443] width 539 height 37
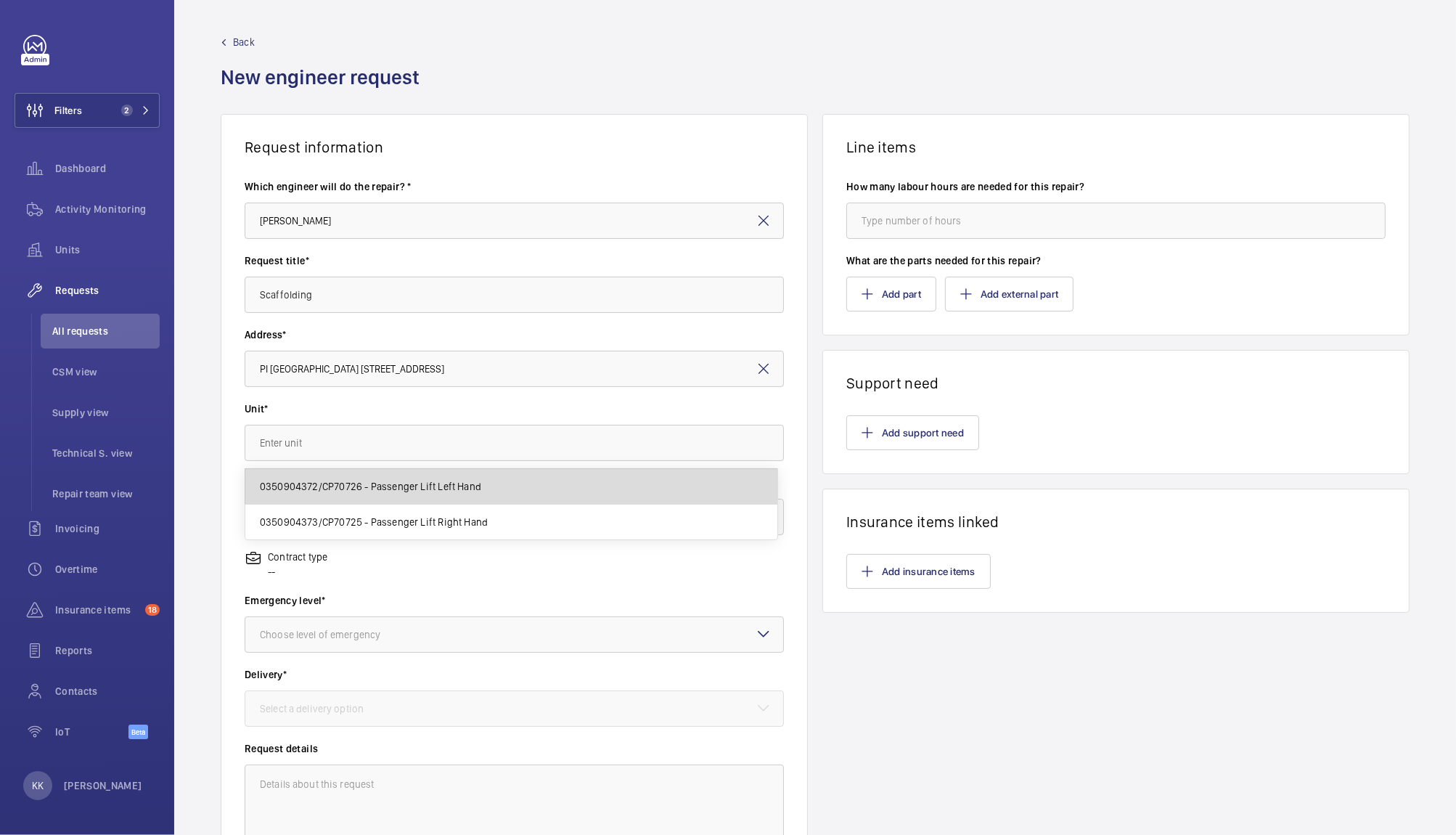
click at [373, 491] on span "0350904372/CP70726 - Passenger Lift Left Hand" at bounding box center [370, 486] width 222 height 14
type input "0350904372/CP70726 - Passenger Lift Left Hand"
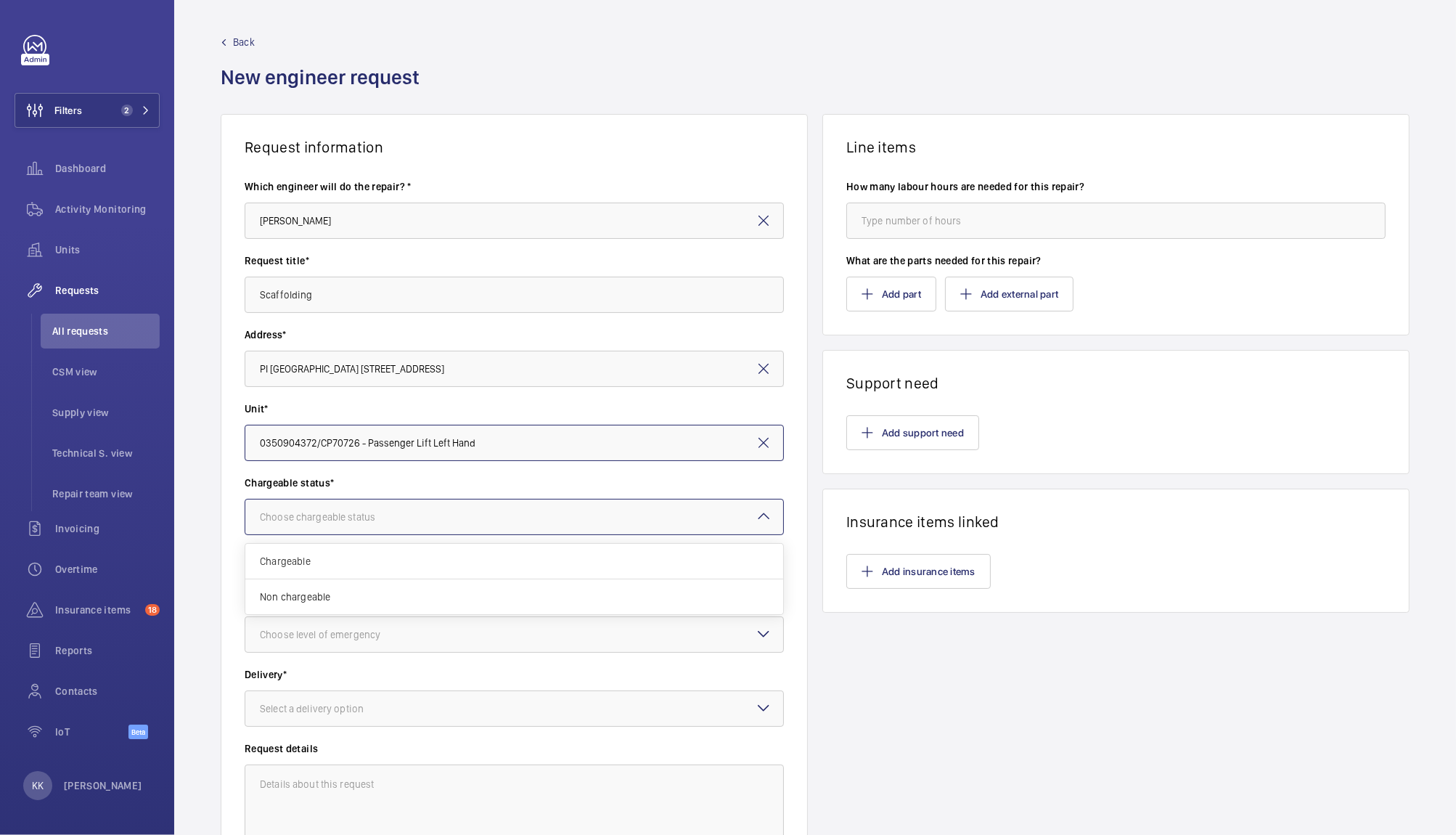
click at [366, 506] on div at bounding box center [514, 517] width 538 height 35
click at [315, 551] on div "Chargeable" at bounding box center [514, 561] width 538 height 36
click at [306, 637] on div "Choose level of emergency" at bounding box center [338, 635] width 156 height 14
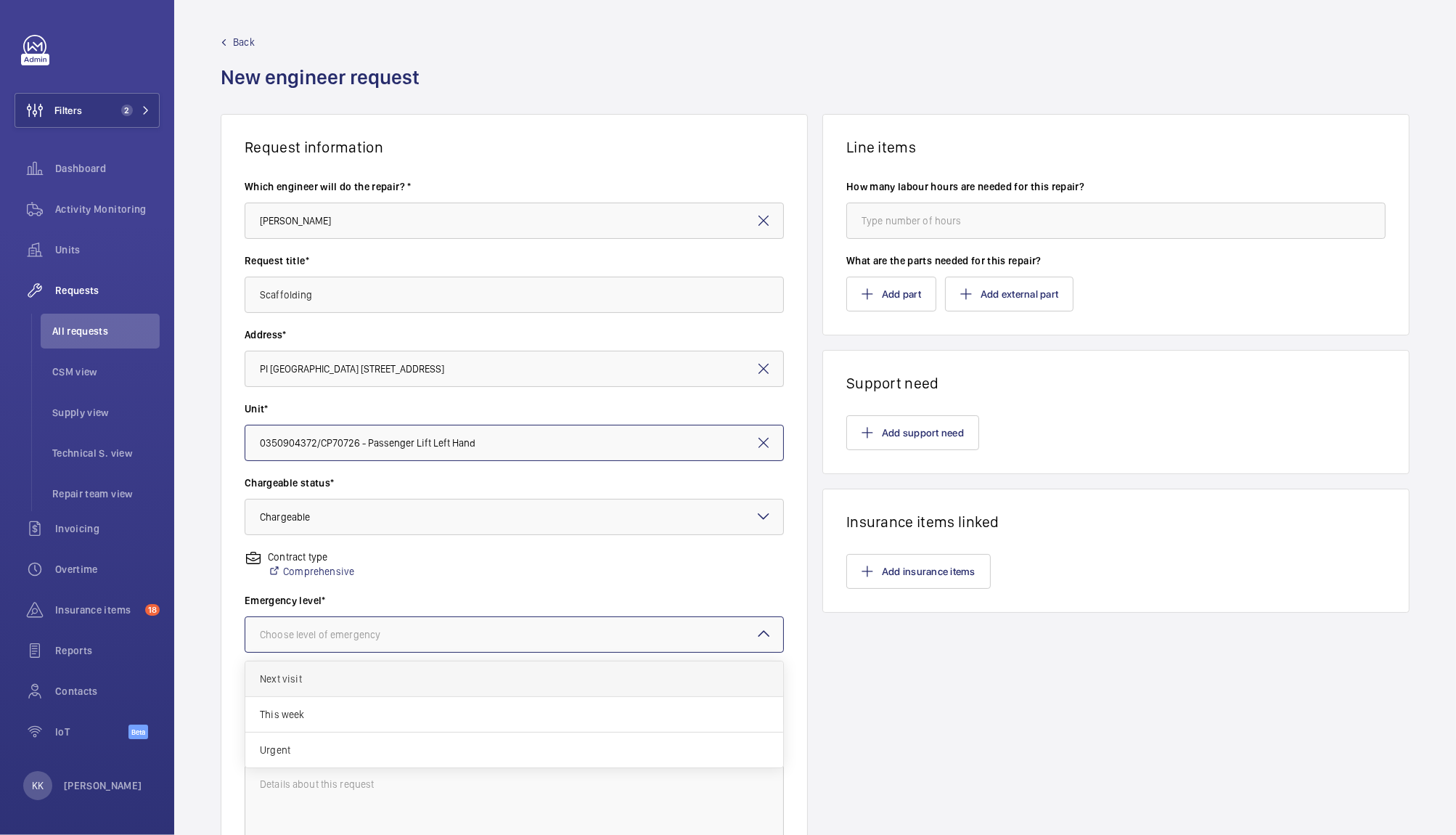
click at [295, 678] on span "Next visit" at bounding box center [514, 678] width 509 height 14
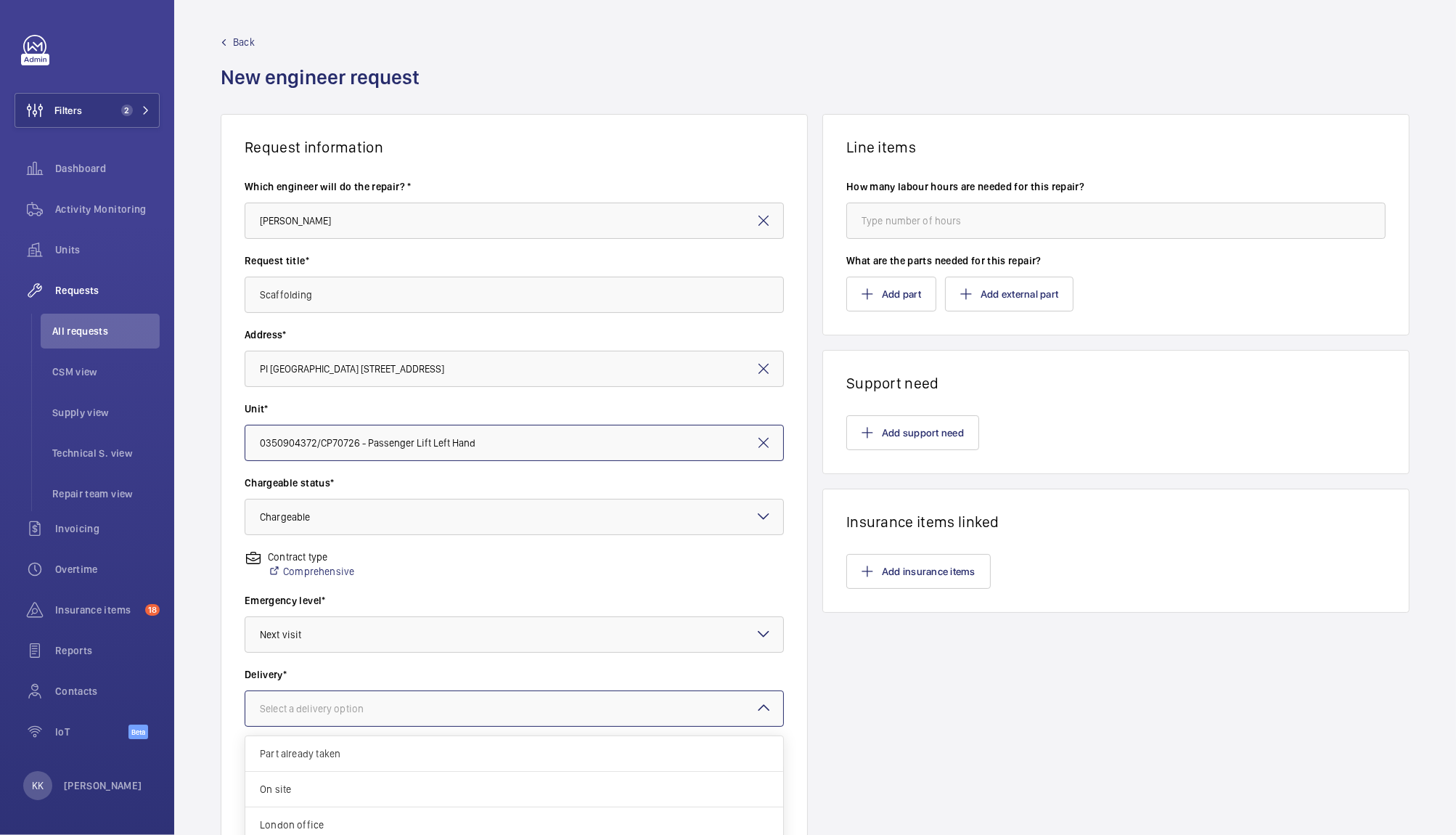
click at [307, 704] on div "Select a delivery option" at bounding box center [330, 709] width 140 height 14
click at [324, 783] on span "On site" at bounding box center [514, 789] width 509 height 14
click at [906, 300] on button "Add part" at bounding box center [890, 294] width 90 height 35
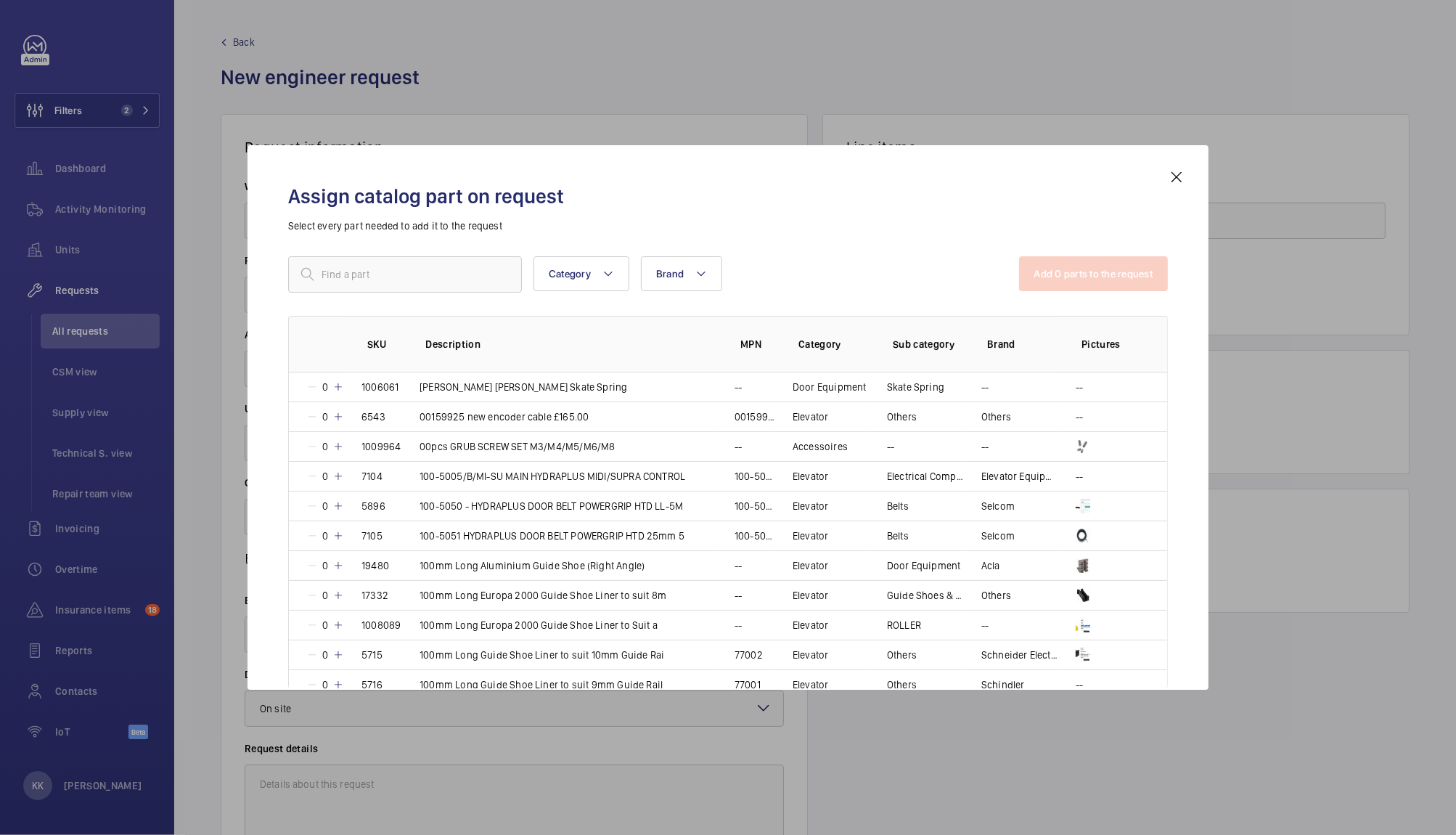
click at [449, 254] on div "Assign catalog part on request Select every part needed to add it to the reques…" at bounding box center [728, 429] width 914 height 521
click at [449, 273] on input "text" at bounding box center [405, 275] width 234 height 37
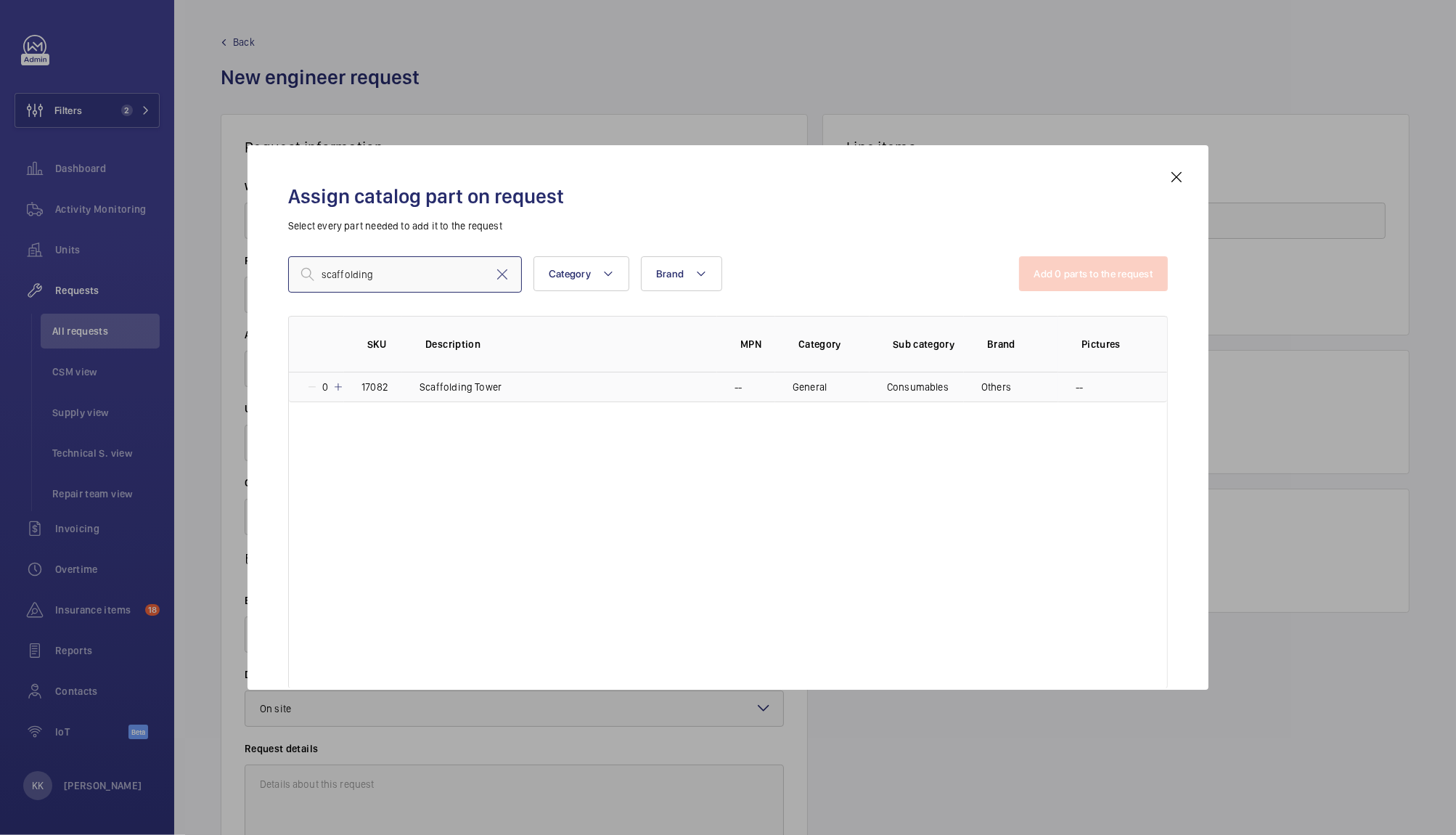
type input "scaffolding"
click at [335, 388] on mat-icon at bounding box center [338, 387] width 12 height 12
click at [335, 388] on mat-icon at bounding box center [336, 387] width 12 height 12
click at [1061, 269] on button "Add 1 parts to the request" at bounding box center [1095, 274] width 147 height 35
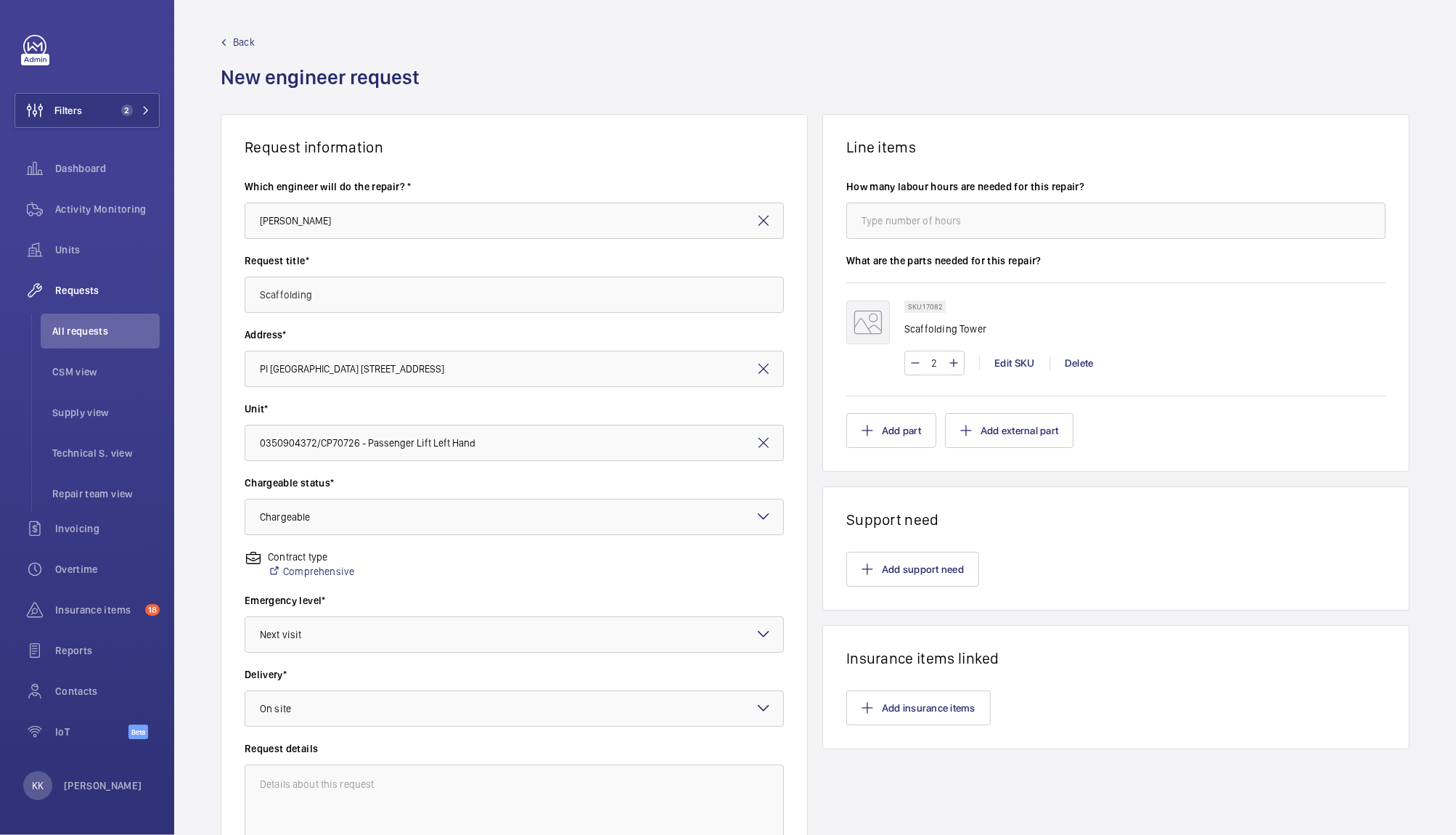
scroll to position [155, 0]
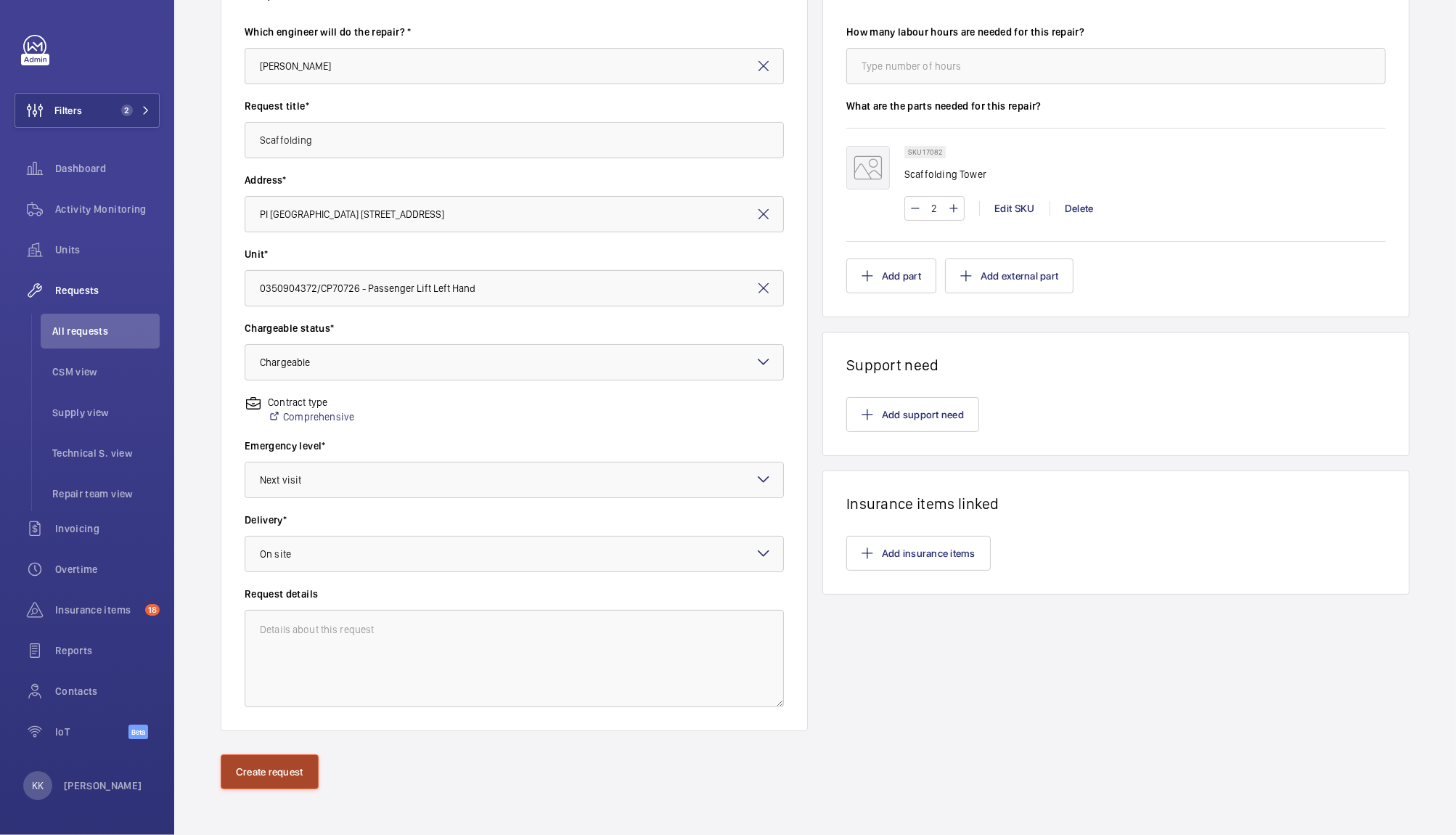
click at [268, 771] on button "Create request" at bounding box center [269, 771] width 98 height 35
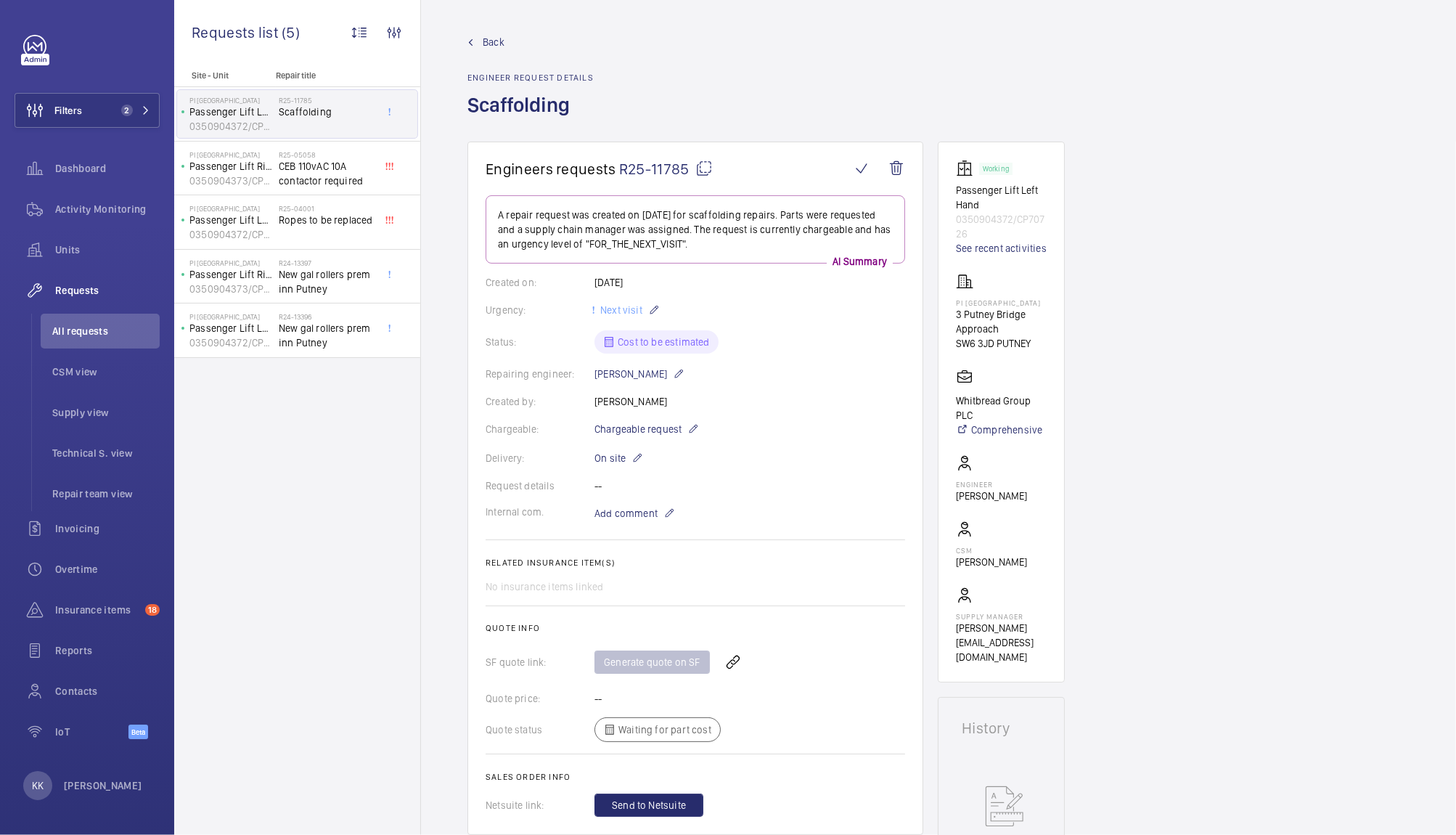
scroll to position [458, 0]
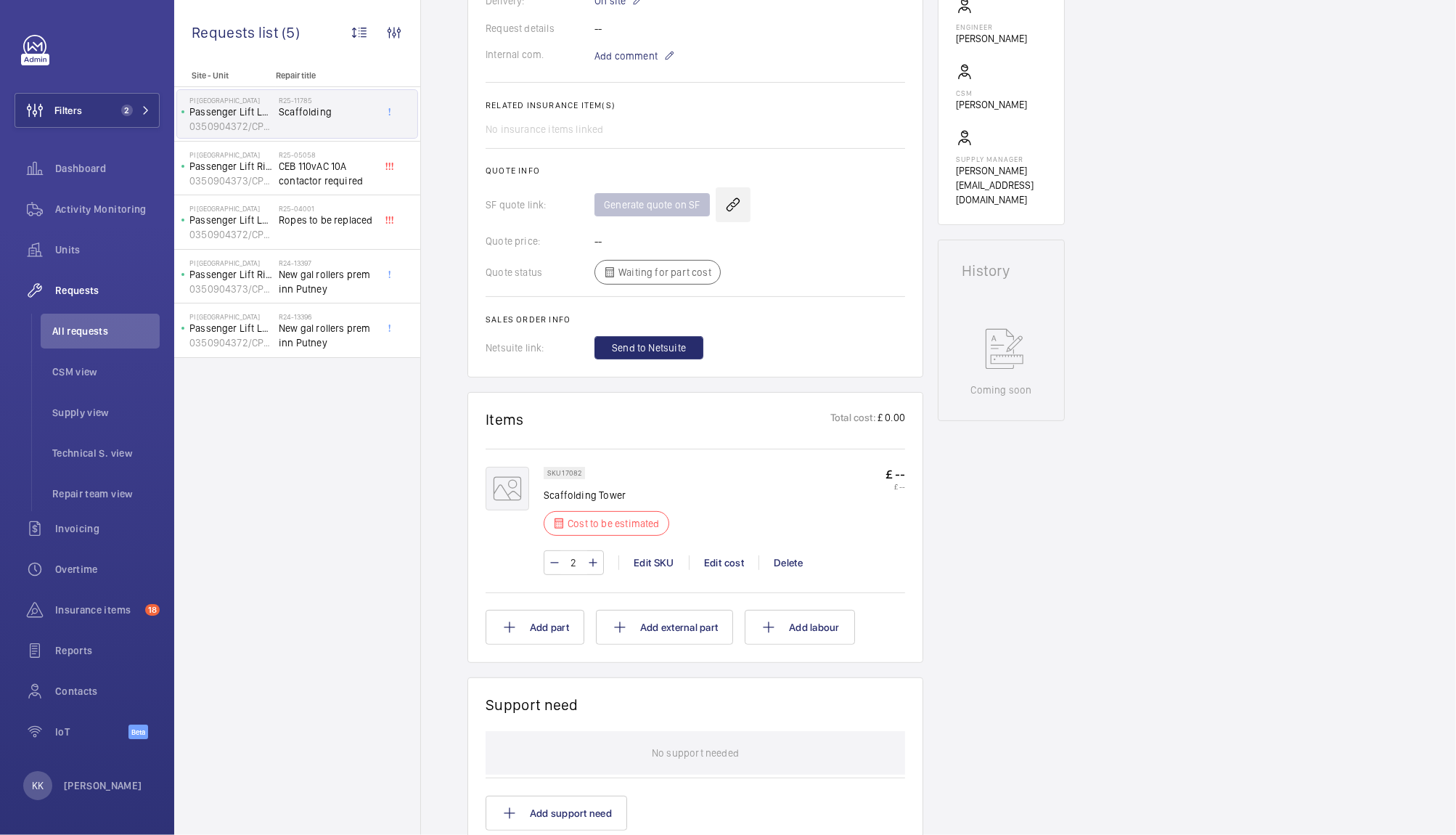
click at [733, 207] on wm-front-icon-button at bounding box center [733, 205] width 35 height 35
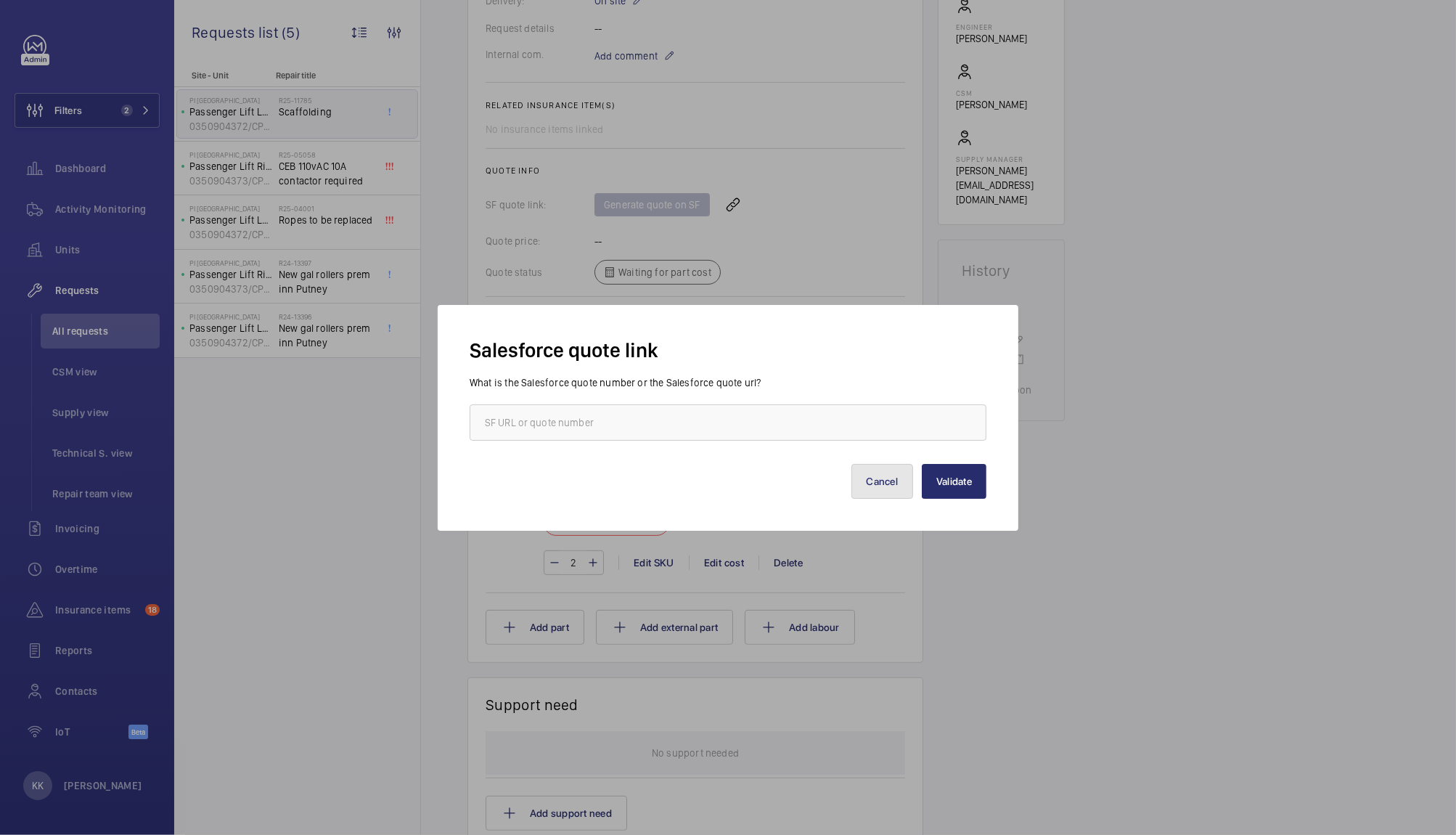
click at [885, 487] on button "Cancel" at bounding box center [882, 481] width 63 height 35
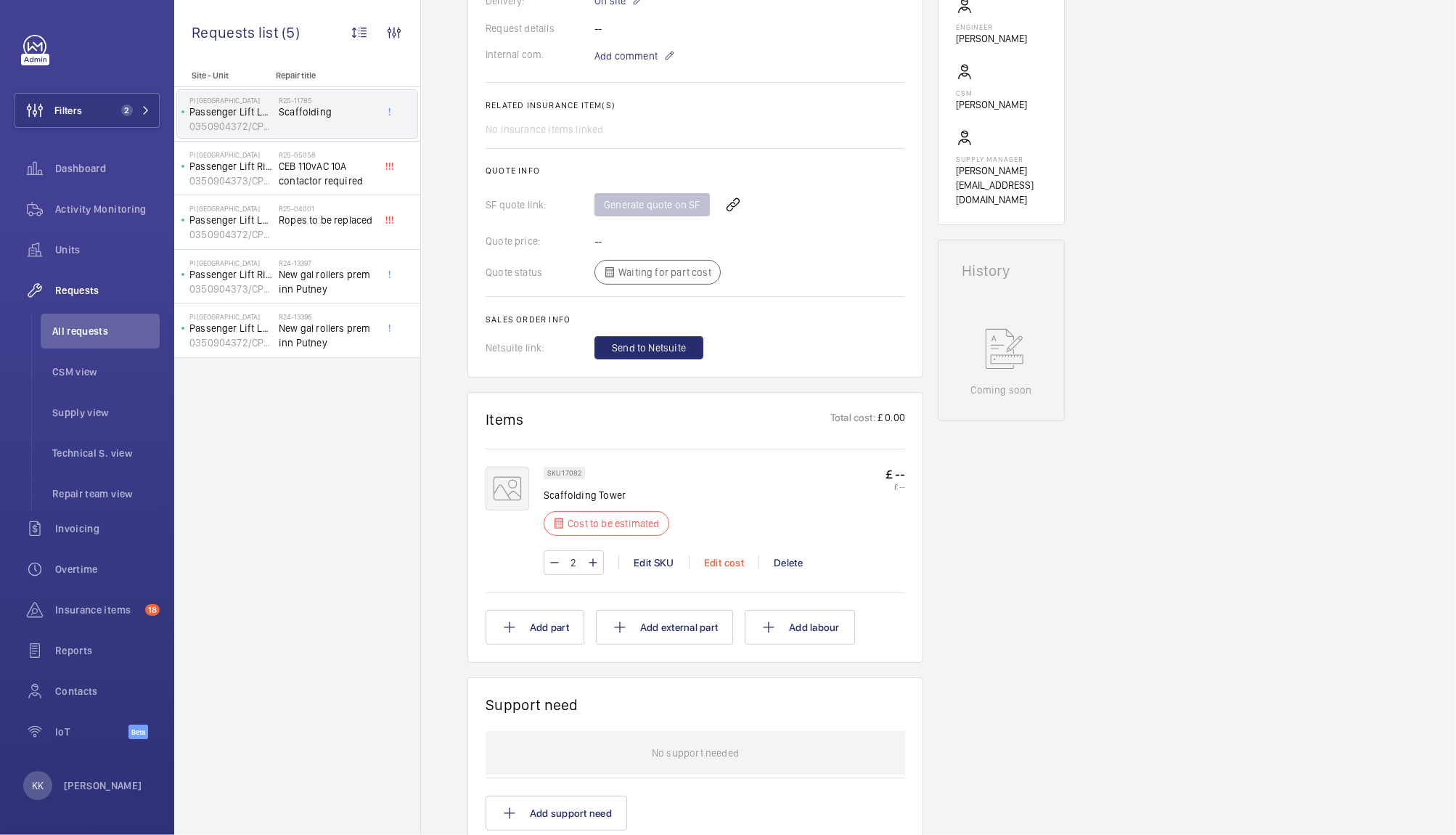
click at [715, 567] on div "Edit cost" at bounding box center [724, 562] width 70 height 14
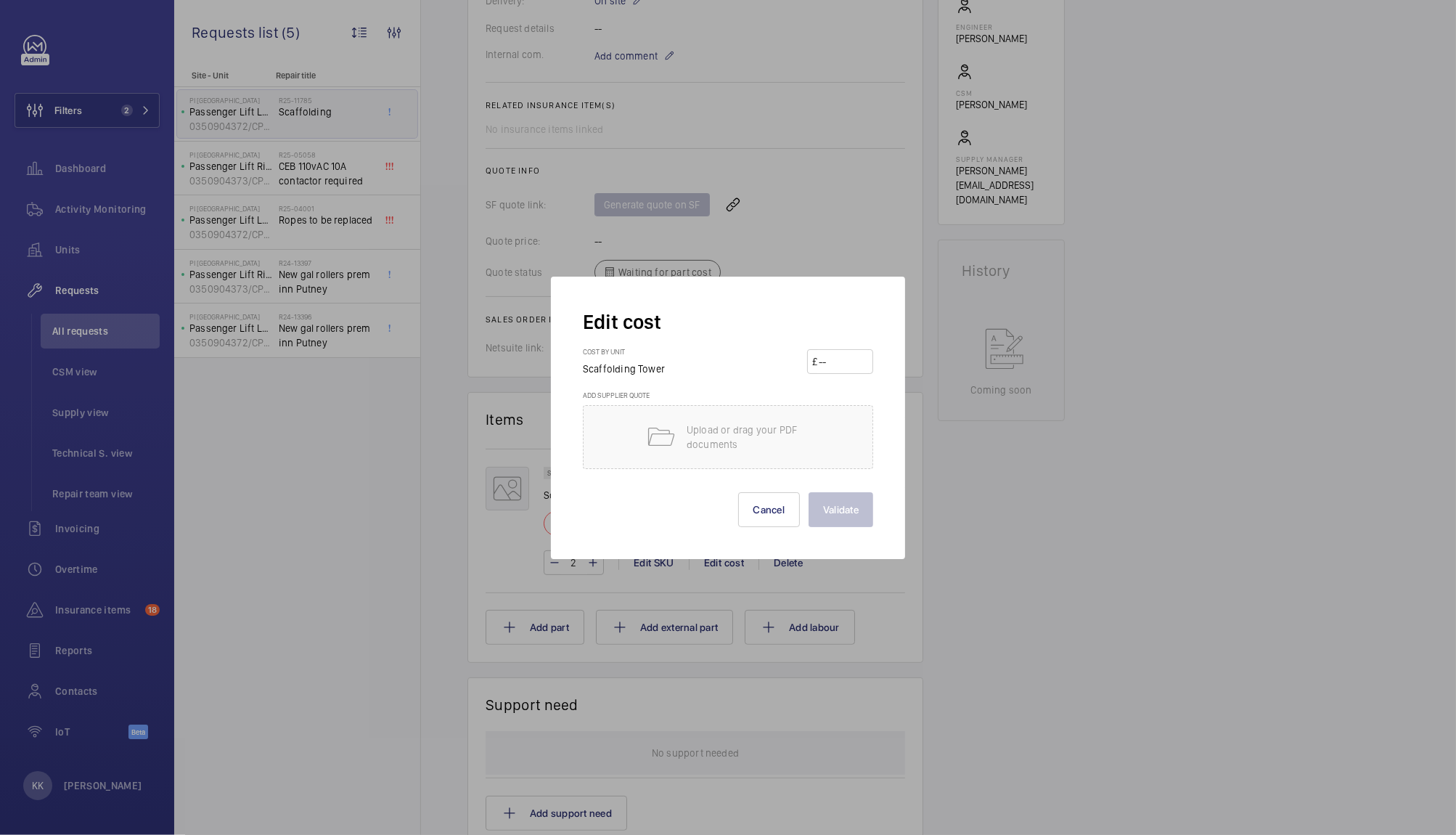
click at [836, 353] on input "number" at bounding box center [843, 361] width 51 height 23
type input "2000"
click at [838, 498] on button "Validate" at bounding box center [840, 510] width 64 height 35
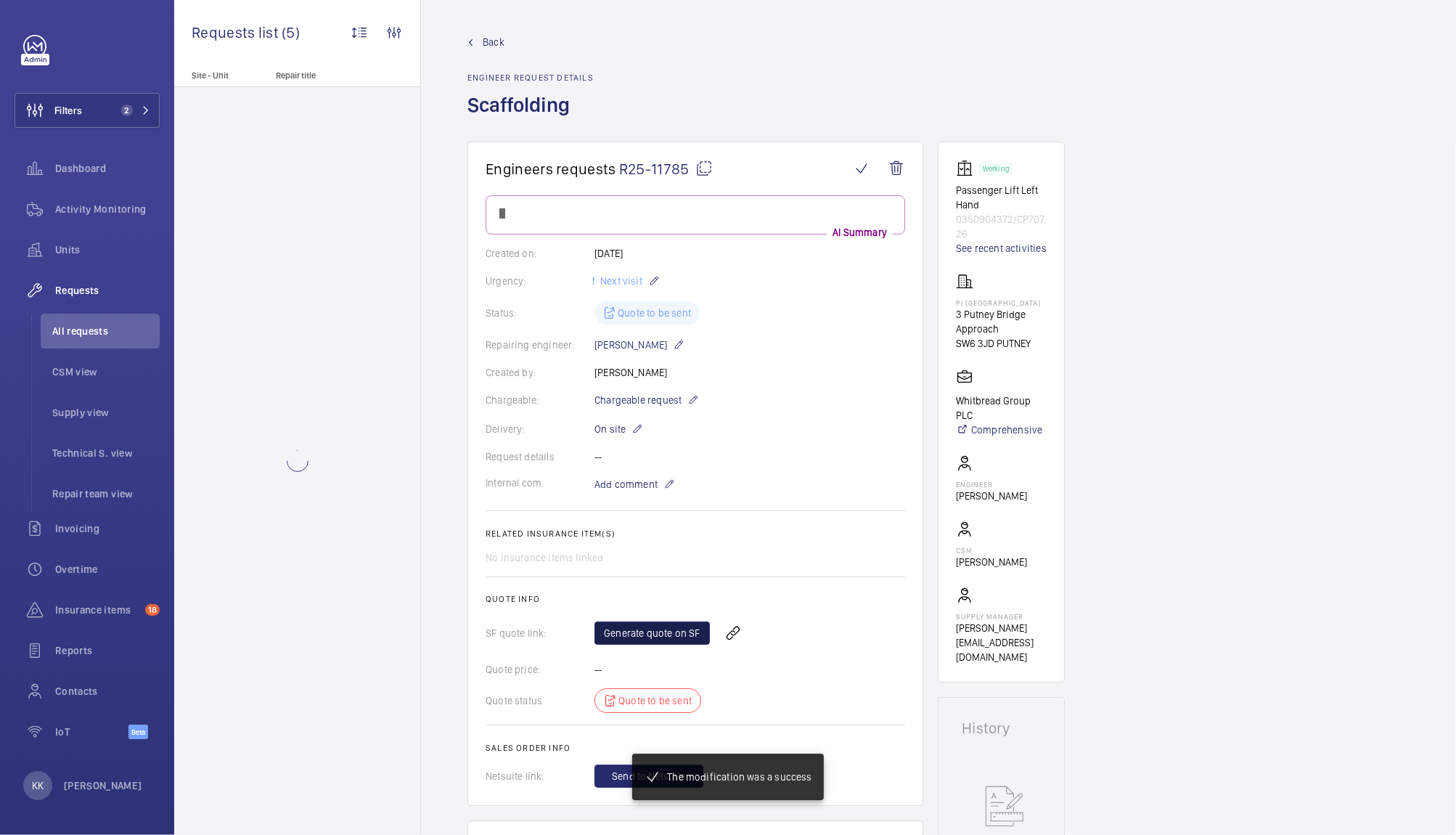
click at [657, 644] on link "Generate quote on SF" at bounding box center [651, 632] width 115 height 23
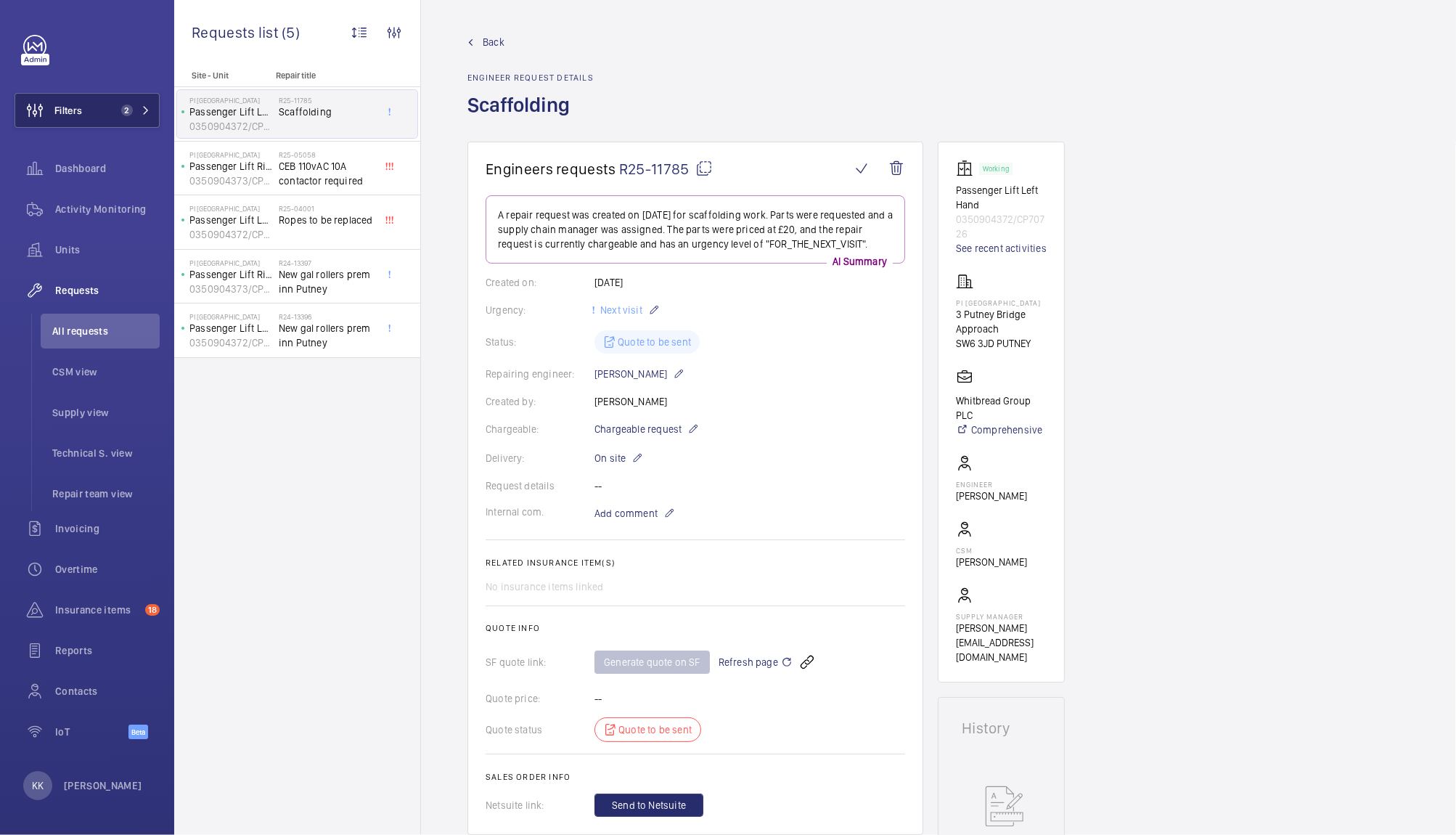
click at [116, 114] on span "2" at bounding box center [124, 110] width 17 height 12
click at [98, 114] on button "Filters 2" at bounding box center [87, 110] width 145 height 35
click at [159, 95] on button "Filters 2" at bounding box center [87, 110] width 145 height 35
click at [156, 97] on button "Filters 2" at bounding box center [87, 110] width 145 height 35
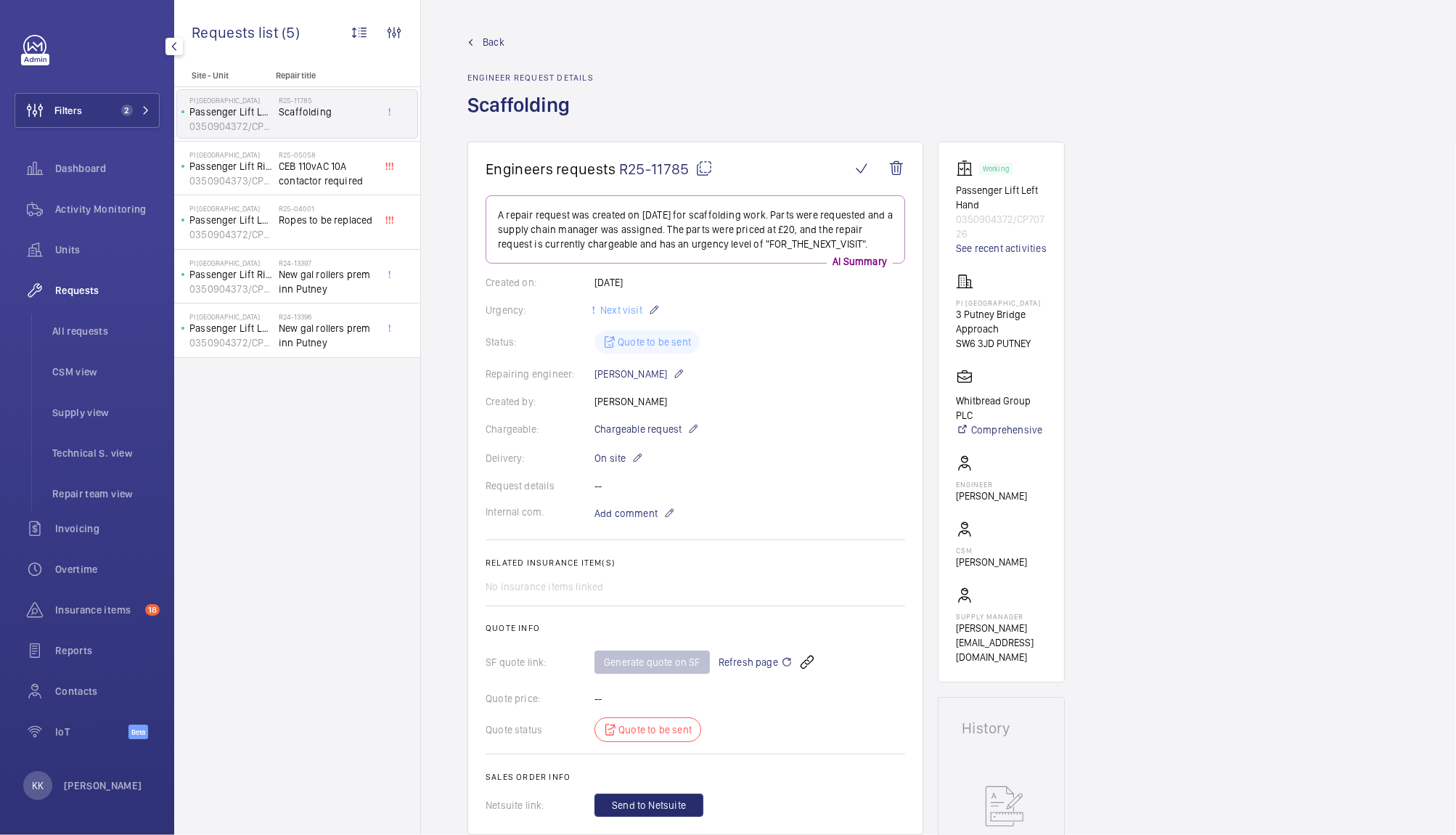
click at [89, 126] on button "Filters 2" at bounding box center [87, 110] width 145 height 35
click at [99, 121] on button "Filters 2" at bounding box center [87, 110] width 145 height 35
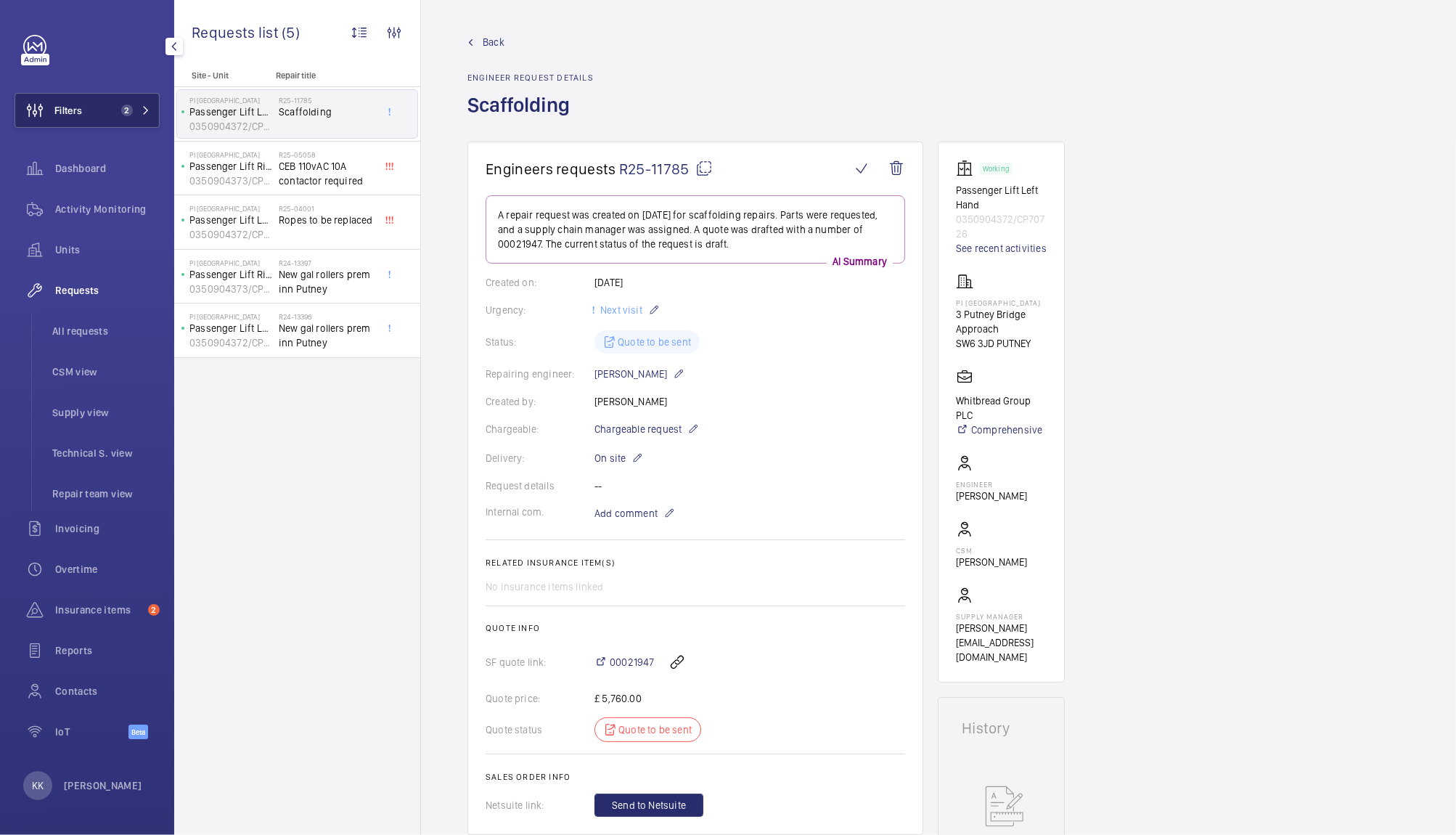
click at [83, 120] on button "Filters 2" at bounding box center [87, 110] width 145 height 35
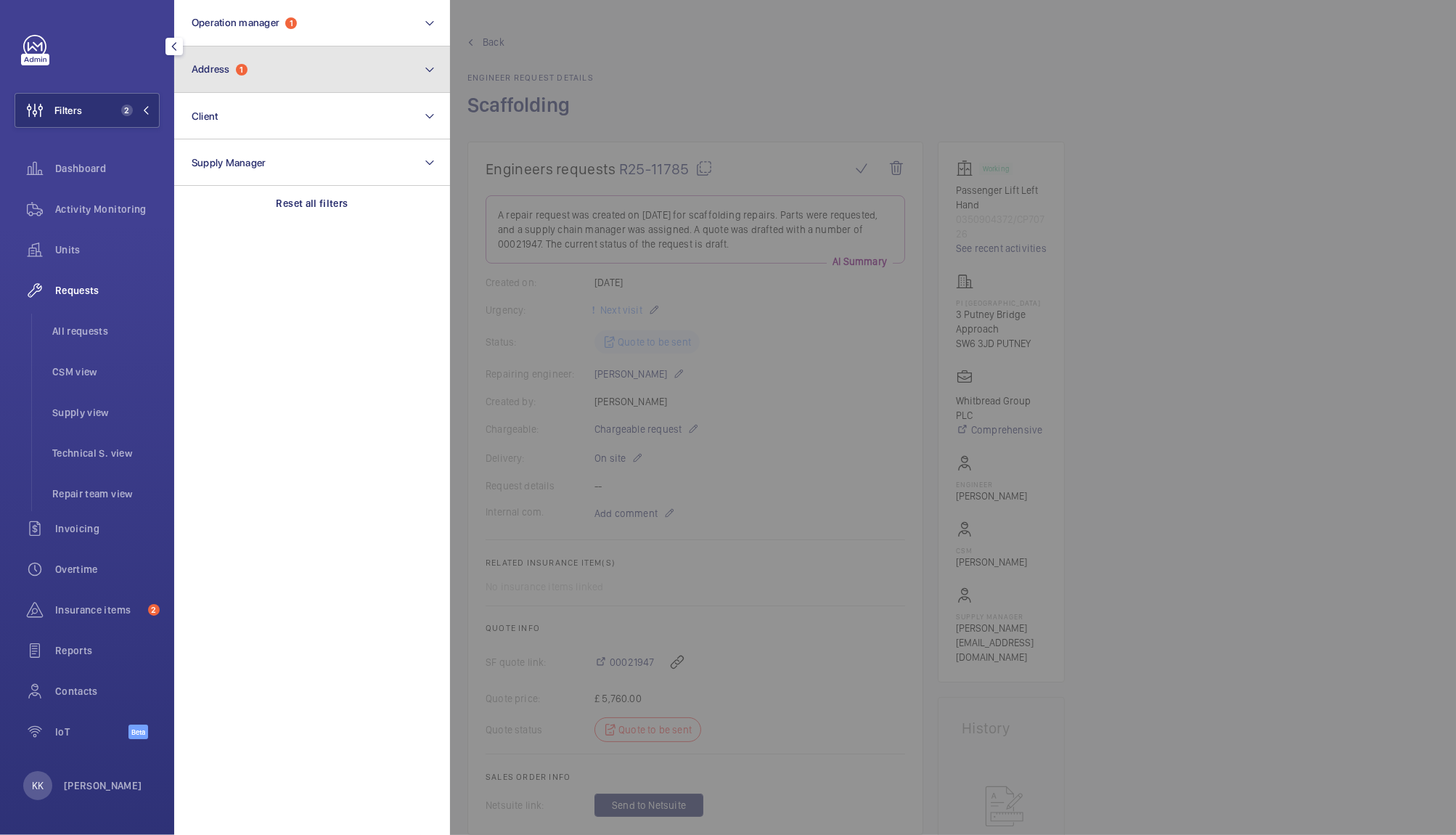
click at [245, 76] on button "Address 1" at bounding box center [311, 69] width 276 height 46
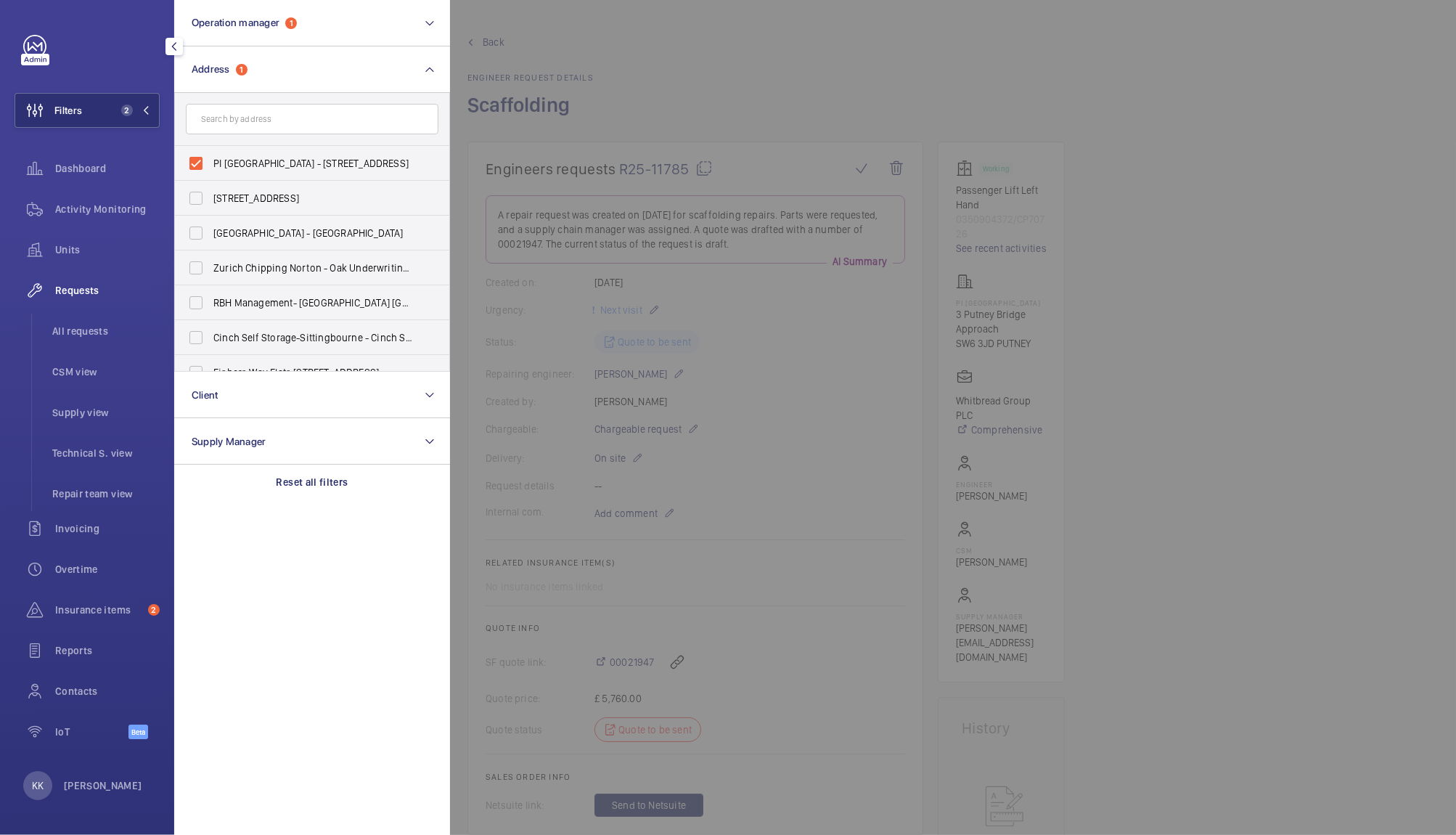
click at [660, 85] on div at bounding box center [1178, 417] width 1456 height 835
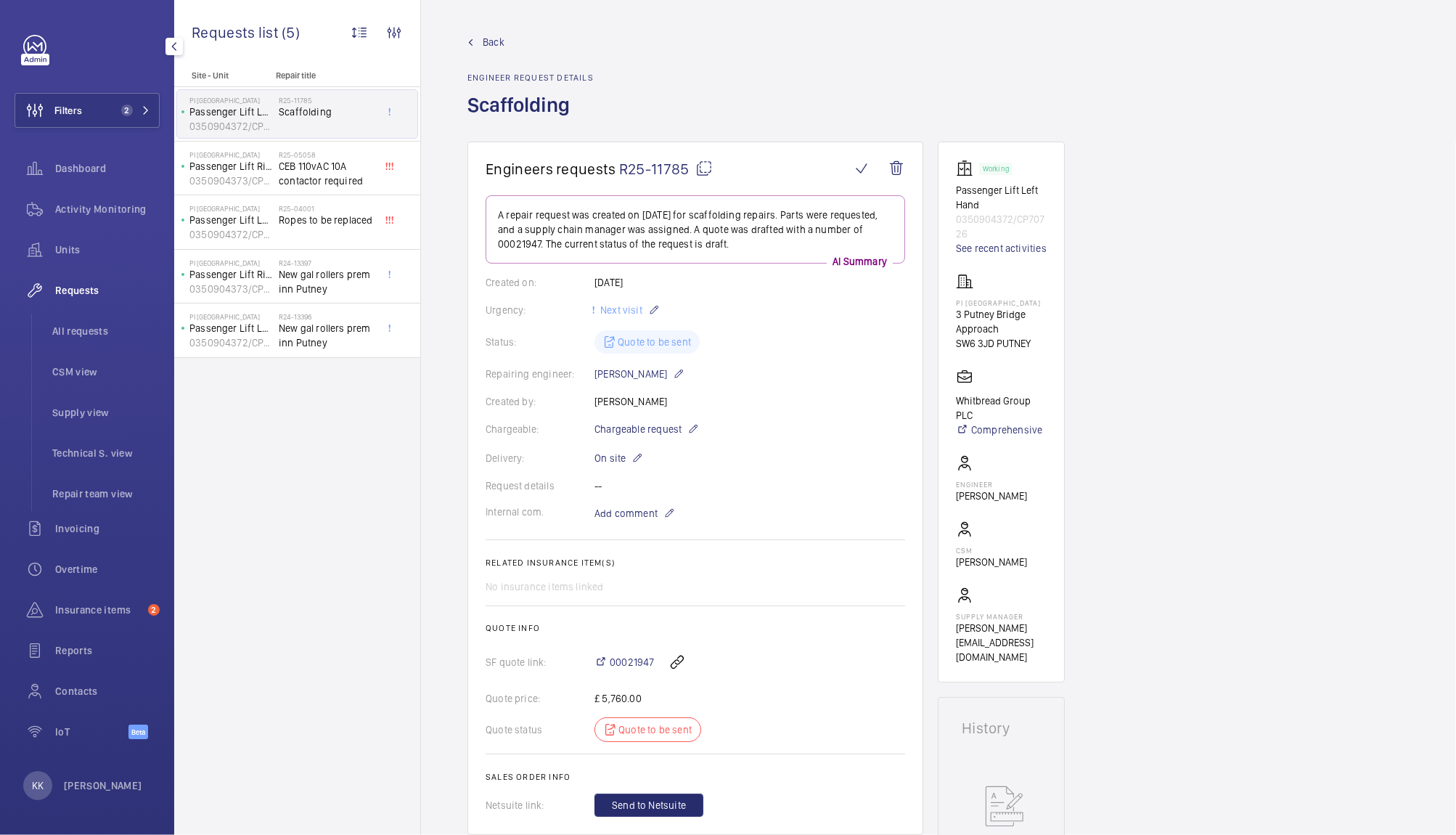
click at [738, 76] on div "Back Engineer request details Scaffolding" at bounding box center [938, 88] width 942 height 106
click at [236, 462] on div "Site - Unit Repair title PI London Putney Bridge Passenger Lift Left Hand 03509…" at bounding box center [297, 453] width 246 height 764
click at [85, 215] on span "Activity Monitoring" at bounding box center [107, 209] width 105 height 14
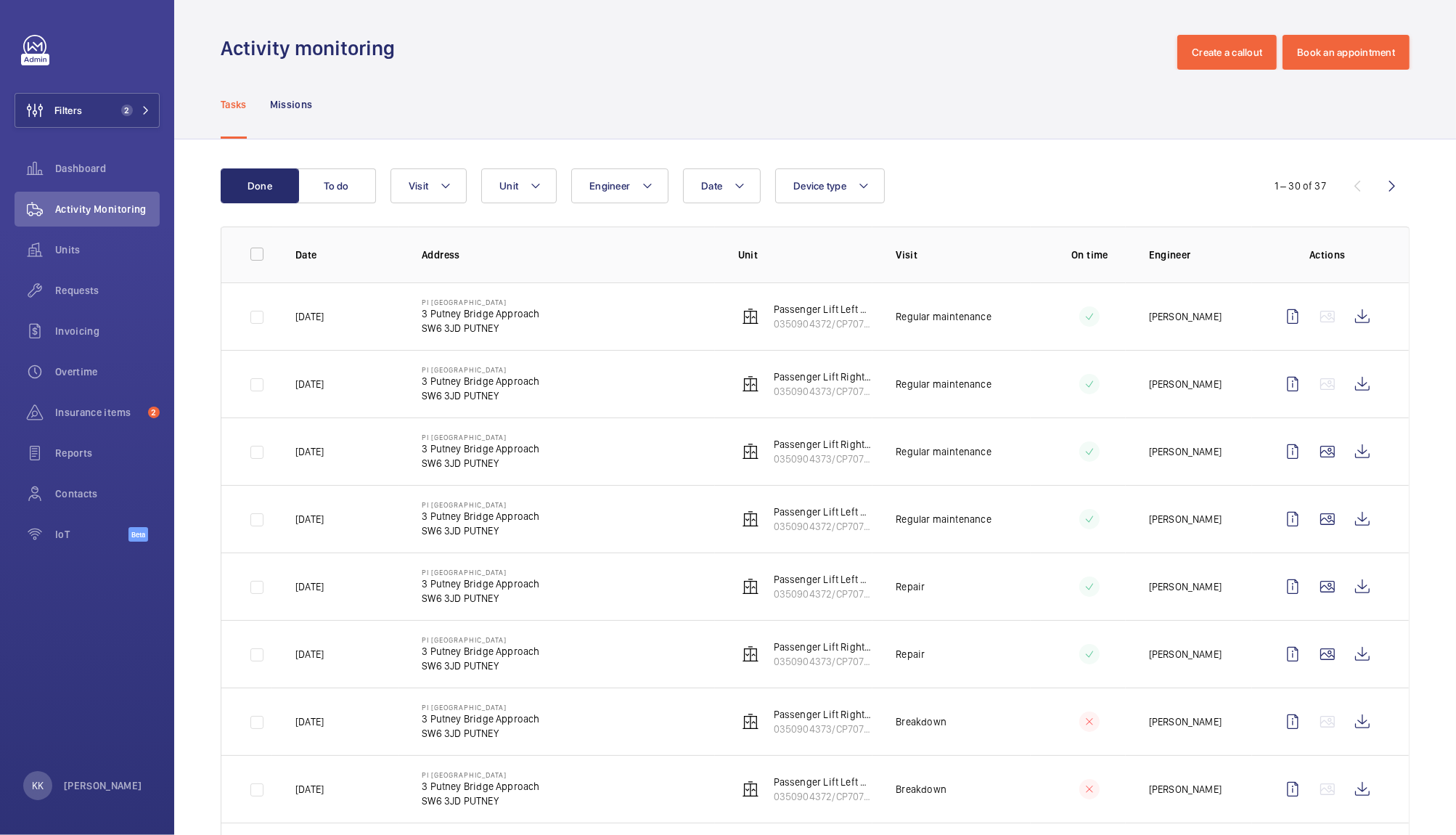
click at [709, 92] on div "Tasks Missions" at bounding box center [815, 104] width 1189 height 69
click at [1354, 661] on wm-front-icon-button at bounding box center [1362, 654] width 35 height 35
click at [1360, 588] on wm-front-icon-button at bounding box center [1362, 586] width 35 height 35
click at [93, 114] on button "Filters 2" at bounding box center [87, 110] width 145 height 35
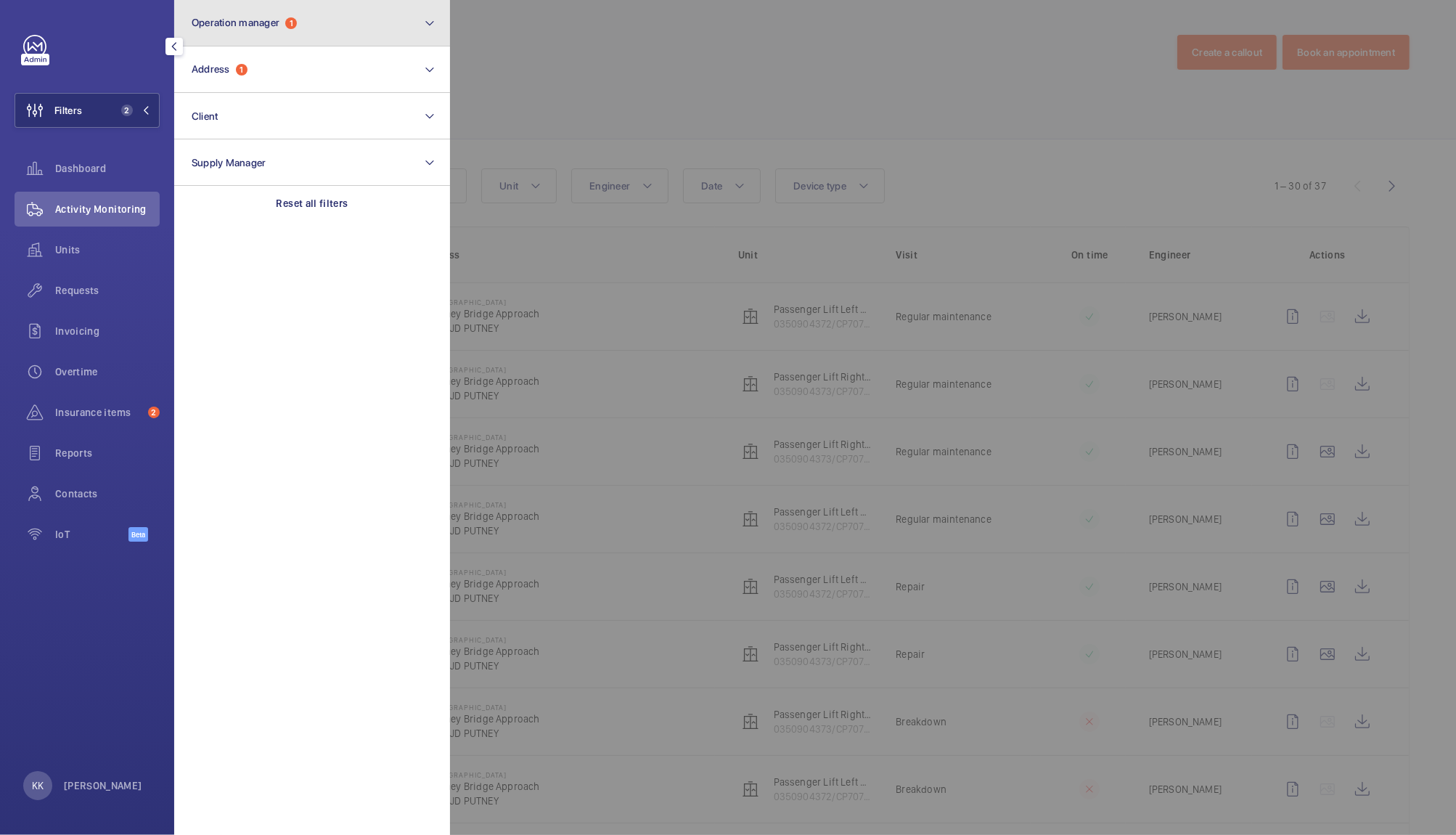
click at [295, 38] on button "Operation manager 1" at bounding box center [311, 23] width 276 height 46
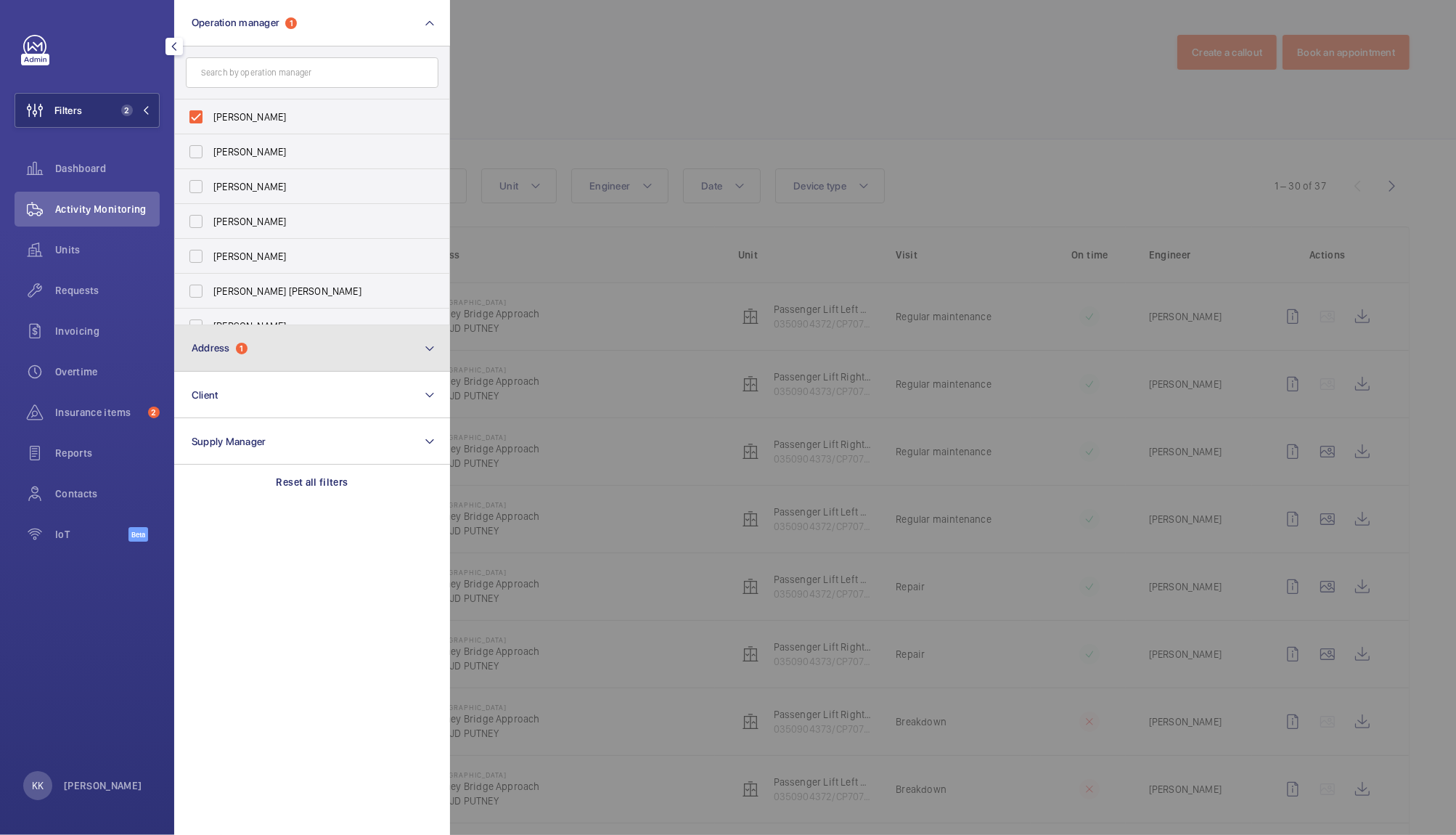
click at [262, 338] on button "Address 1" at bounding box center [311, 348] width 276 height 46
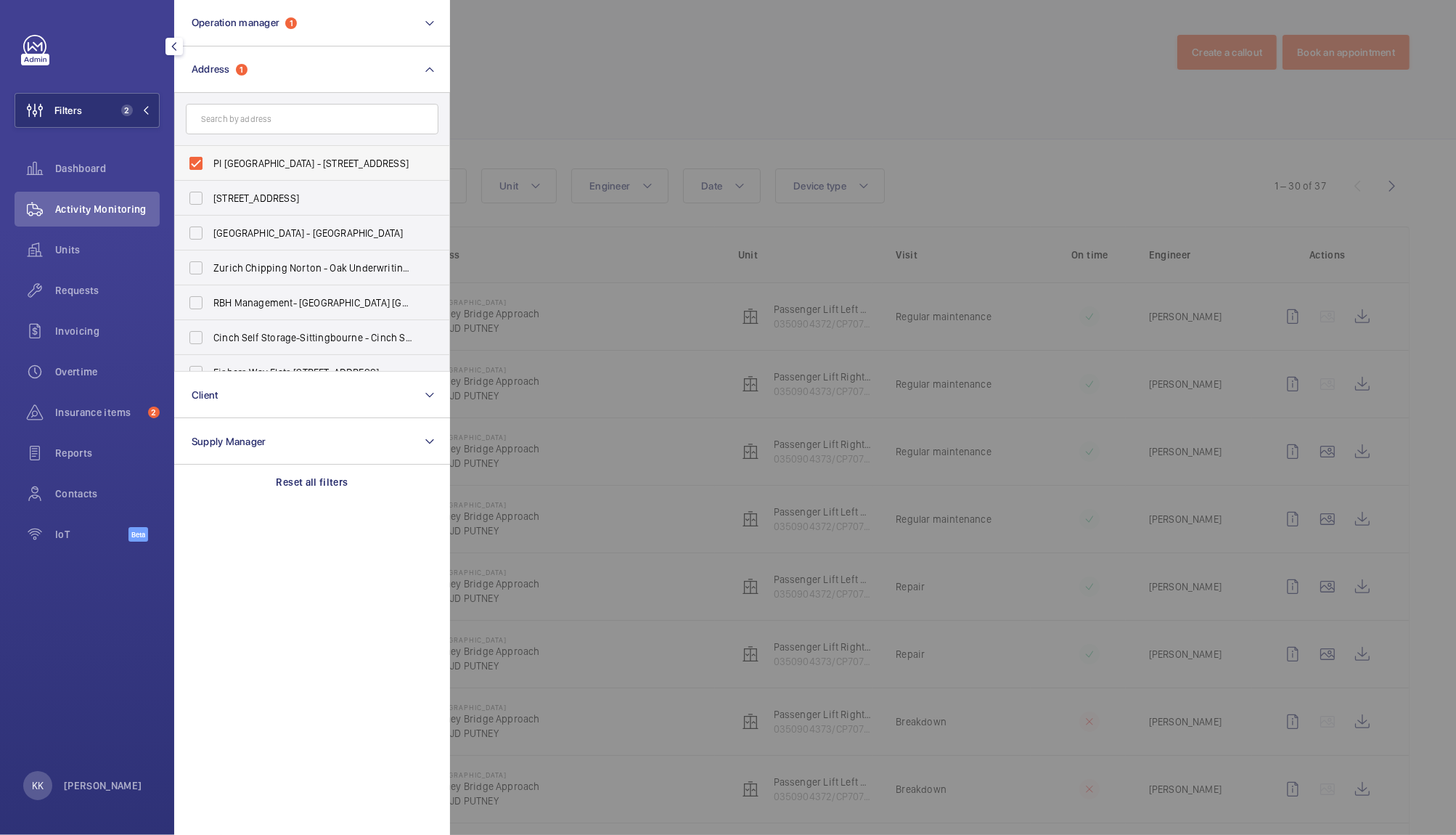
click at [286, 165] on span "PI London Putney Bridge - 3 Putney Bridge Approach, PUTNEY SW6 3JD" at bounding box center [313, 163] width 199 height 14
click at [210, 165] on input "PI London Putney Bridge - 3 Putney Bridge Approach, PUTNEY SW6 3JD" at bounding box center [195, 163] width 29 height 29
checkbox input "false"
click at [58, 248] on span "Units" at bounding box center [107, 249] width 105 height 14
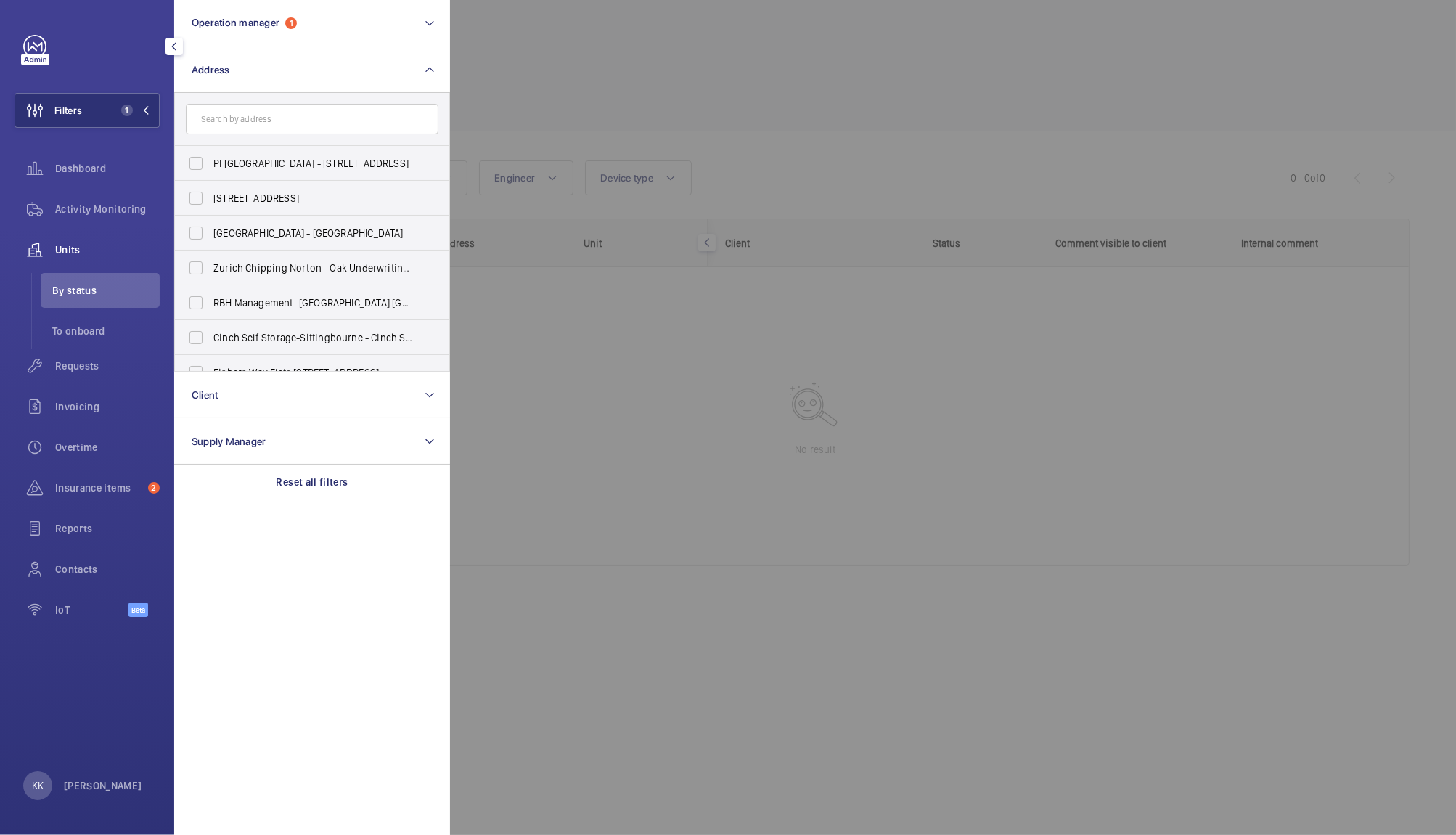
click at [916, 68] on div at bounding box center [1178, 417] width 1456 height 835
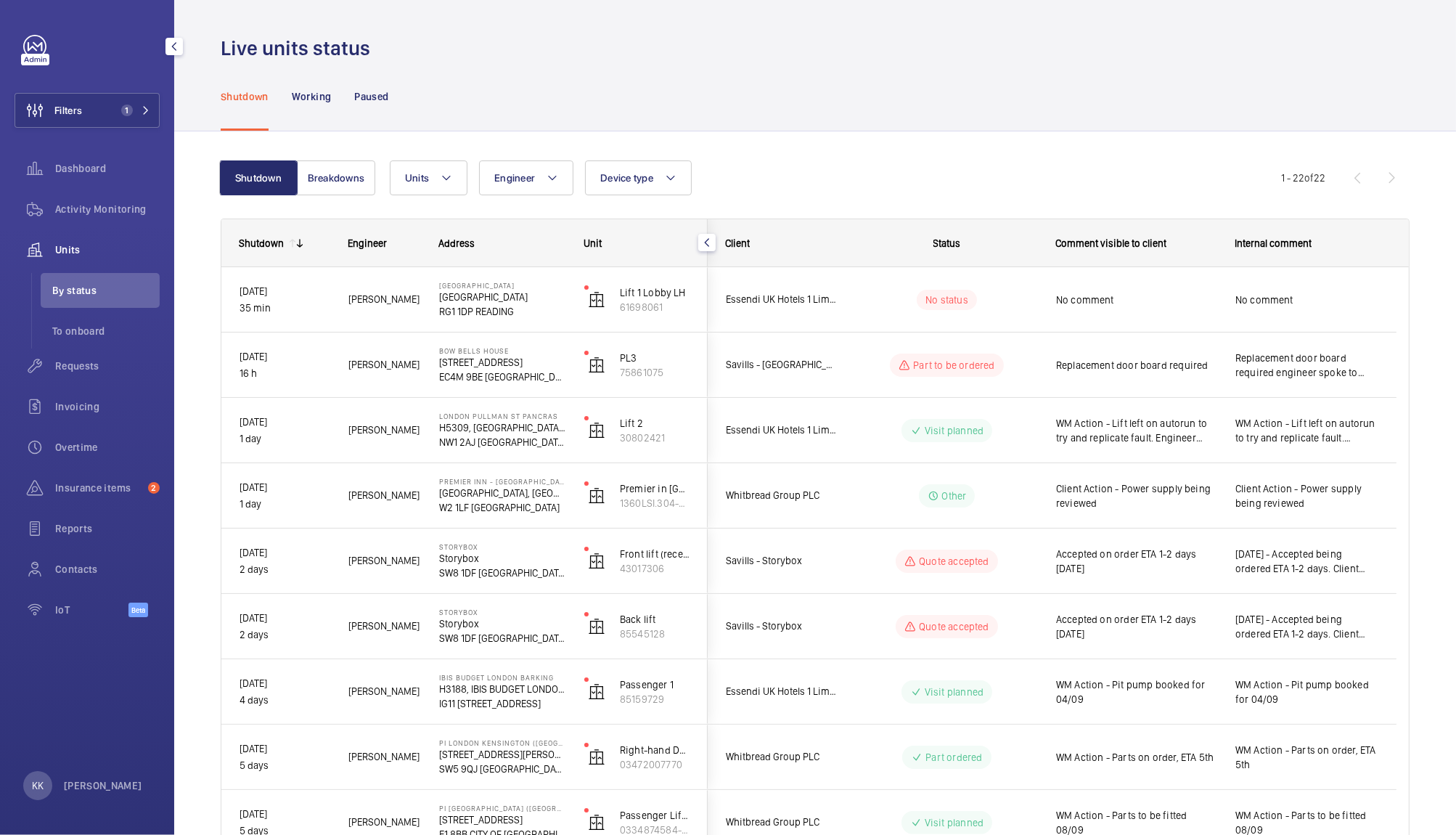
click at [1022, 91] on div "Shutdown Working Paused" at bounding box center [815, 96] width 1189 height 69
